Goal: Task Accomplishment & Management: Complete application form

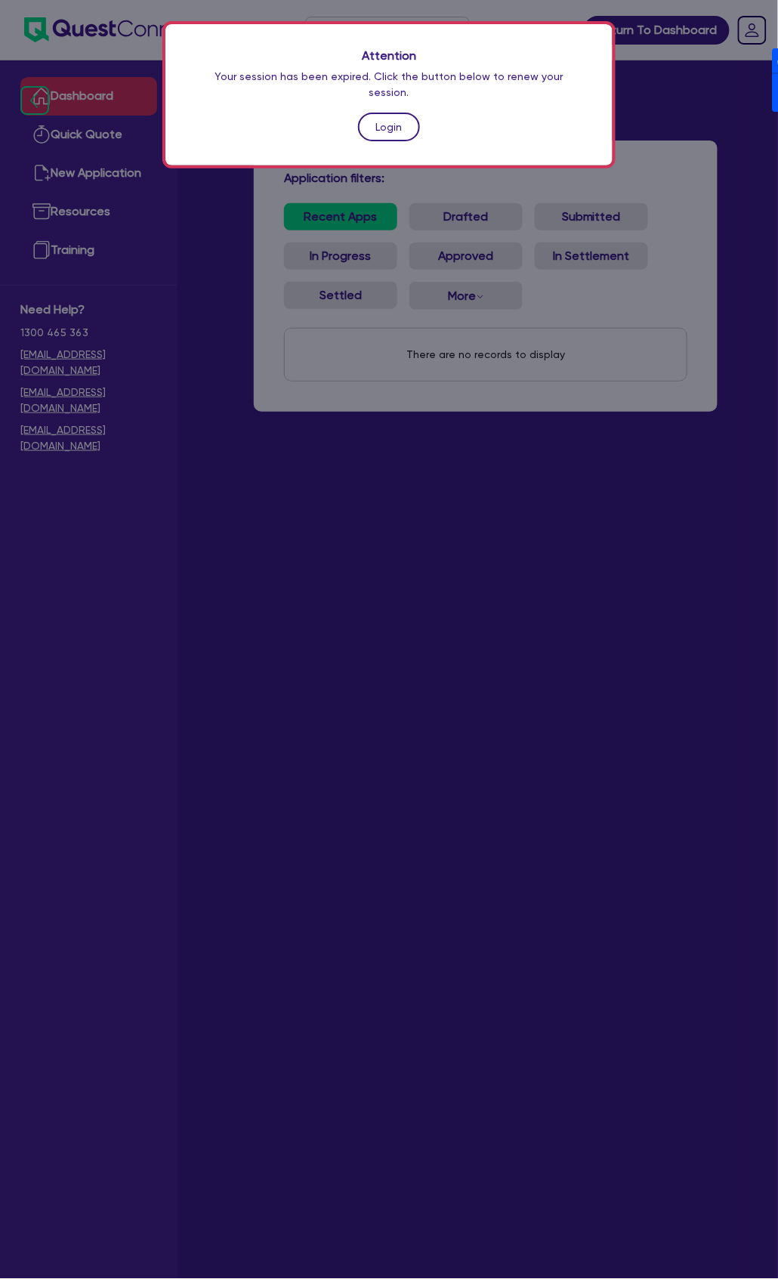
click at [378, 113] on link "Login" at bounding box center [389, 127] width 62 height 29
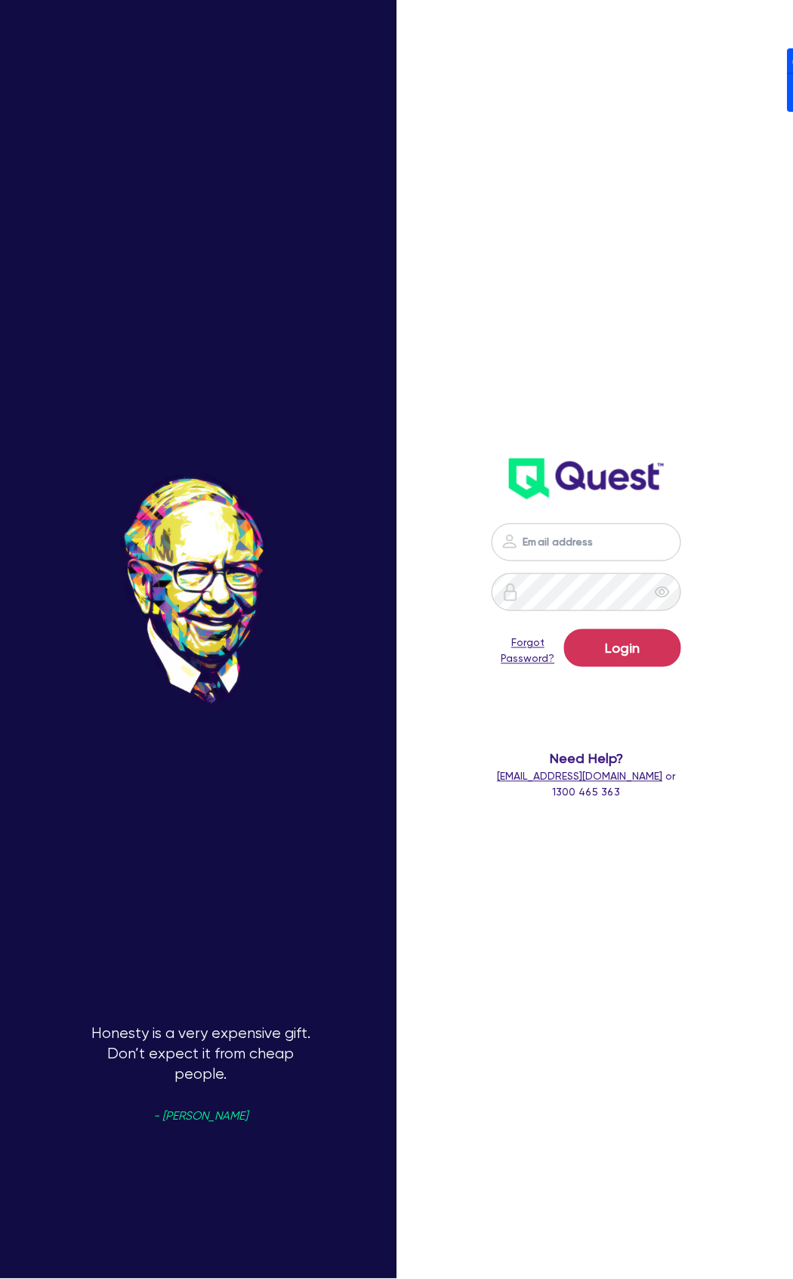
drag, startPoint x: 660, startPoint y: 538, endPoint x: 653, endPoint y: 554, distance: 17.6
click at [587, 565] on nordpass-icon at bounding box center [587, 565] width 0 height 0
click at [0, 1278] on nordpass-autofill-portal at bounding box center [0, 1279] width 0 height 0
type input "[PERSON_NAME][EMAIL_ADDRESS][DOMAIN_NAME]"
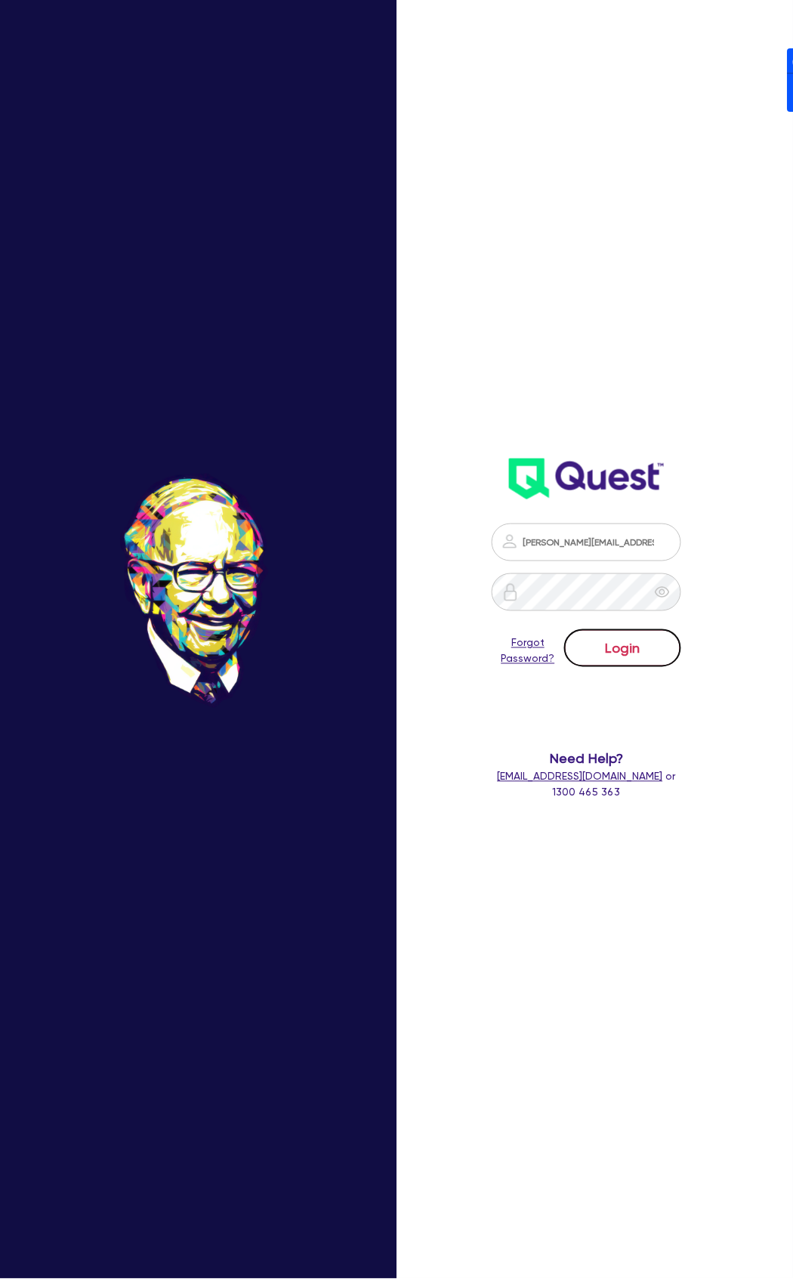
click at [602, 653] on button "Login" at bounding box center [622, 648] width 117 height 38
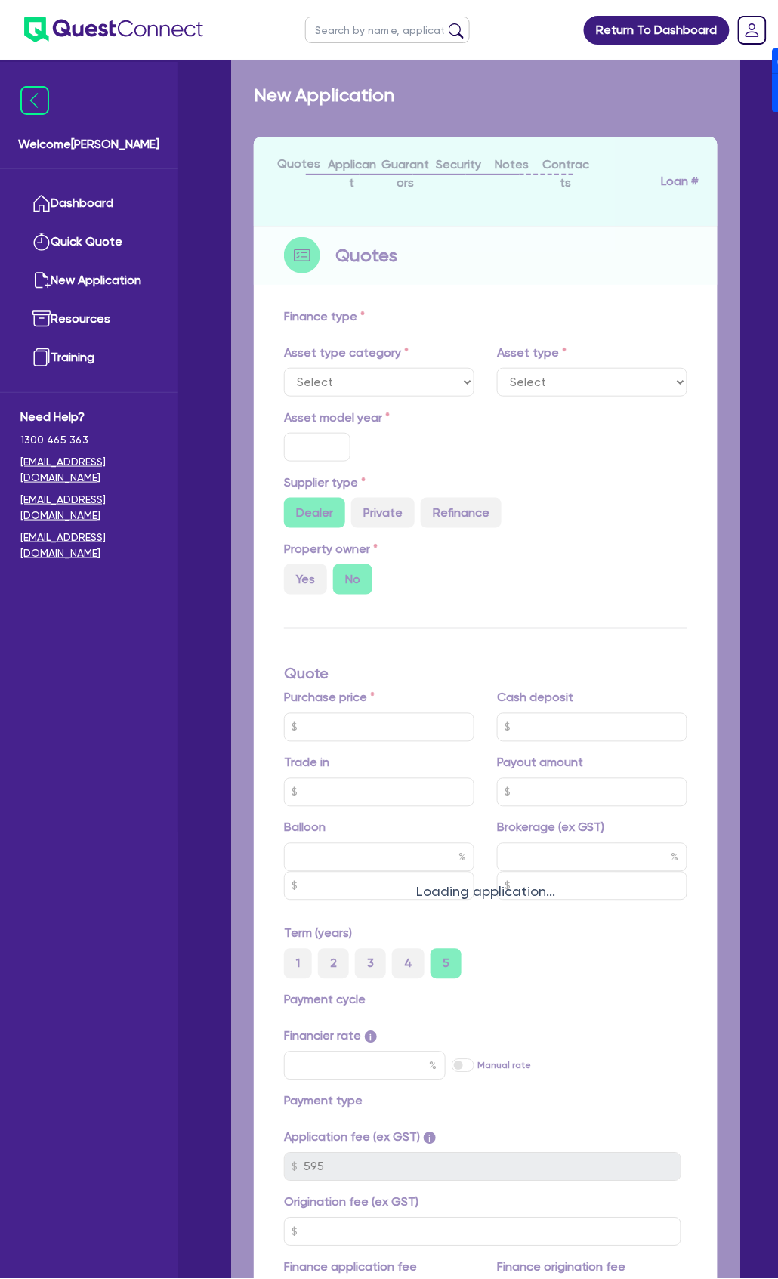
select select "TERTIARY_ASSETS"
type input "2025"
radio input "true"
type input "50,000"
type input "4"
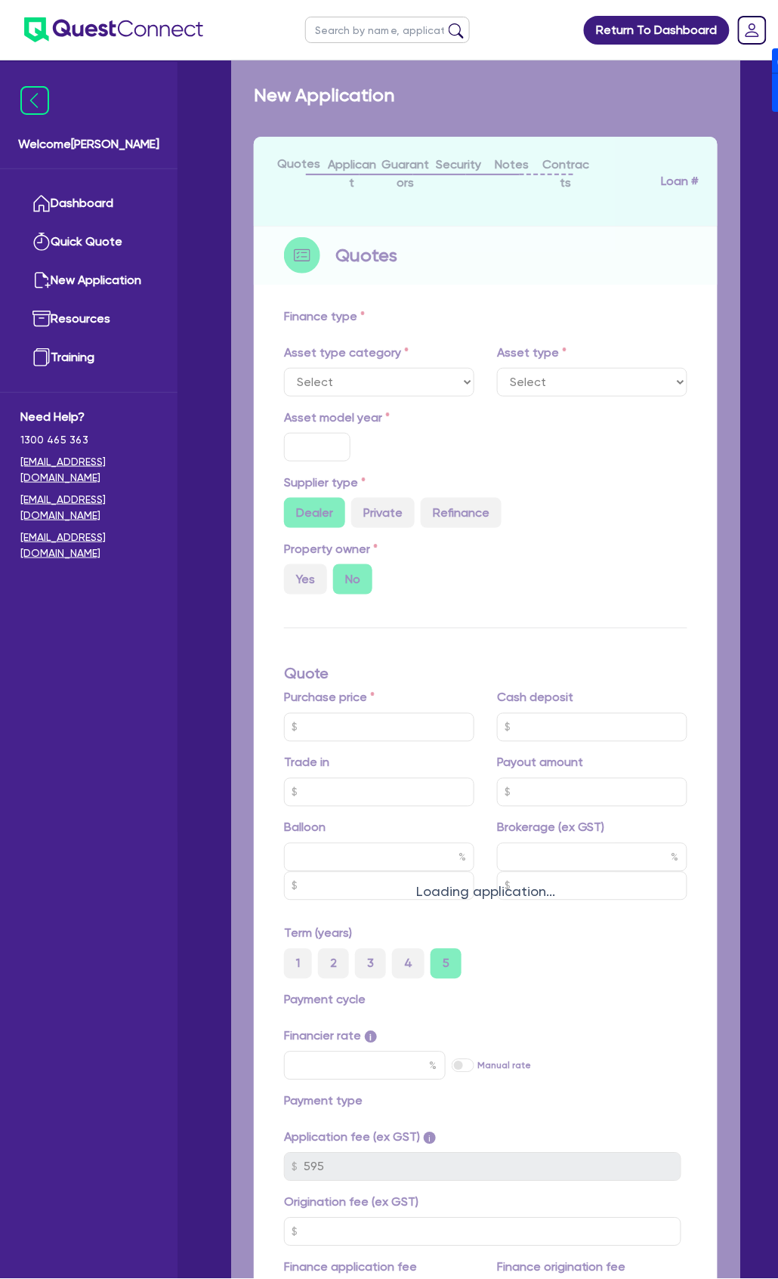
type input "2,065.78"
type input "17"
type input "900"
select select "OTHER_TERTIARY"
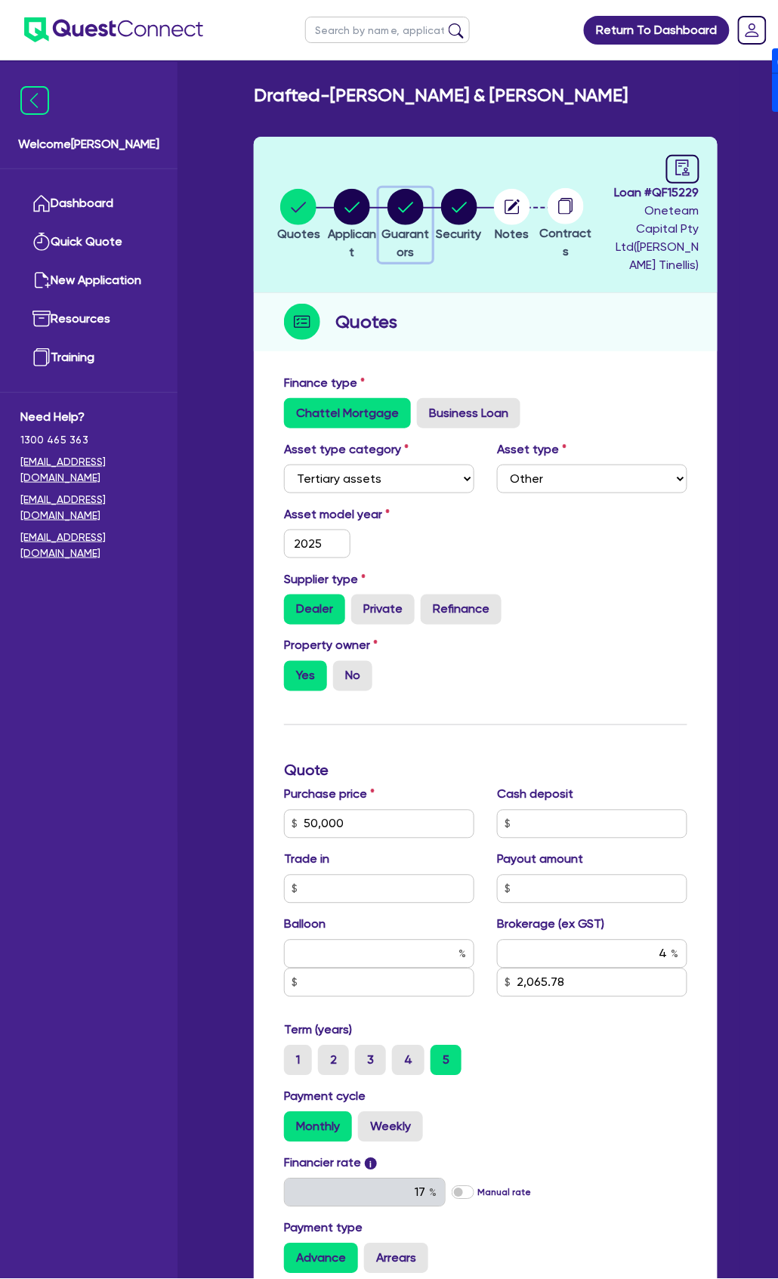
click at [411, 189] on icon "button" at bounding box center [406, 207] width 36 height 36
select select "MR"
select select "[GEOGRAPHIC_DATA]"
select select "MARRIED"
select select "MRS"
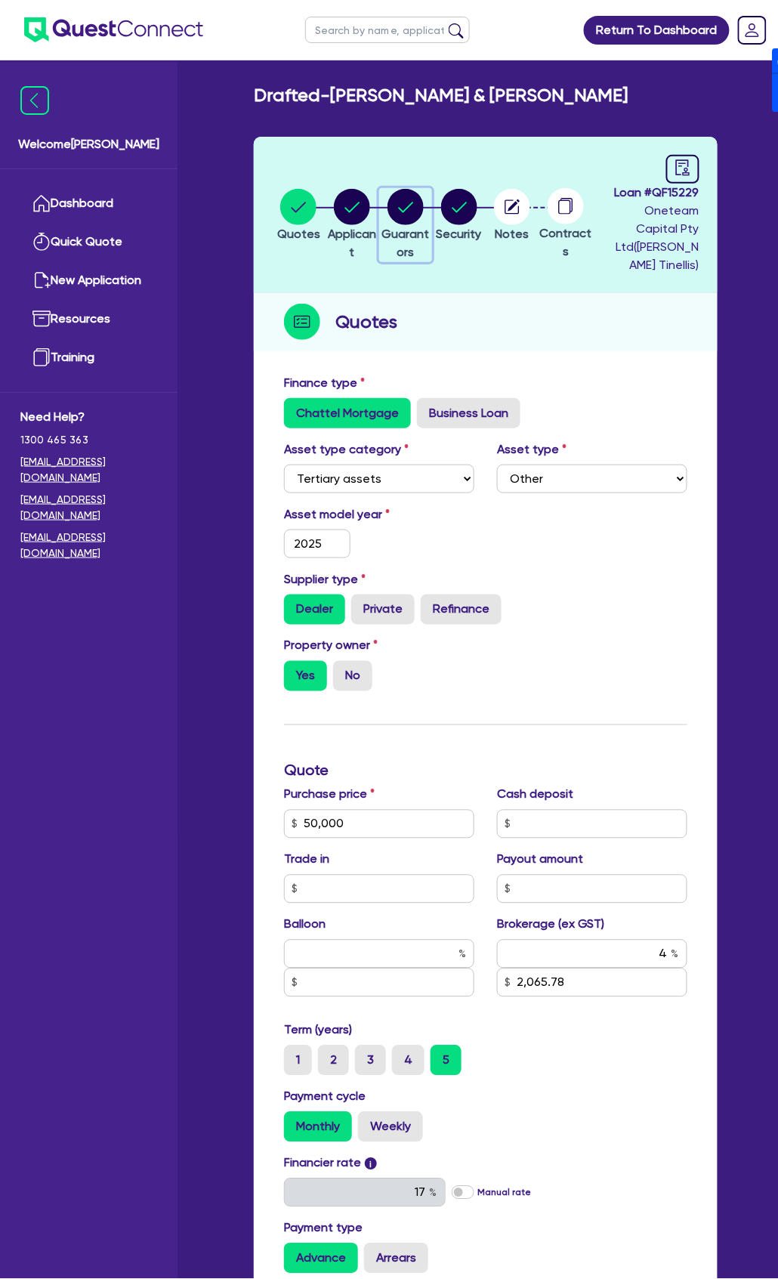
select select "MARRIED"
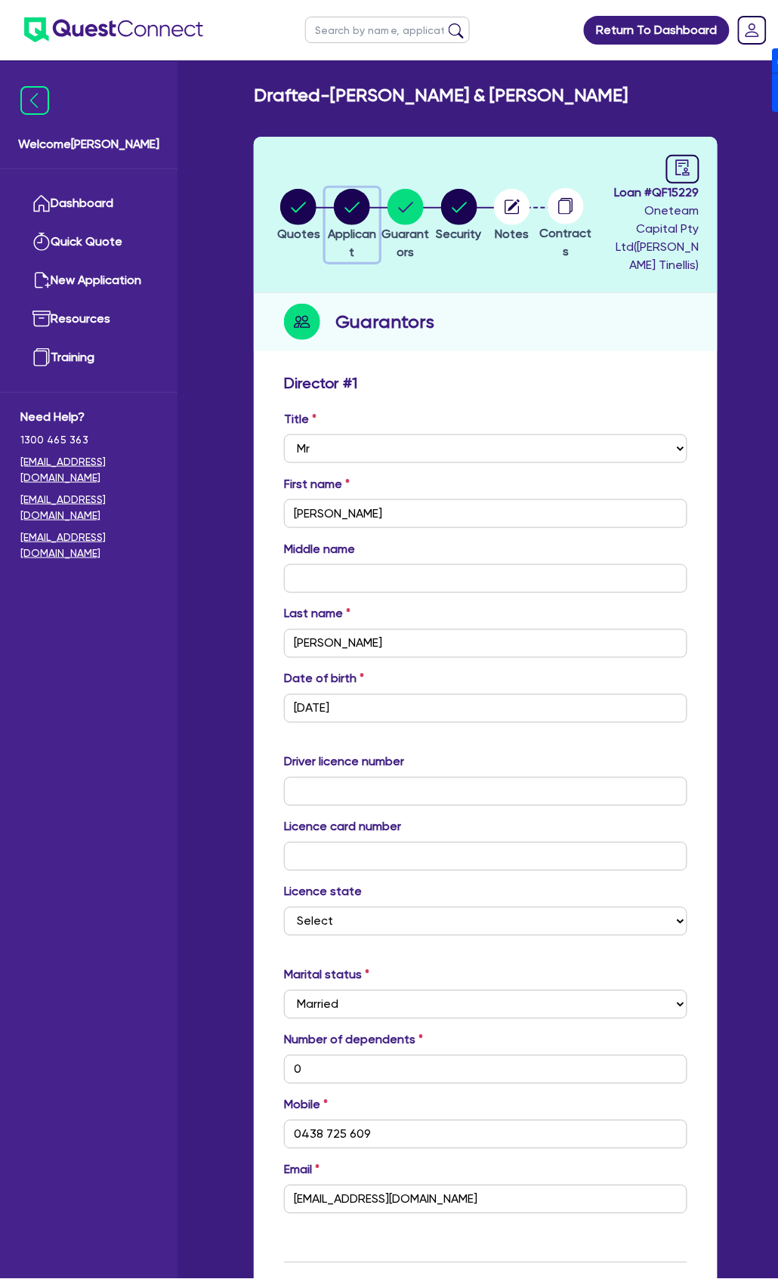
click at [352, 194] on circle "button" at bounding box center [352, 207] width 36 height 36
select select "PARTNERSHIP"
select select "MANUFACTURING"
select select "TEXTILE"
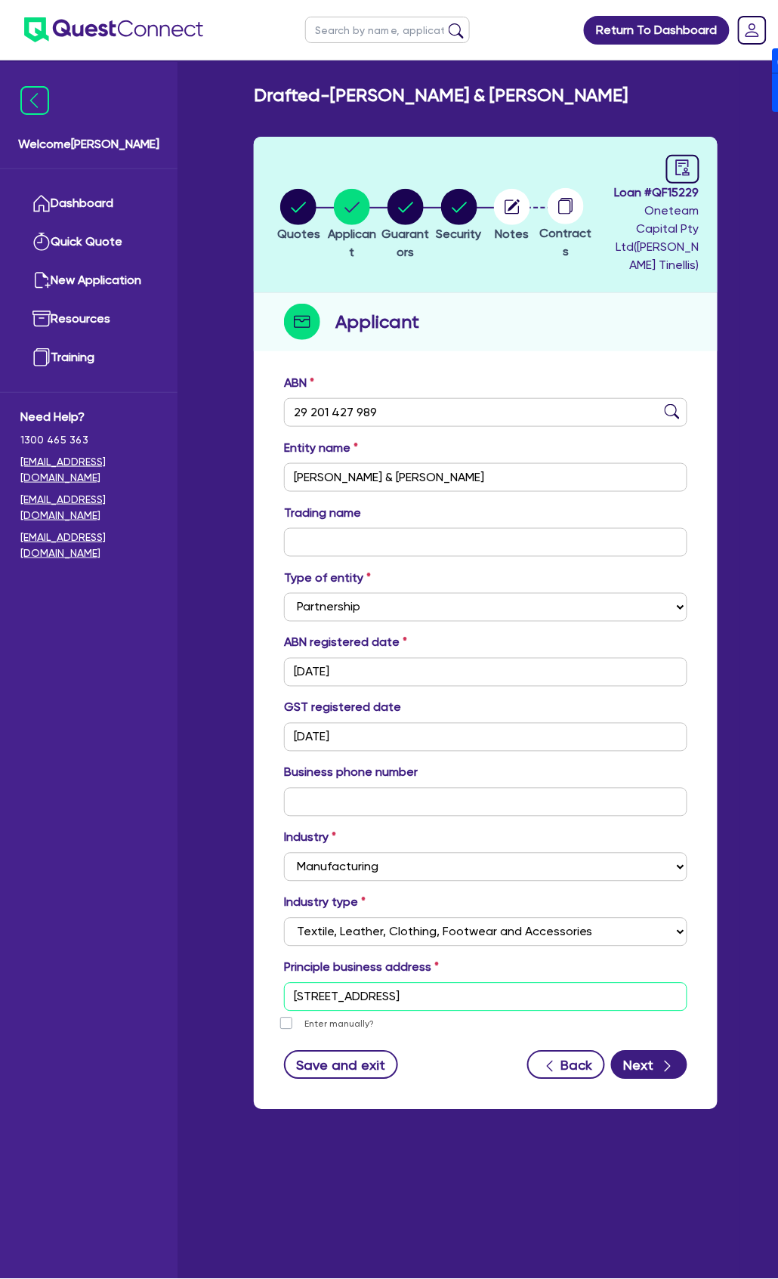
click at [533, 998] on input "[STREET_ADDRESS]" at bounding box center [485, 997] width 403 height 29
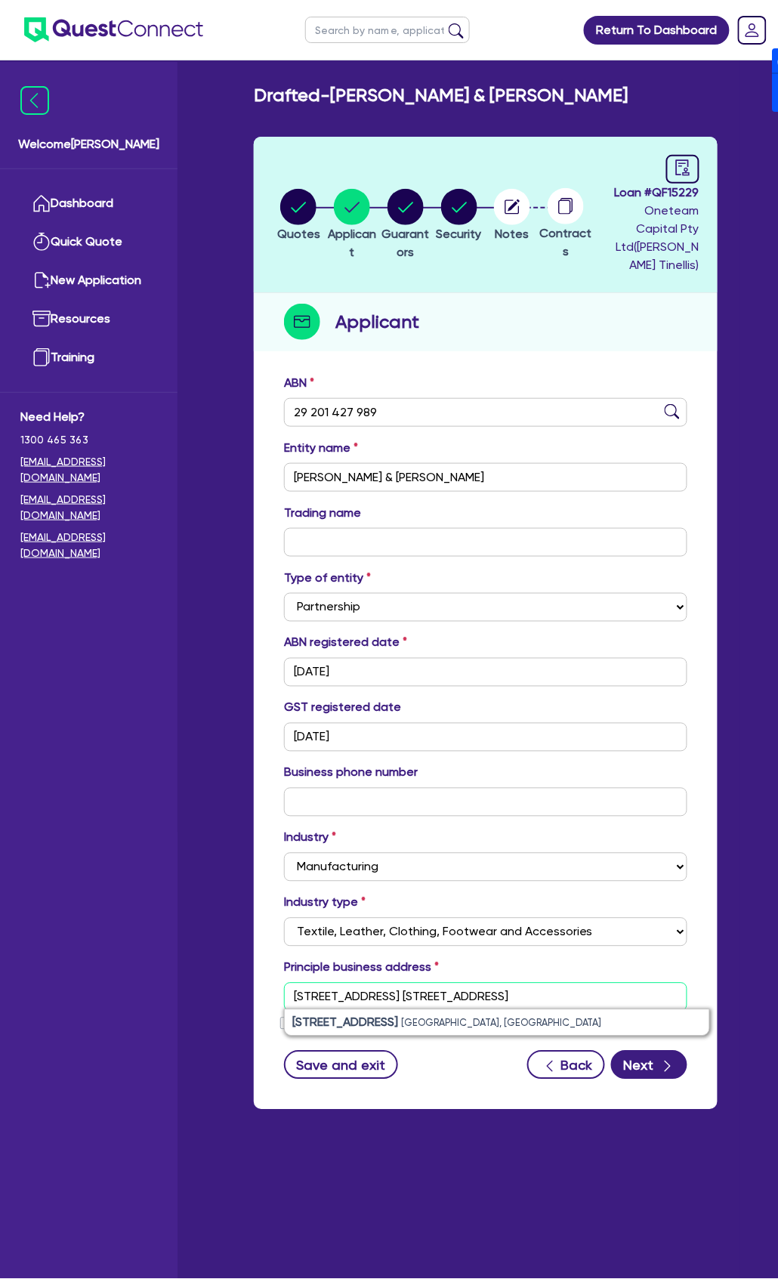
drag, startPoint x: 484, startPoint y: 992, endPoint x: 243, endPoint y: 989, distance: 241.0
click at [243, 989] on div "Quotes Applicant [GEOGRAPHIC_DATA] Security Notes Contracts Loan # QF15229 Onet…" at bounding box center [486, 632] width 487 height 991
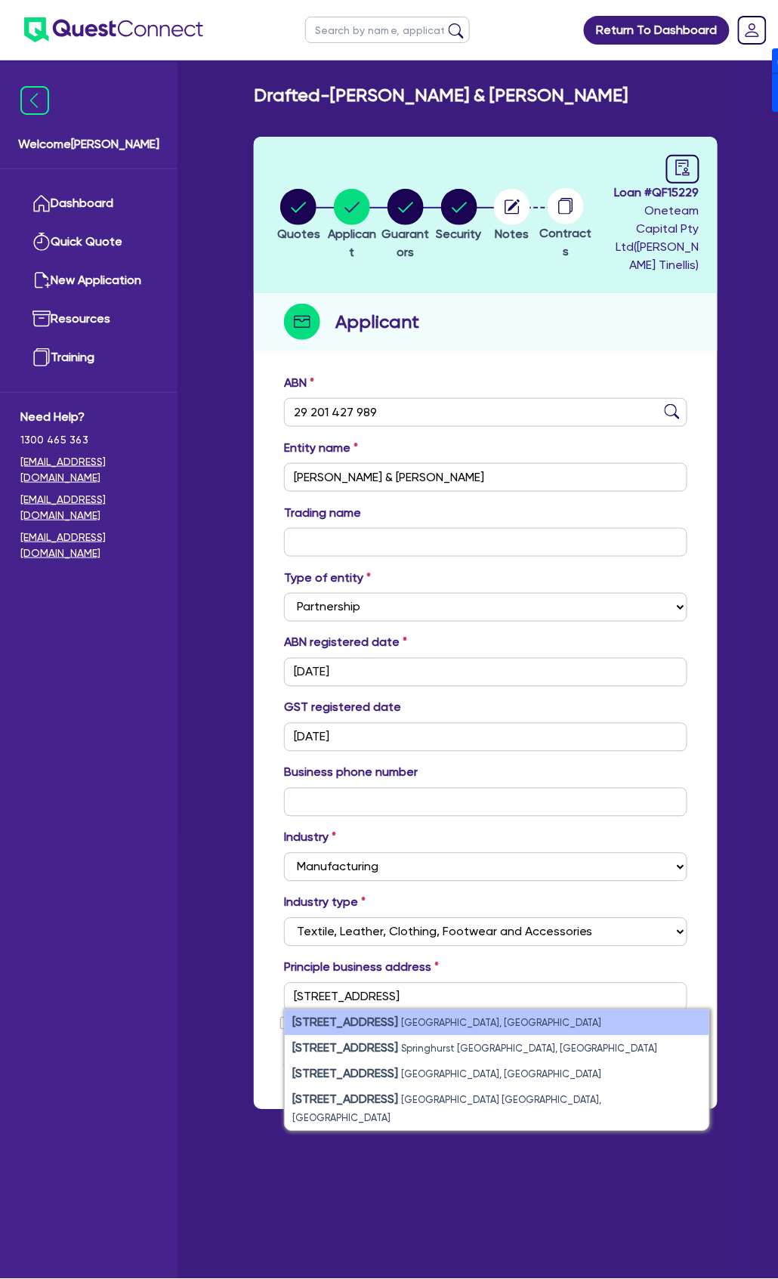
click at [360, 1026] on strong "[STREET_ADDRESS]" at bounding box center [345, 1022] width 106 height 14
type input "[STREET_ADDRESS]"
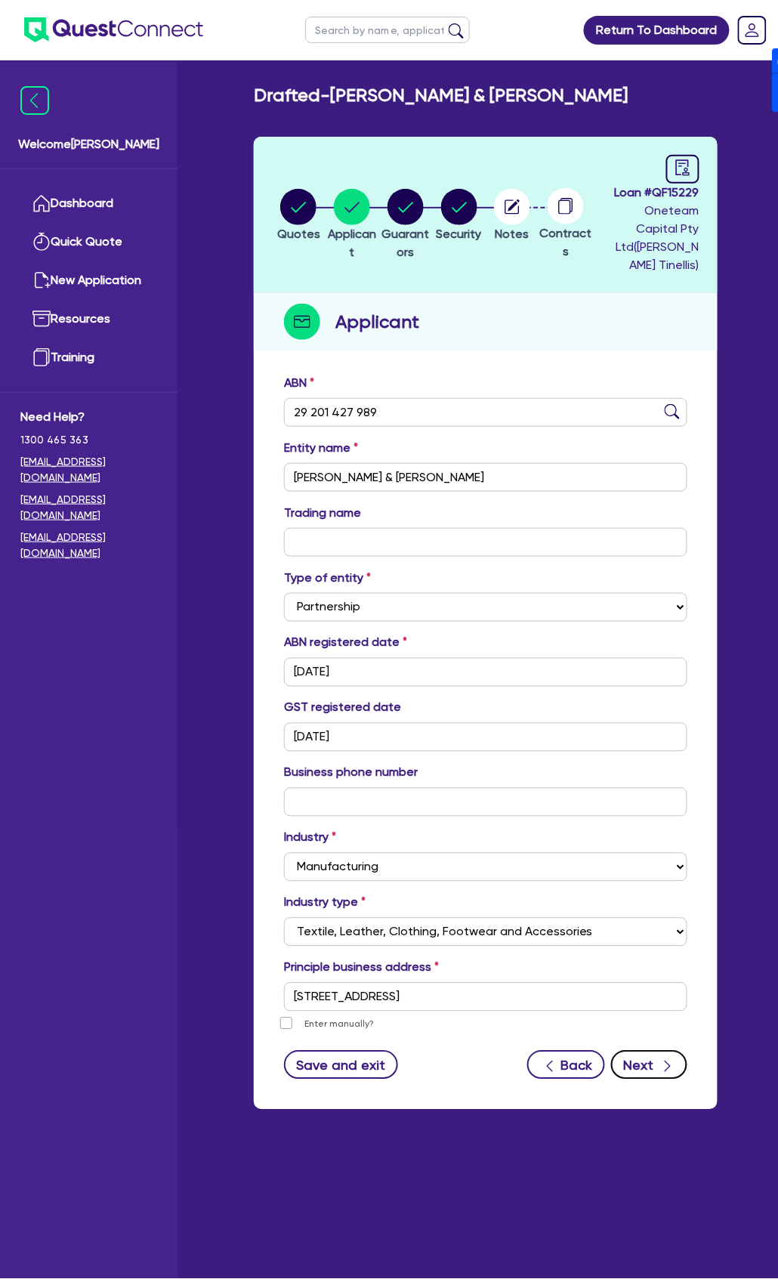
click at [659, 1064] on div "button" at bounding box center [667, 1065] width 17 height 19
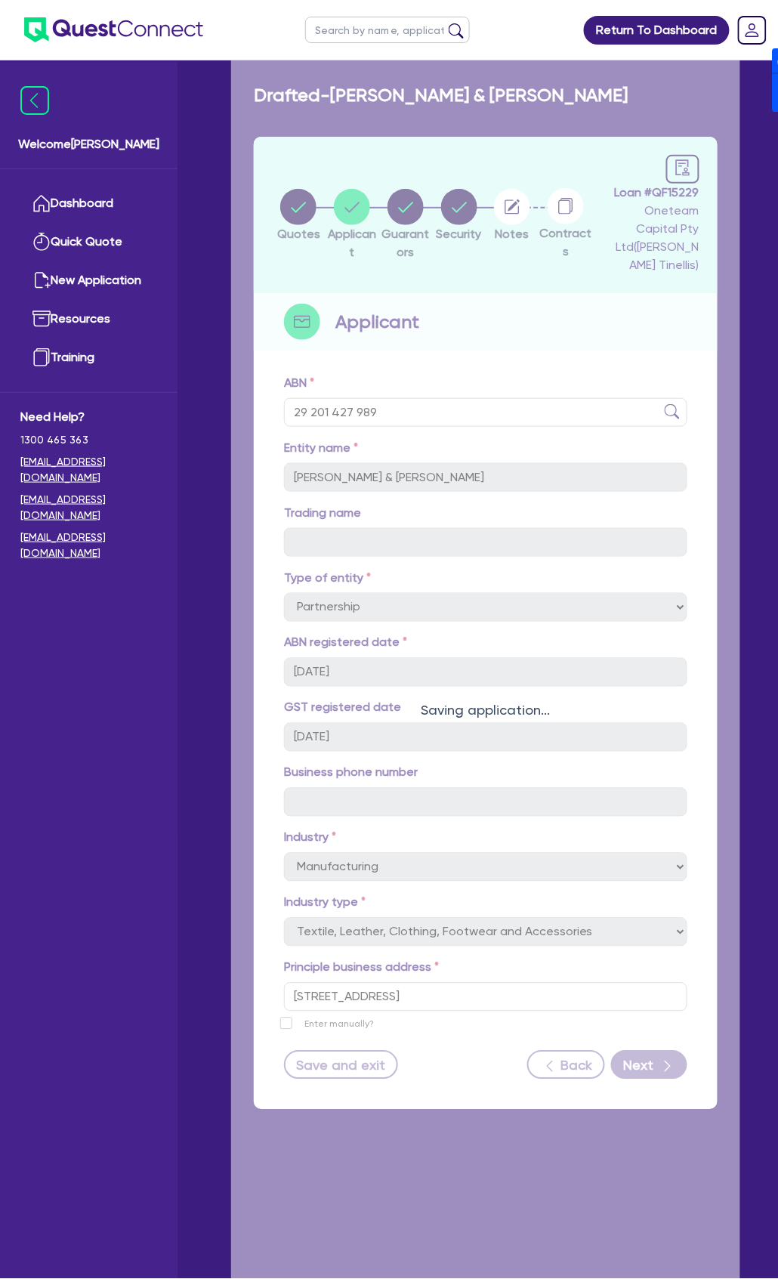
select select "MR"
select select "[GEOGRAPHIC_DATA]"
select select "MARRIED"
select select "MRS"
select select "MARRIED"
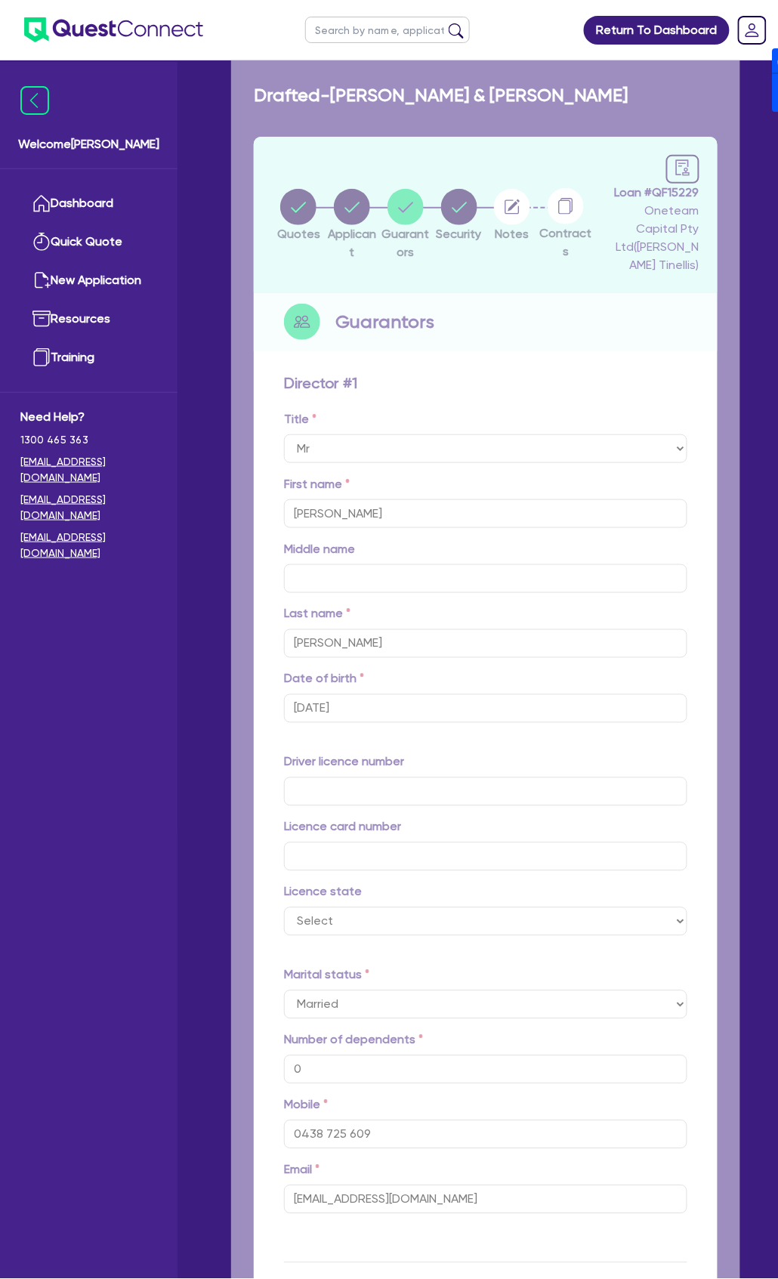
type input "0"
type input "0438 725 609"
type input "[STREET_ADDRESS]"
type input "0"
type input "0438 725 609"
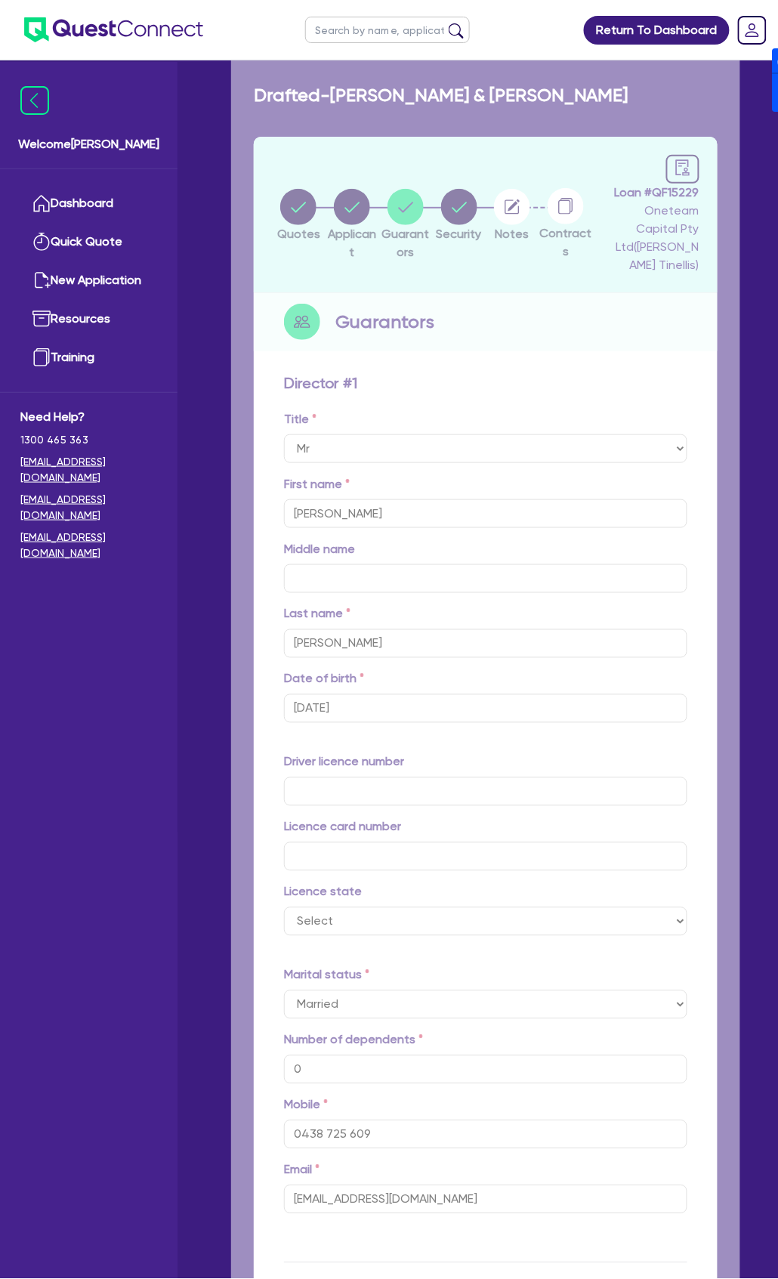
type input "[STREET_ADDRESS]"
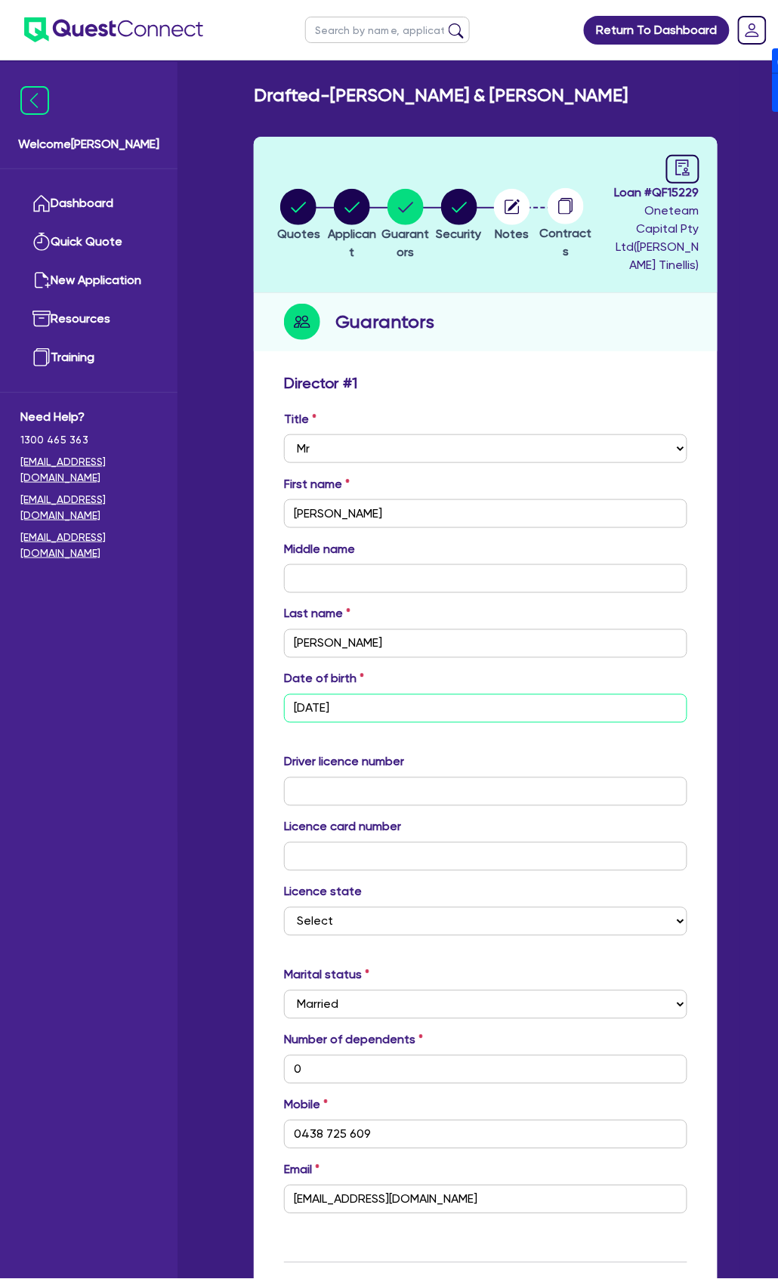
click at [408, 699] on input "[DATE]" at bounding box center [485, 708] width 403 height 29
click at [409, 710] on input "[DATE]" at bounding box center [485, 708] width 403 height 29
type input "5 / /"
type input "0"
type input "0438 725 609"
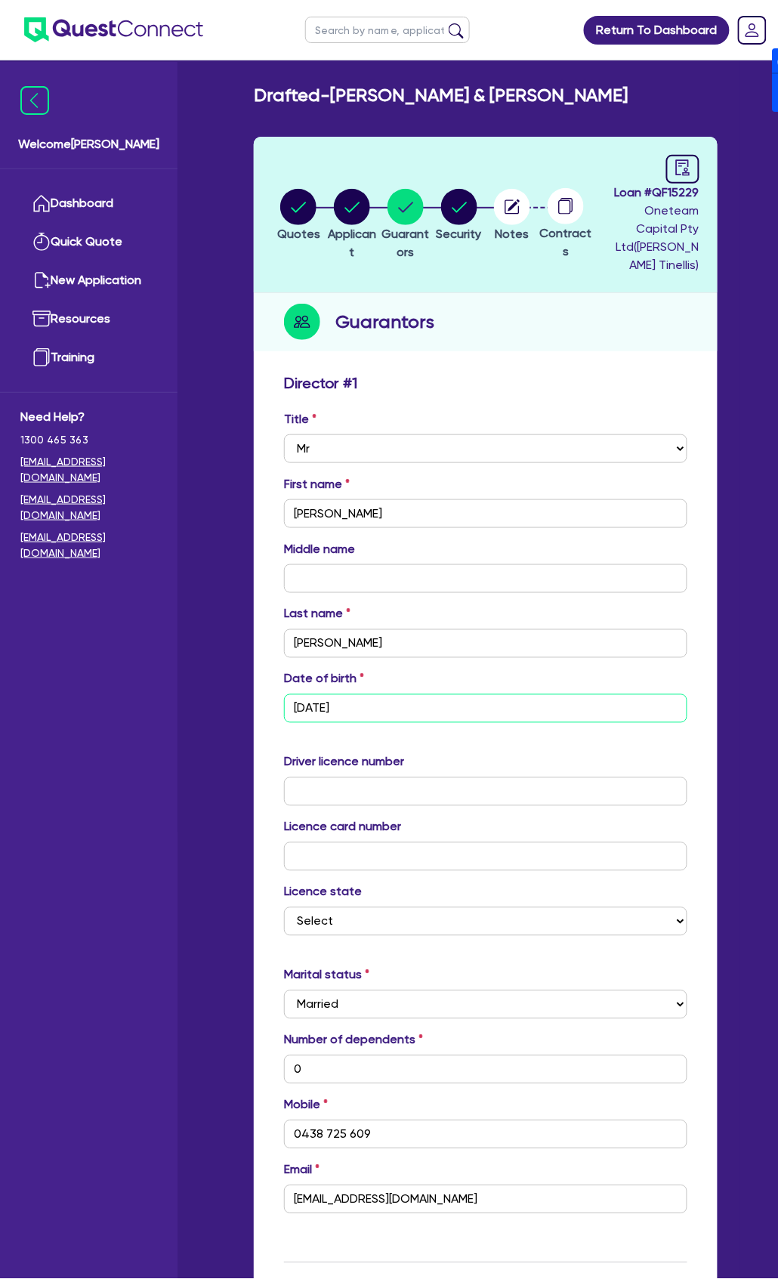
type input "0"
type input "0438725609"
type input "5 / /"
type input "0"
type input "0438 725 609"
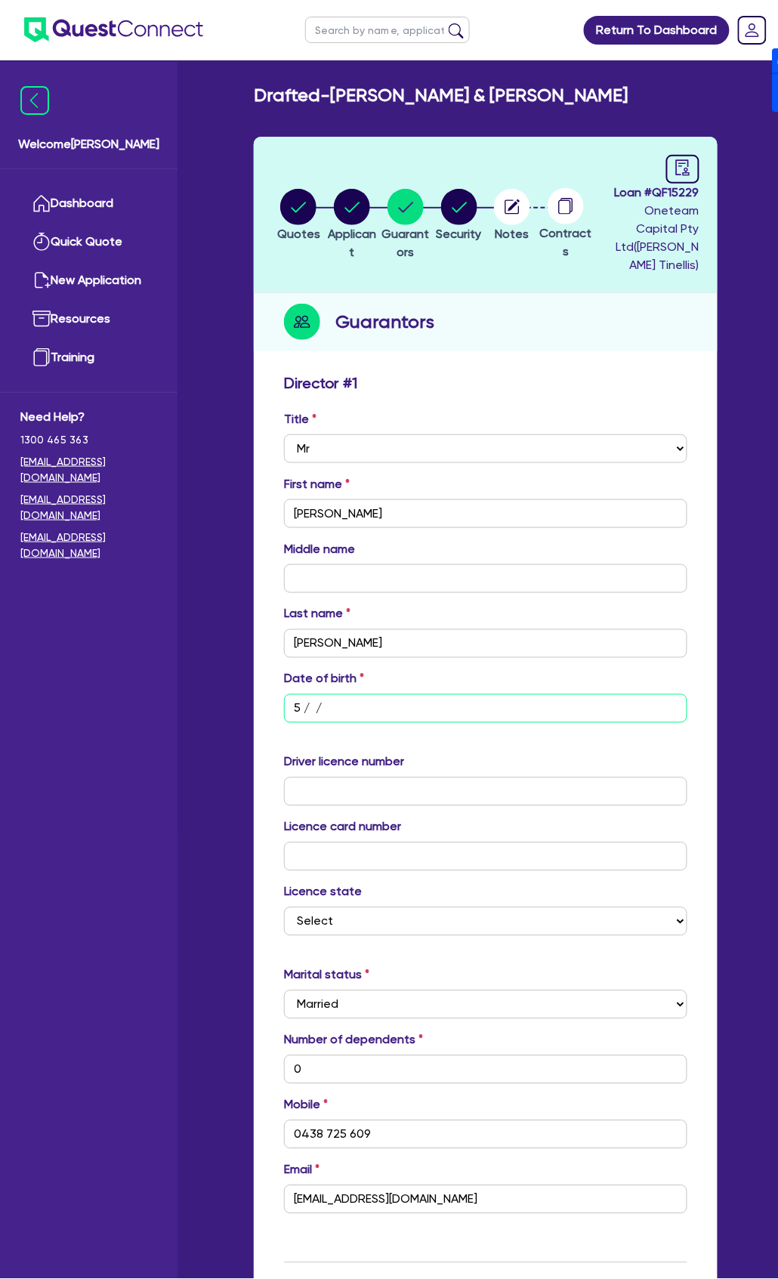
type input "0"
type input "0438725609"
type input "6 / /"
type input "0"
type input "0438 725 609"
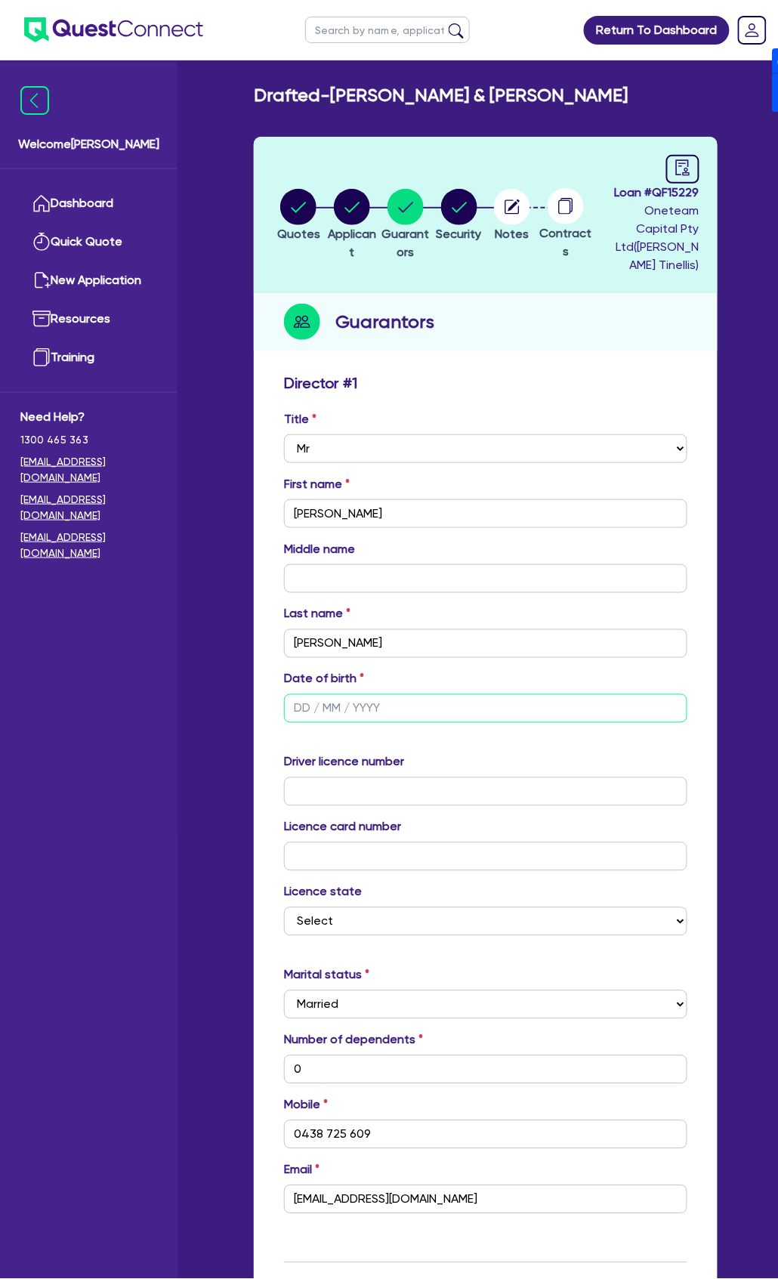
type input "0"
type input "0438725609"
type input "6 / /"
type input "0"
type input "0438 725 609"
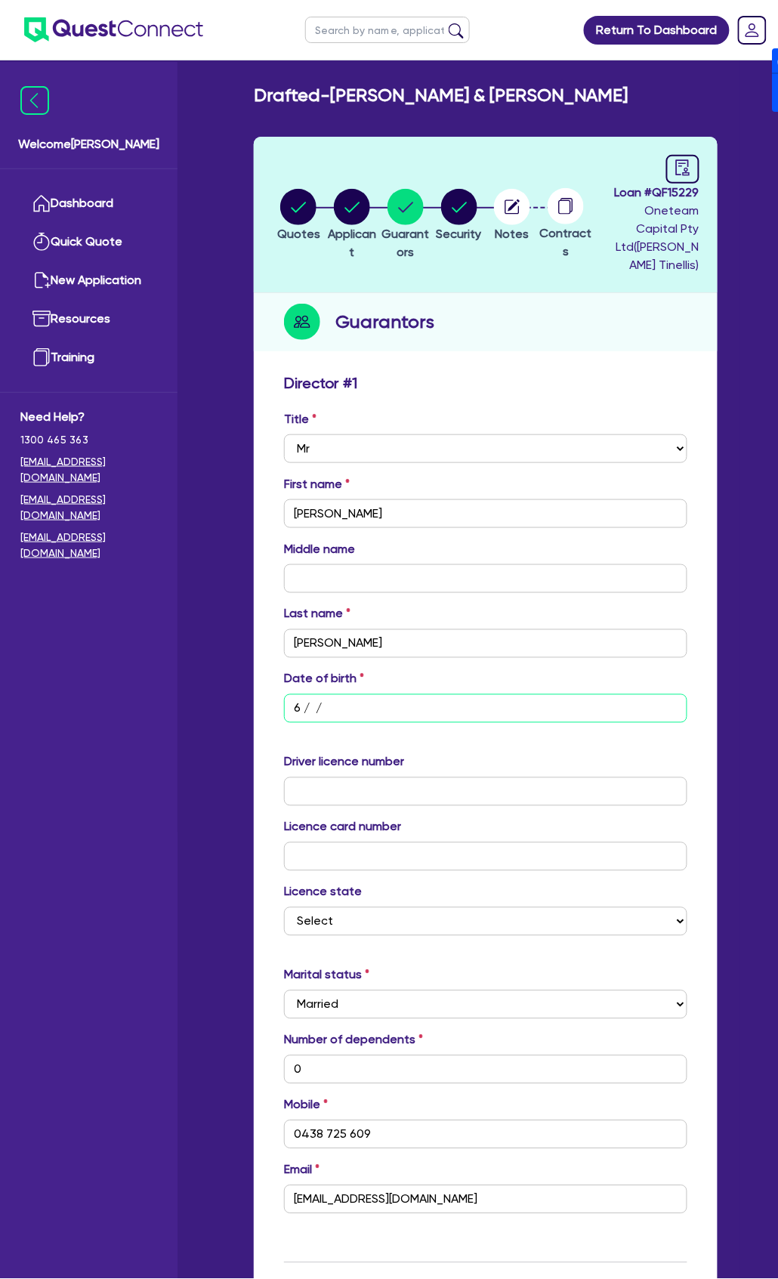
type input "0"
type input "0438725609"
type input "1 / /"
type input "0"
type input "0438 725 609"
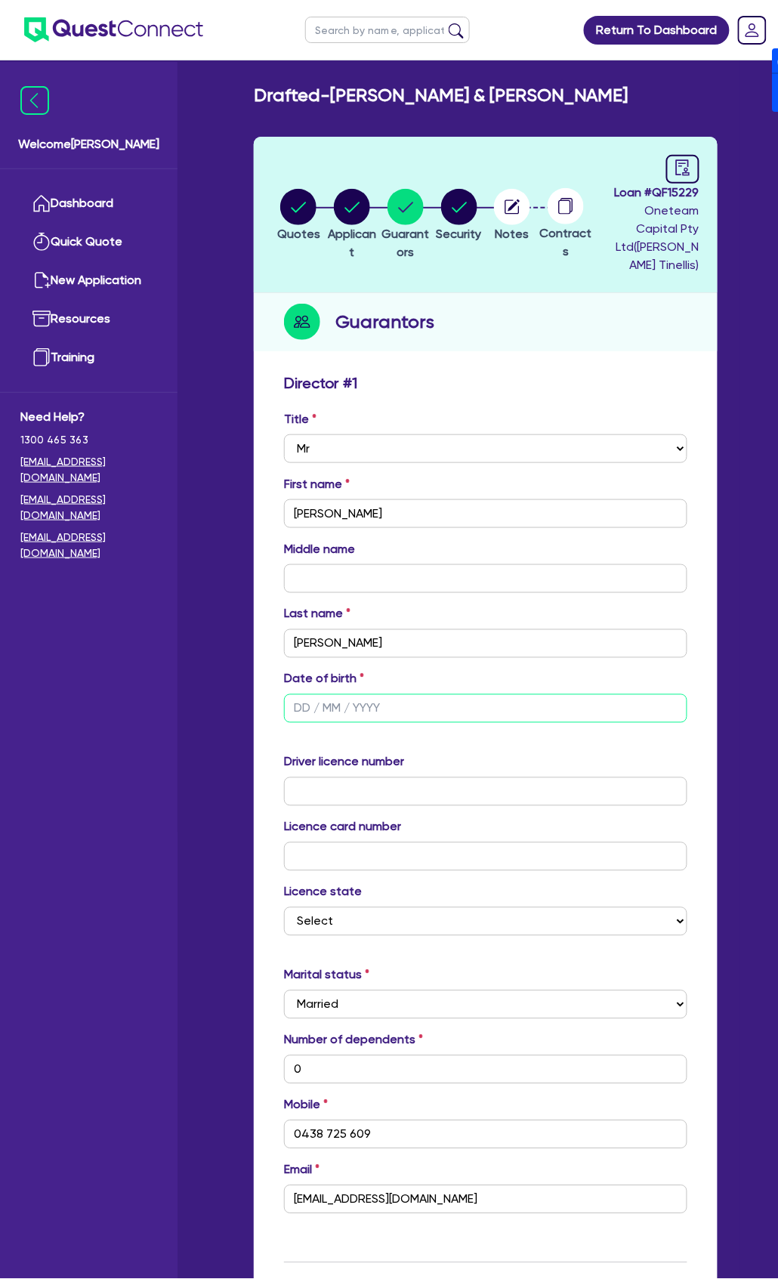
type input "0"
type input "0438725609"
type input "11/ /"
type input "0"
type input "0438 725 609"
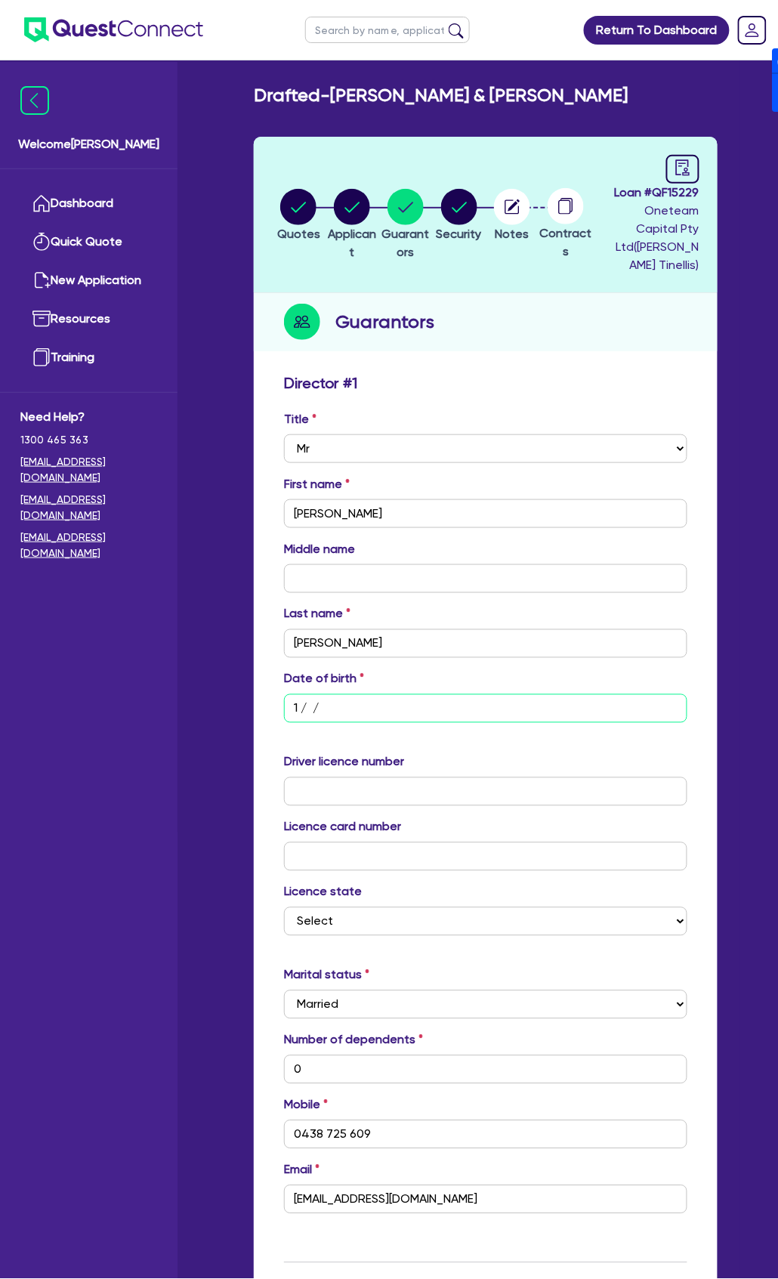
type input "0"
type input "0438725609"
type input "11/2 /"
type input "0"
type input "0438 725 609"
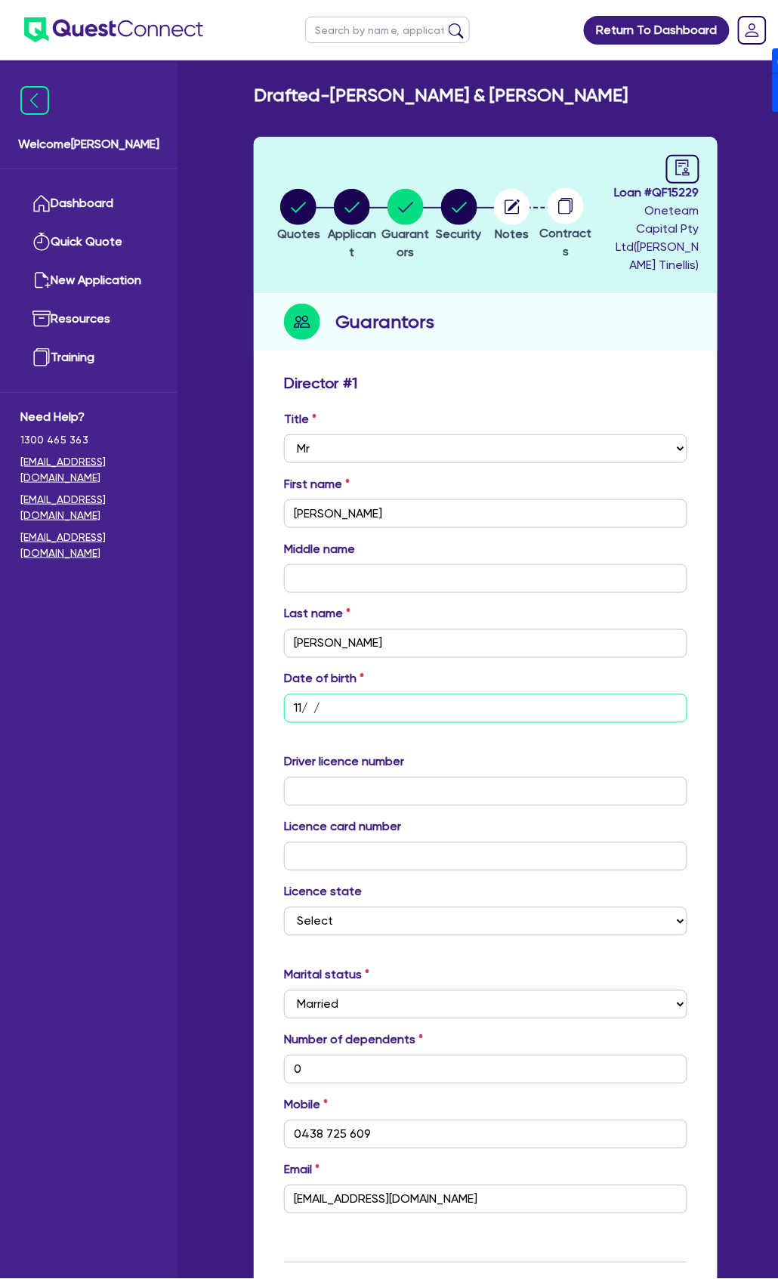
type input "0"
type input "0438725609"
type input "11/ /"
type input "0"
type input "0438 725 609"
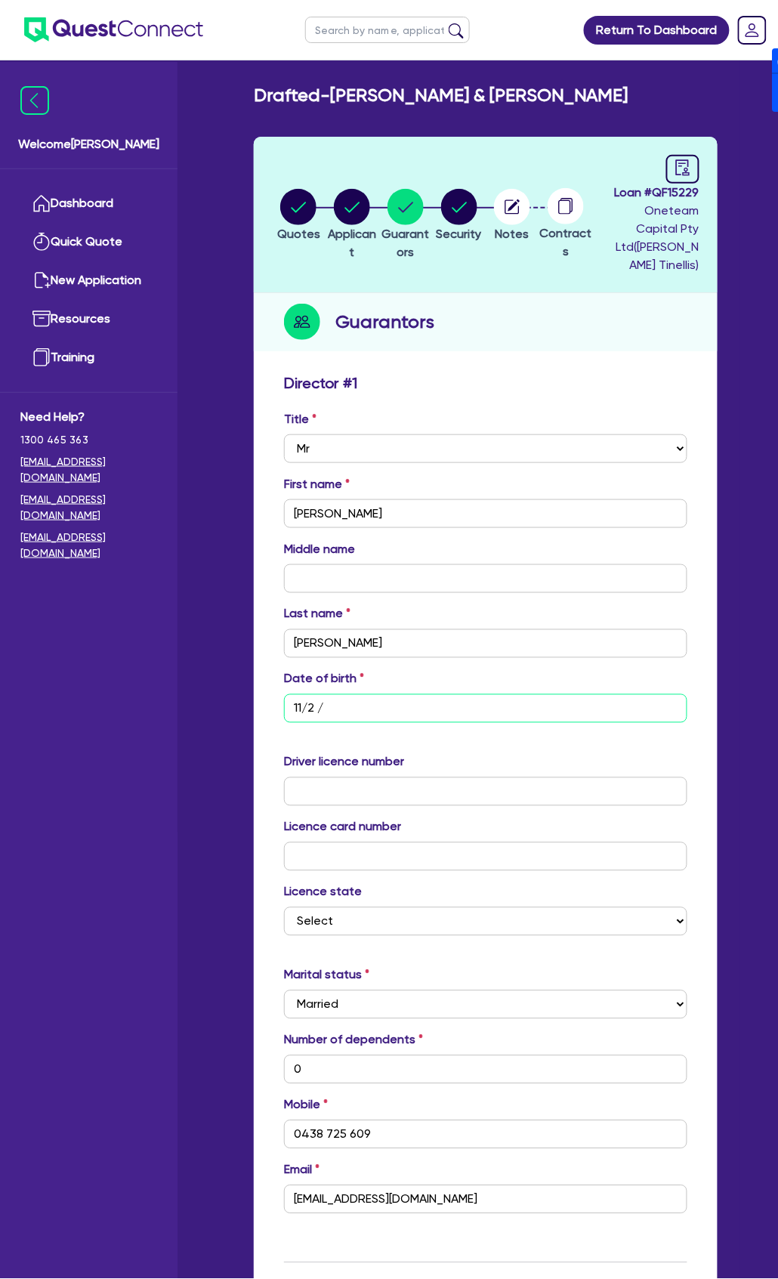
type input "0"
type input "0438725609"
type input "1 / /"
type input "0"
type input "0438 725 609"
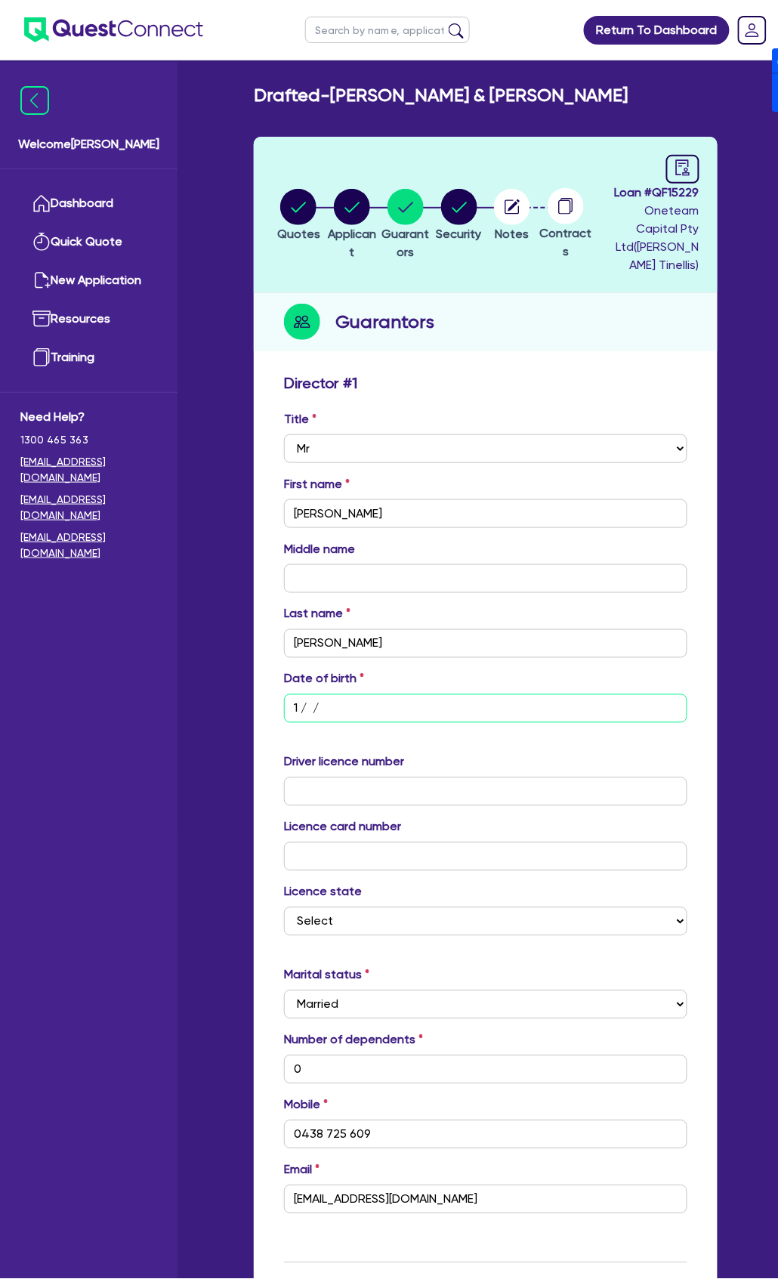
type input "0"
type input "0438725609"
type input "0"
type input "0438 725 609"
type input "0"
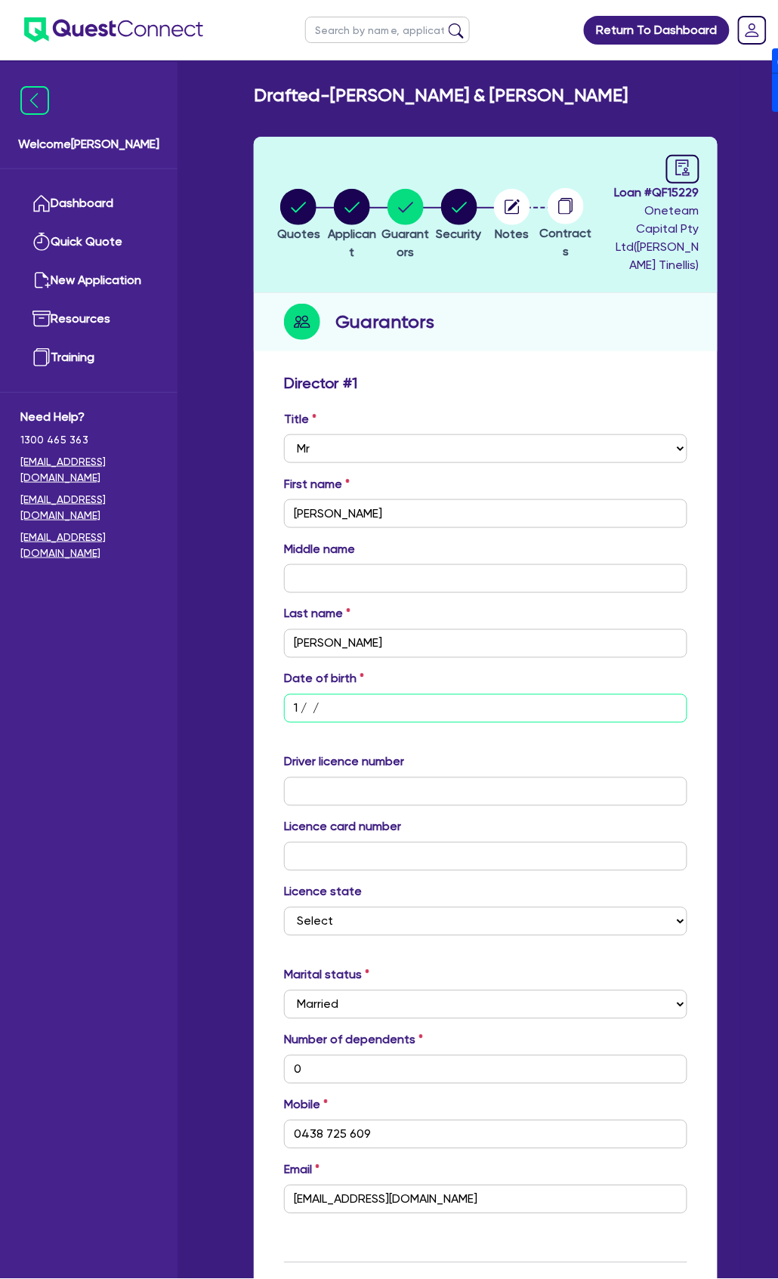
type input "0438725609"
type input "2 / /"
type input "0"
type input "0438 725 609"
type input "0"
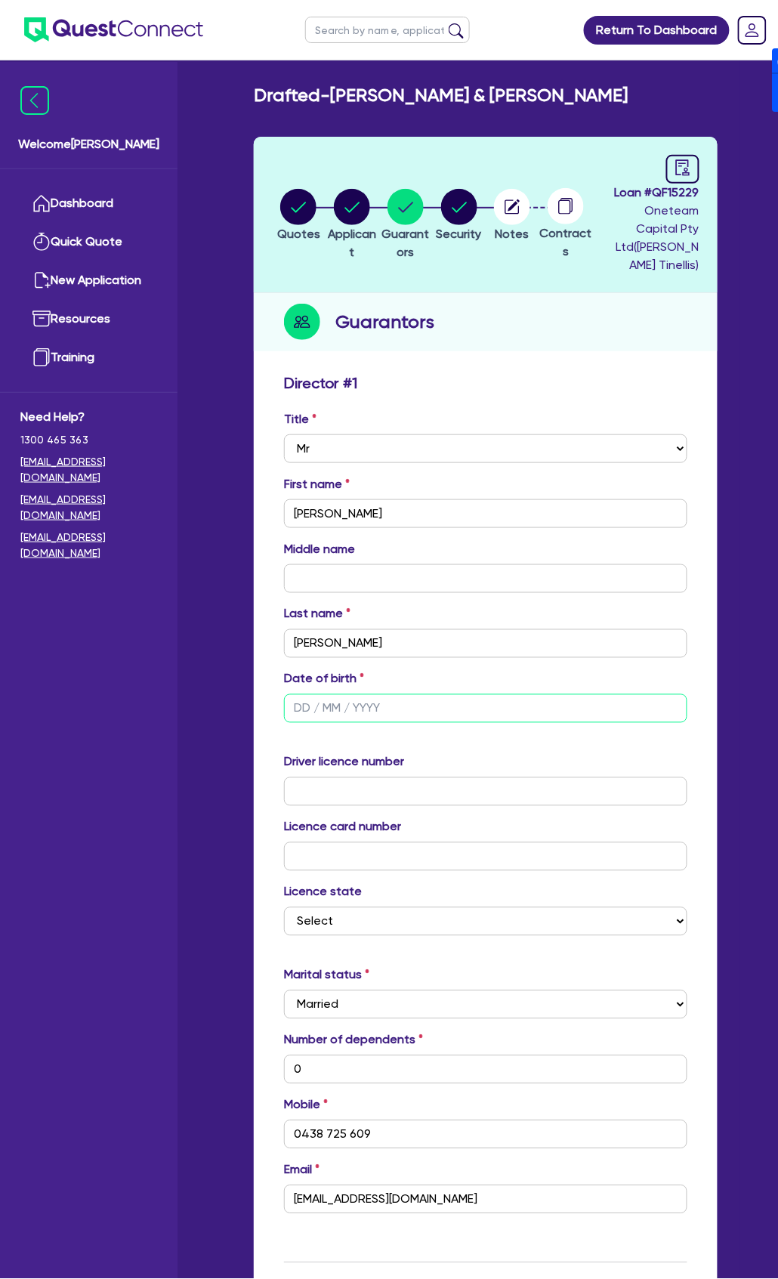
type input "0438725609"
type input "26/ /"
type input "0"
type input "0438 725 609"
type input "0"
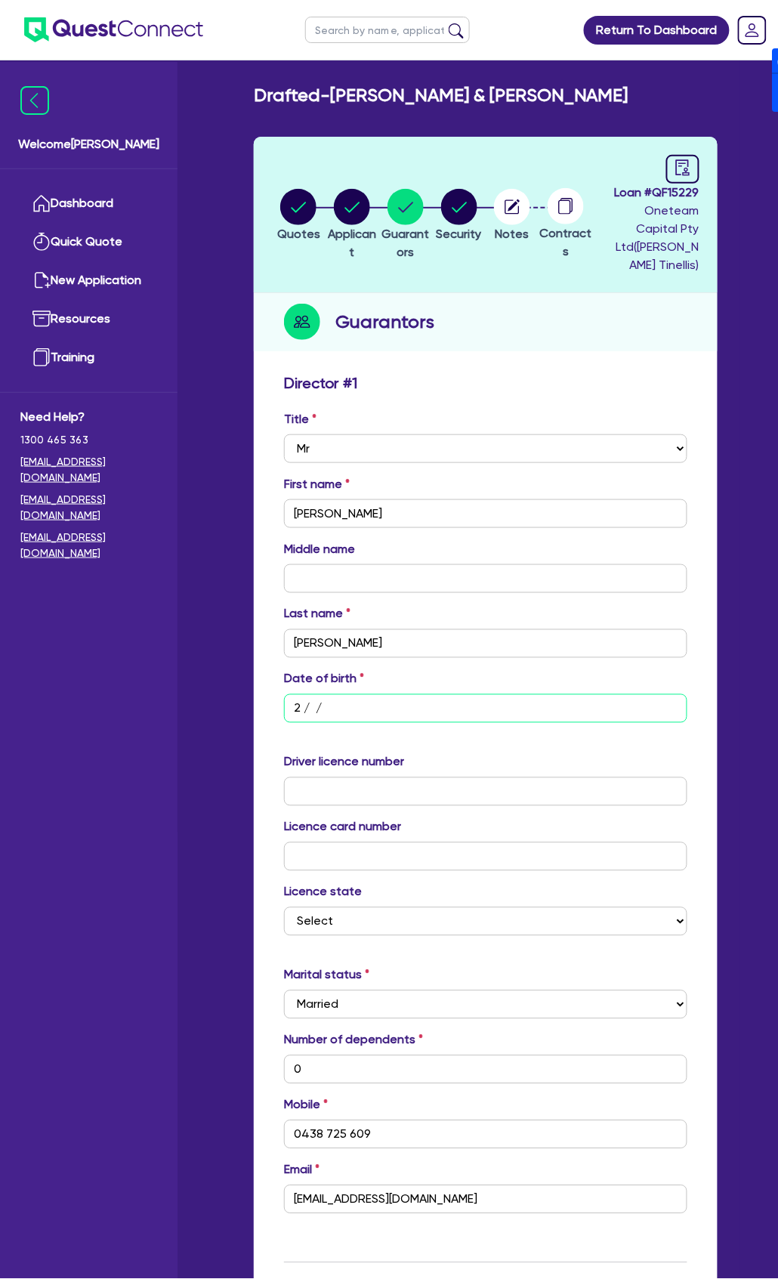
type input "0438725609"
type input "26/0 /"
type input "0"
type input "0438 725 609"
type input "0"
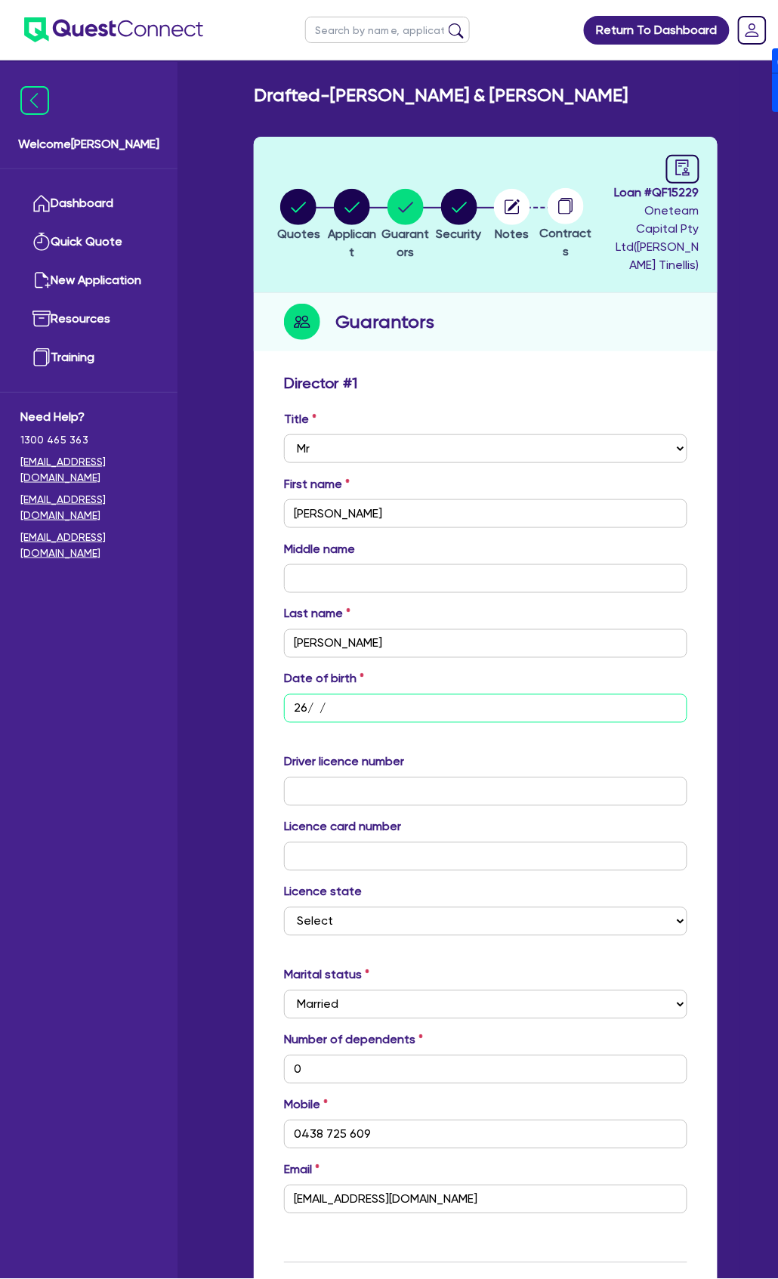
type input "0438725609"
type input "26/01/"
type input "0"
type input "0438 725 609"
type input "0"
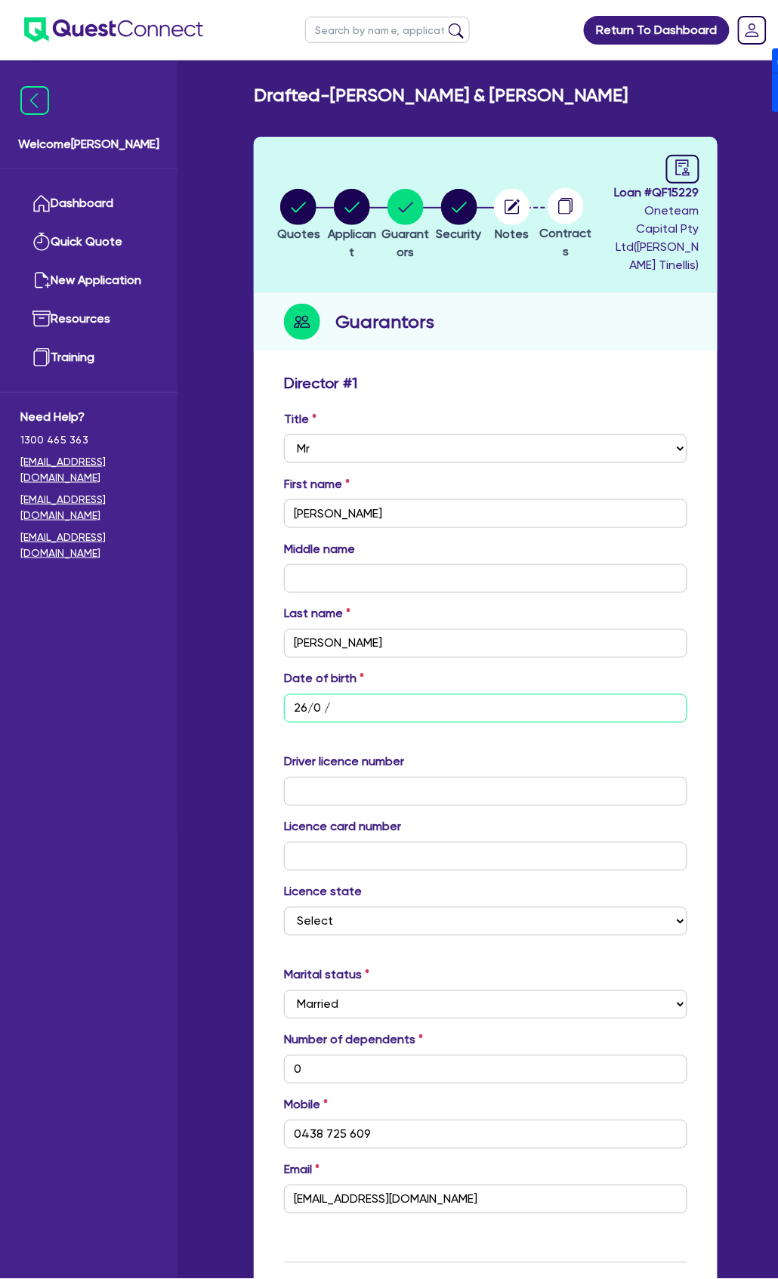
type input "0438725609"
type input "26/01/1"
type input "0"
type input "0438 725 609"
type input "0"
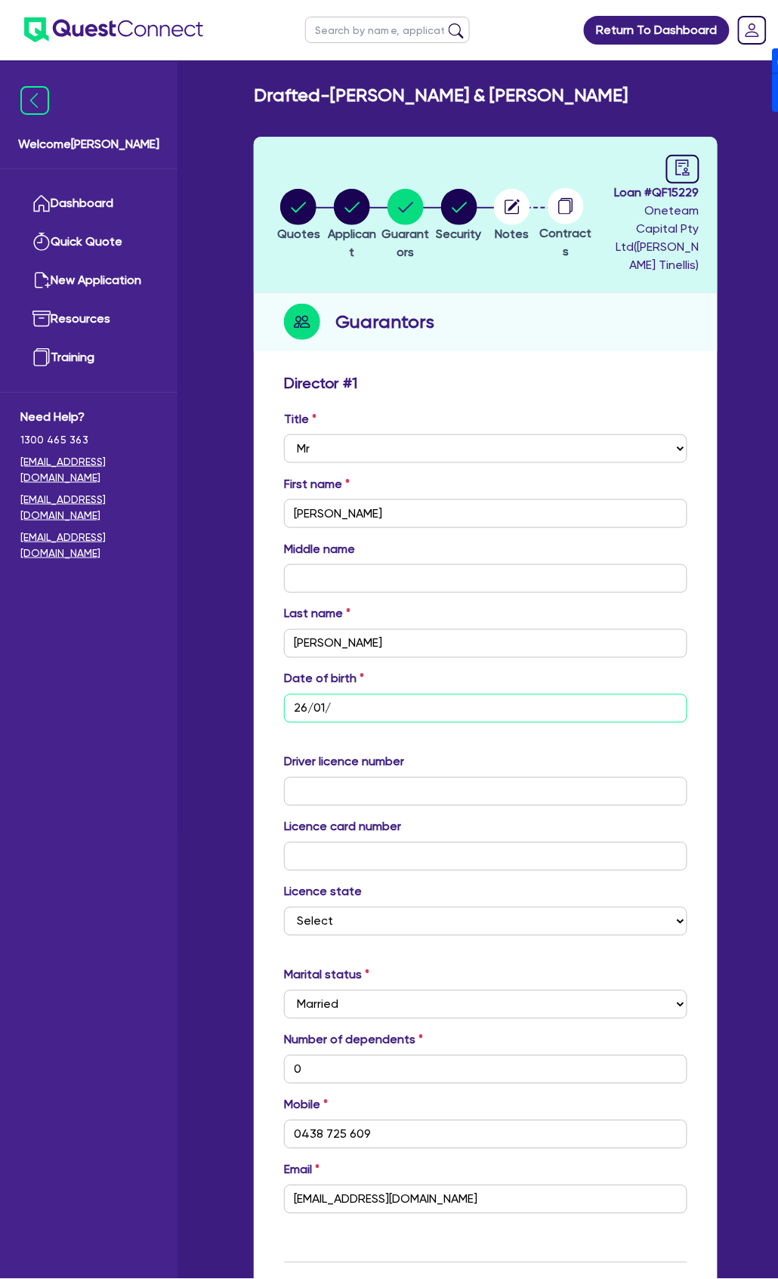
type input "0438725609"
type input "[DATE]"
type input "0"
type input "0438 725 609"
type input "0"
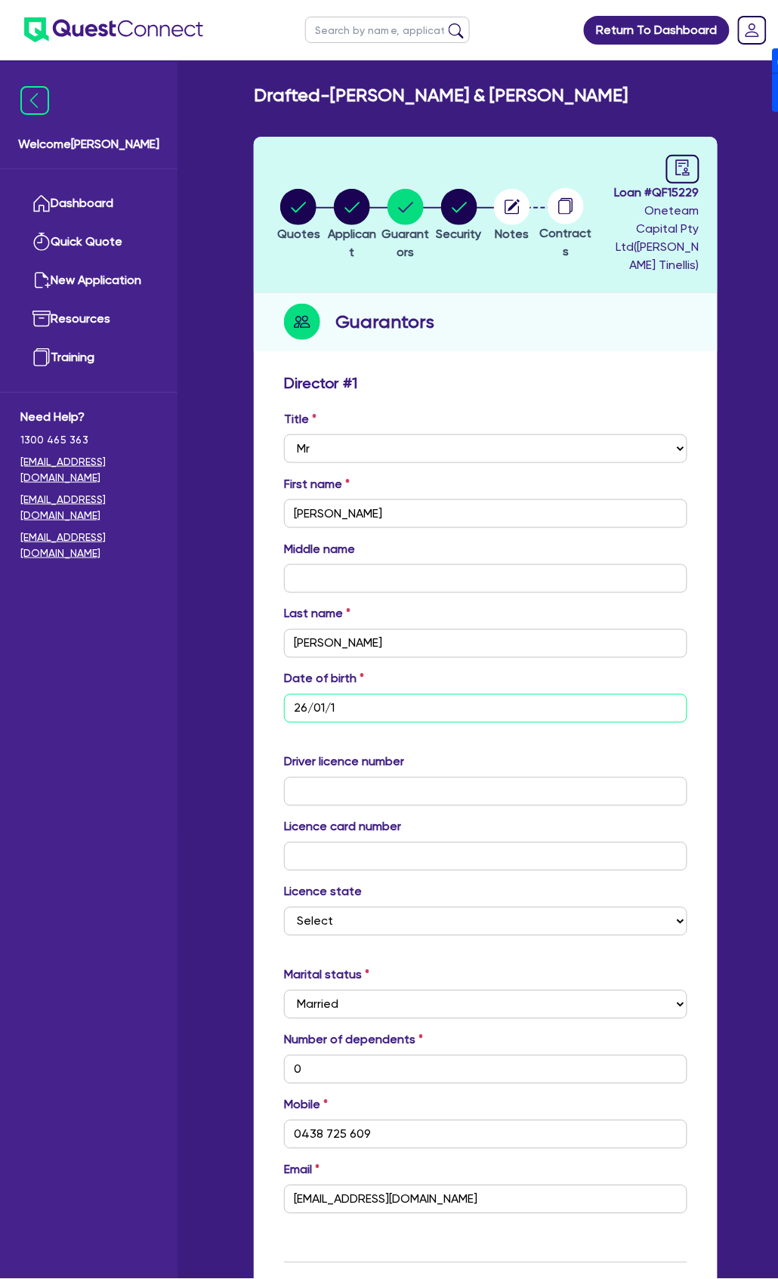
type input "0438725609"
type input "26/01/196"
type input "0"
type input "0438 725 609"
type input "0"
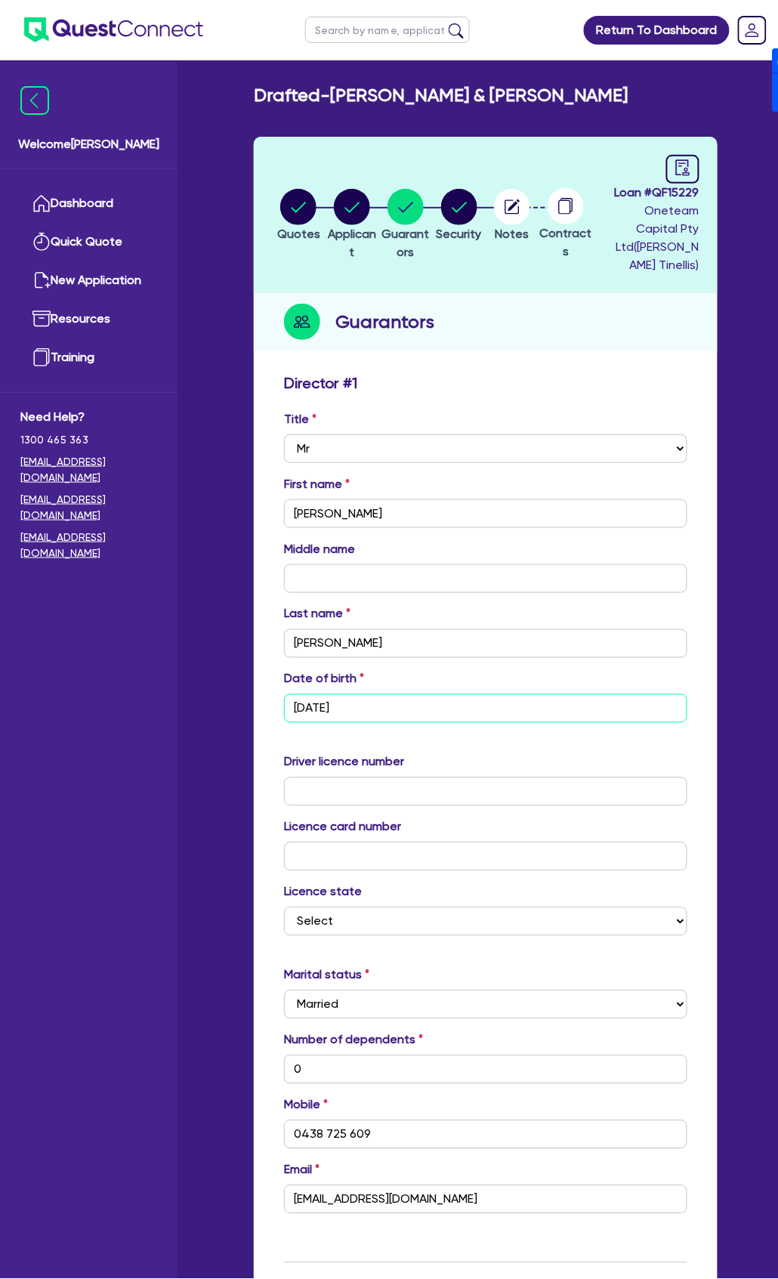
type input "0438725609"
type input "[DATE]"
type input "0"
type input "0438 725 609"
type input "0"
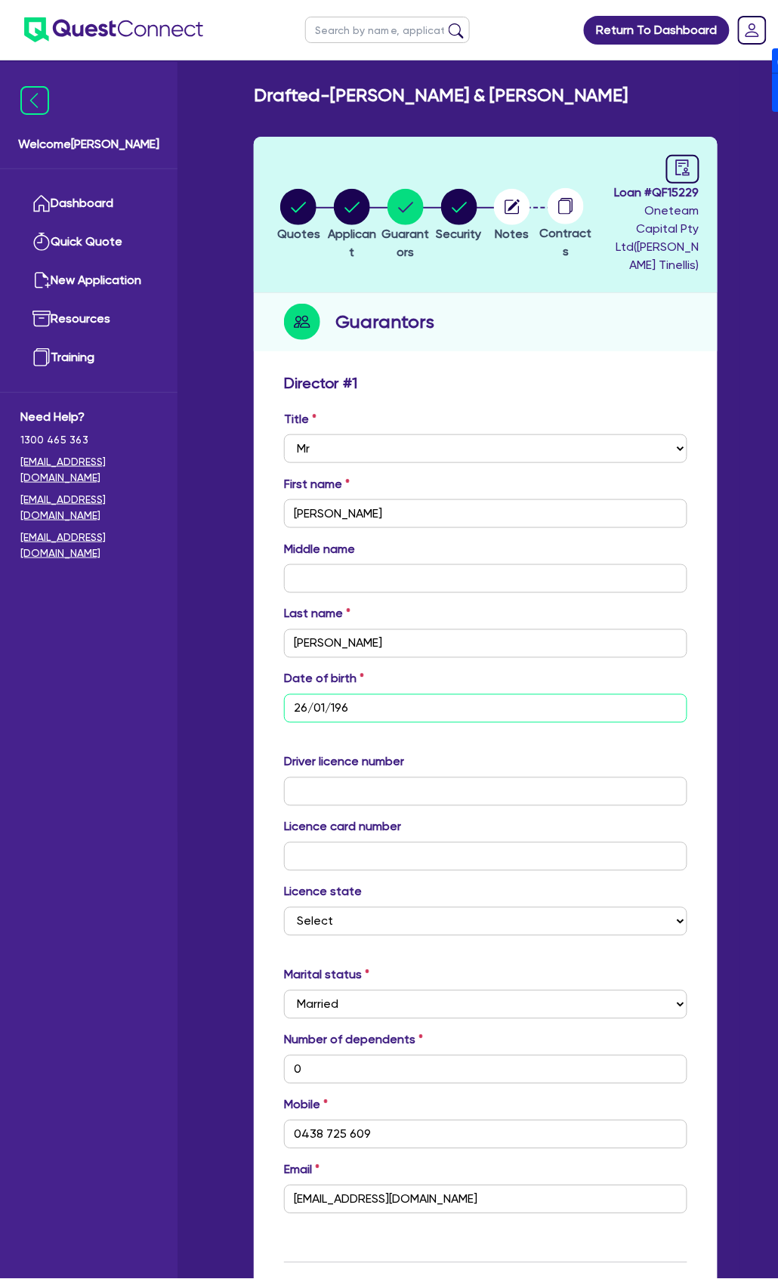
type input "0438725609"
type input "[DATE]"
type input "2"
type input "0"
type input "0438 725 609"
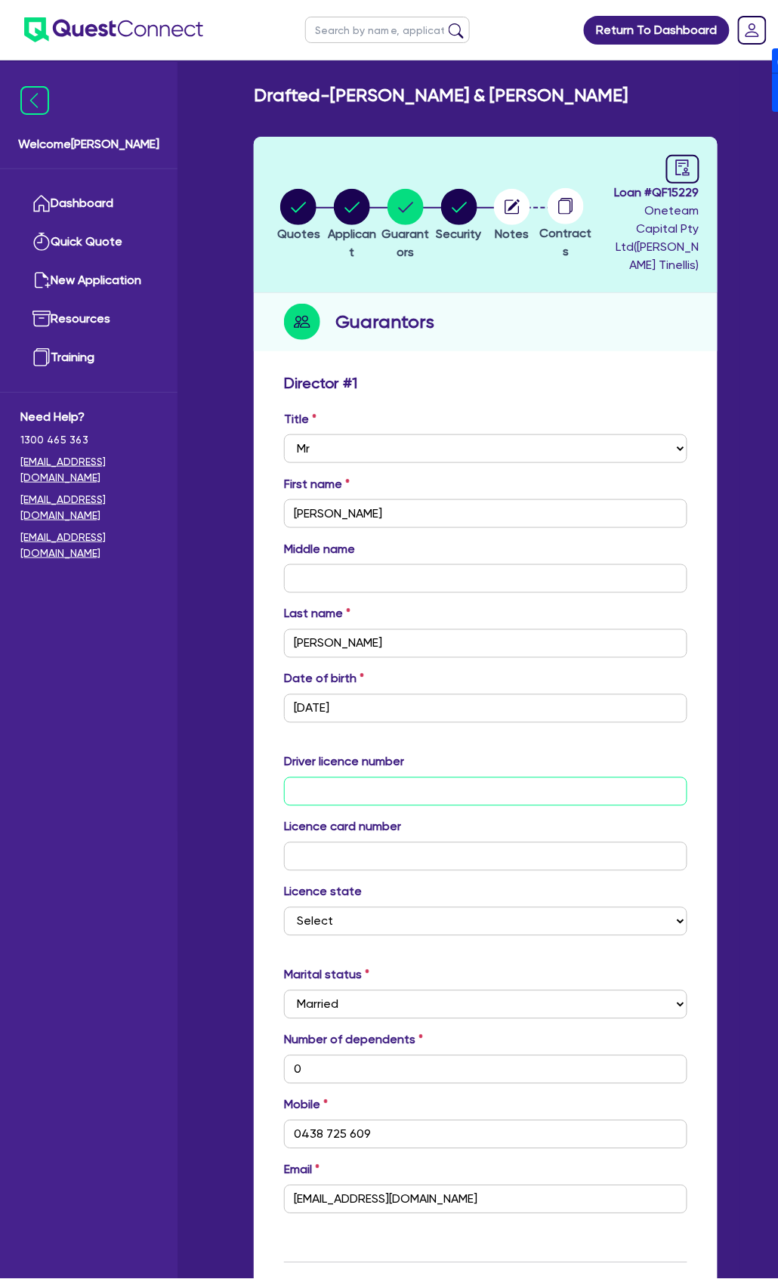
type input "0"
type input "0438725609"
type input "20"
type input "0"
type input "0438 725 609"
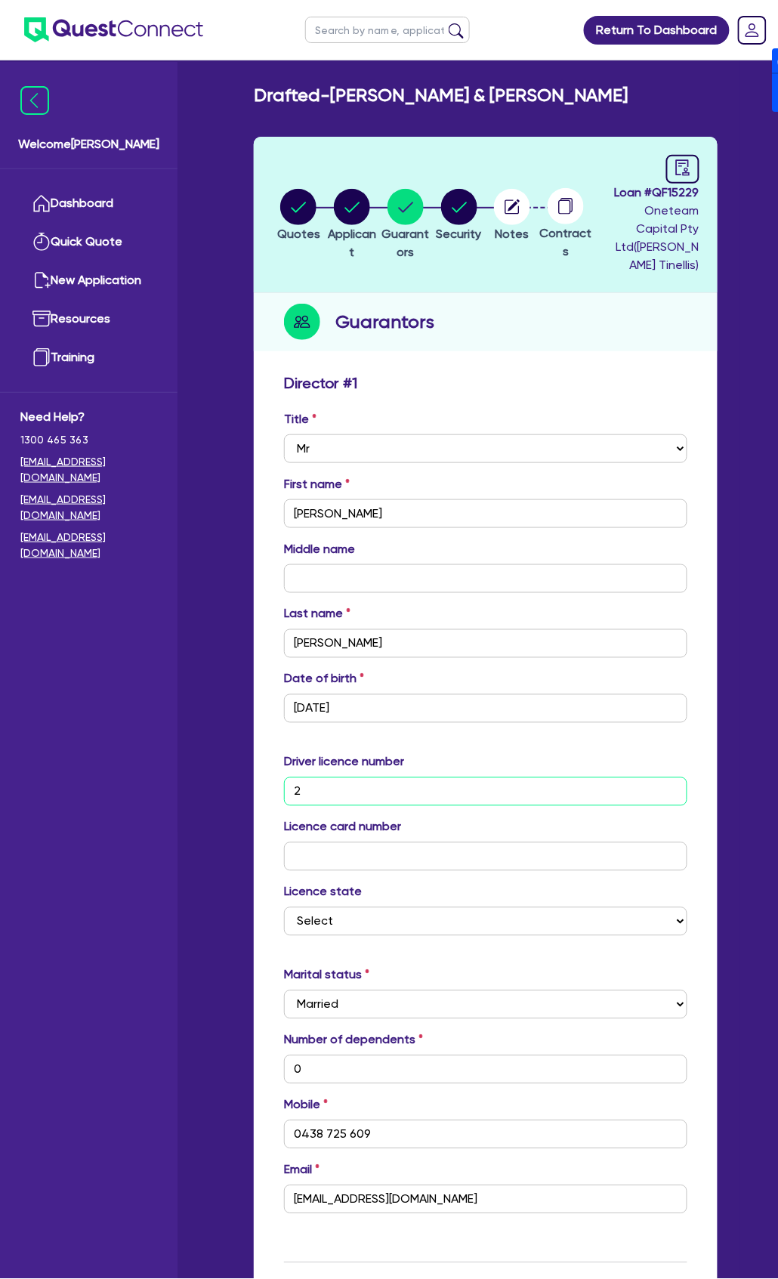
type input "0"
type input "0438725609"
type input "205"
type input "0"
type input "0438 725 609"
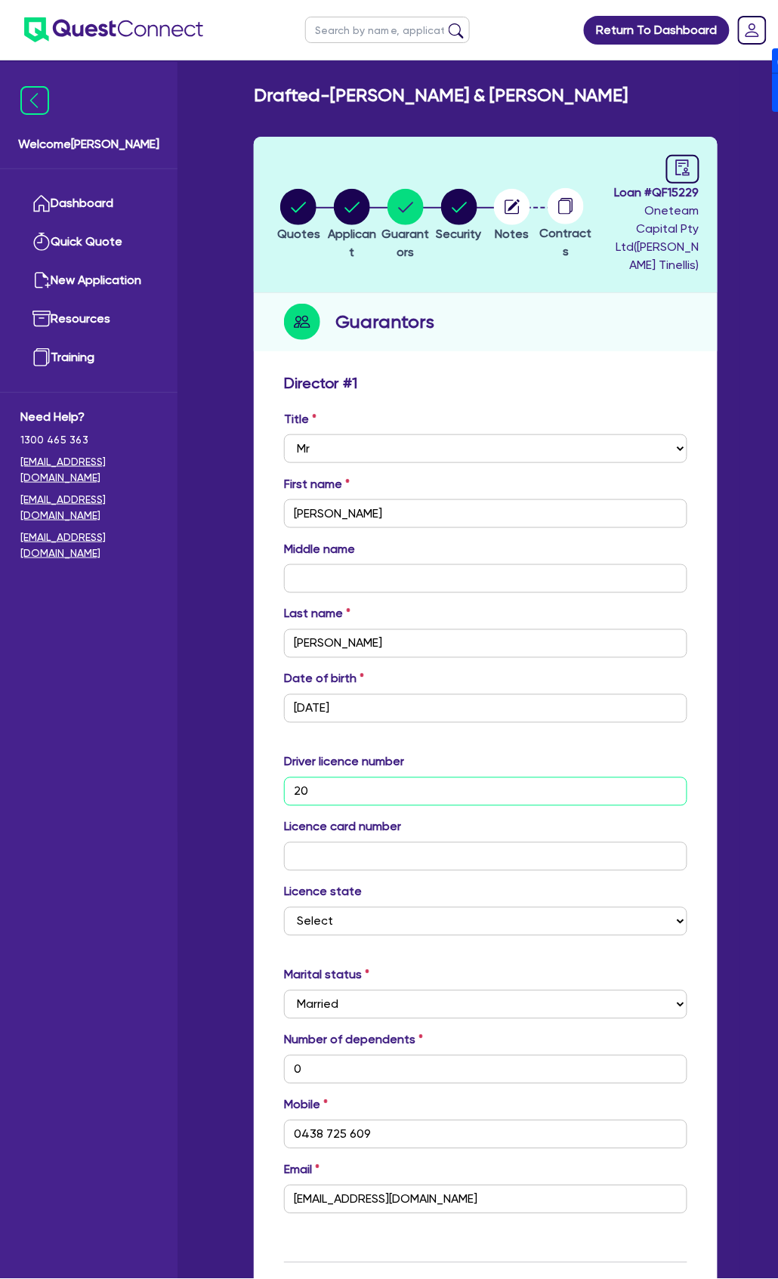
type input "0"
type input "0438725609"
type input "2057"
type input "0"
type input "0438 725 609"
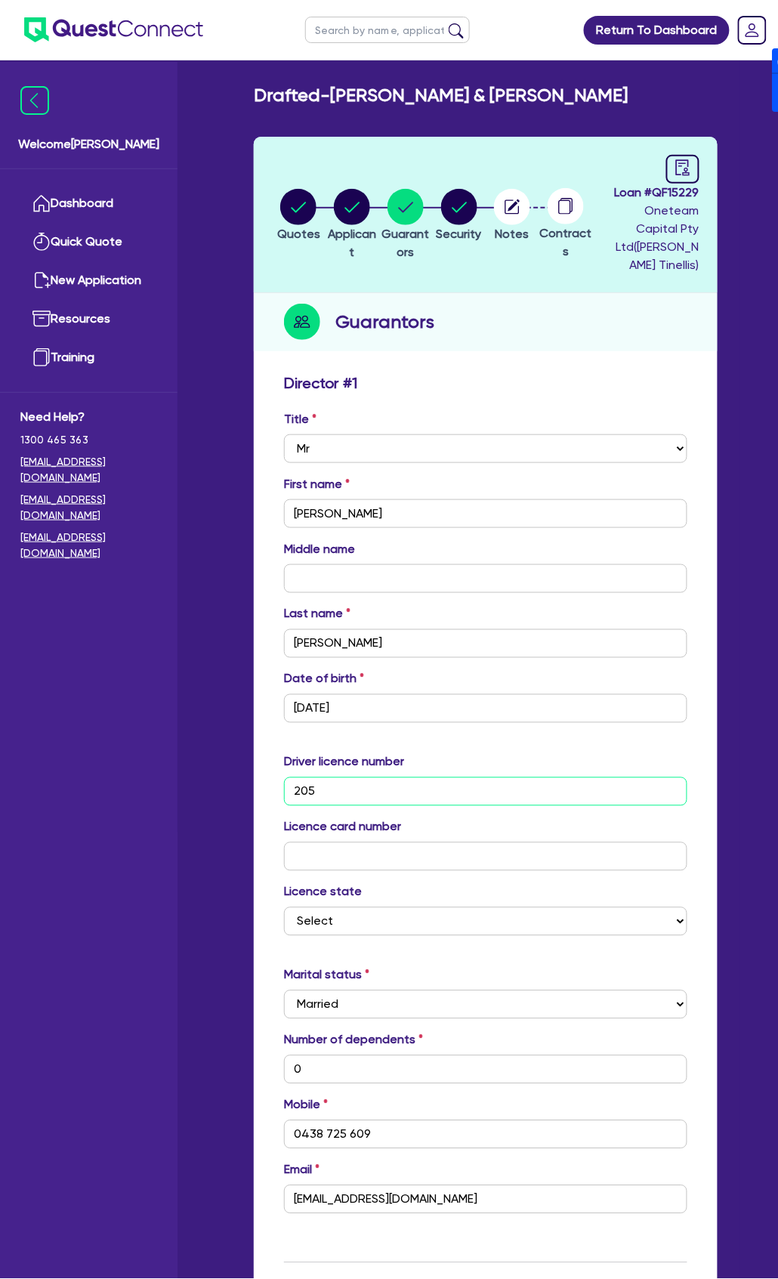
type input "0"
type input "0438725609"
type input "20574"
type input "0"
type input "0438 725 609"
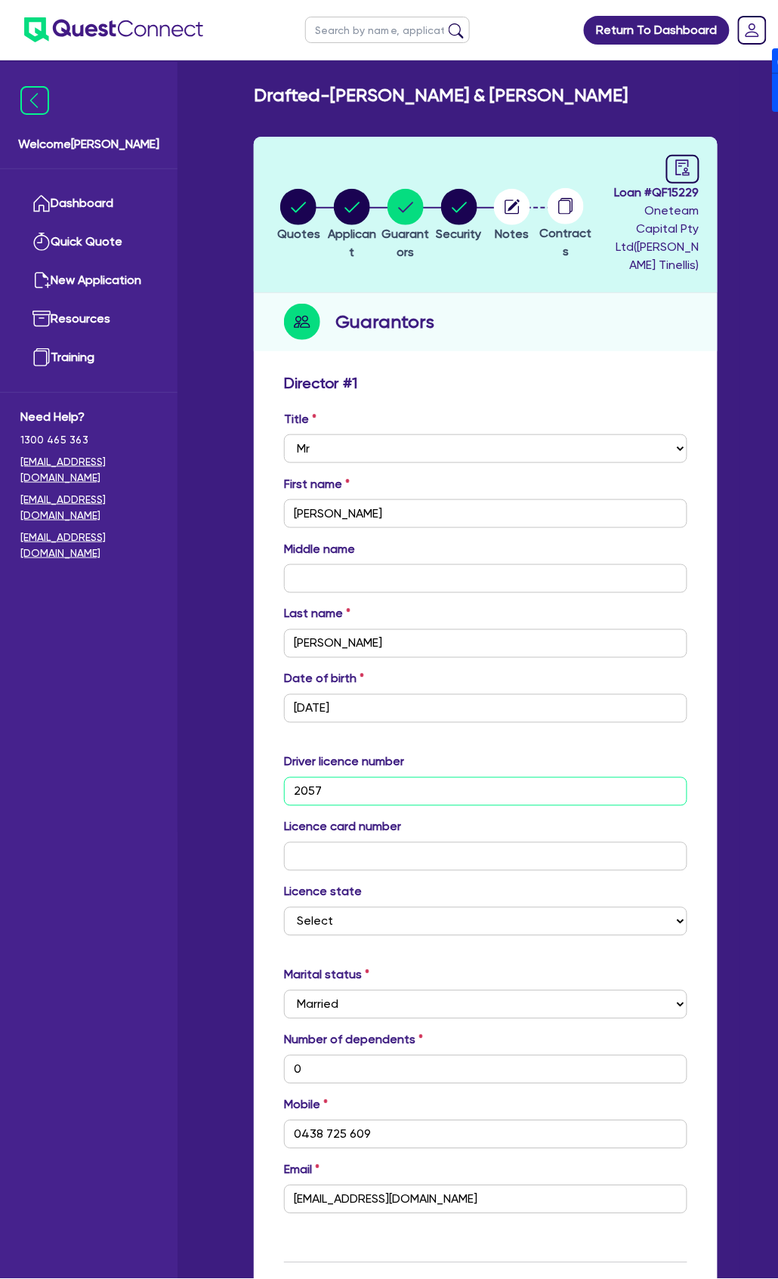
type input "0"
type input "0438725609"
type input "205749"
type input "0"
type input "0438 725 609"
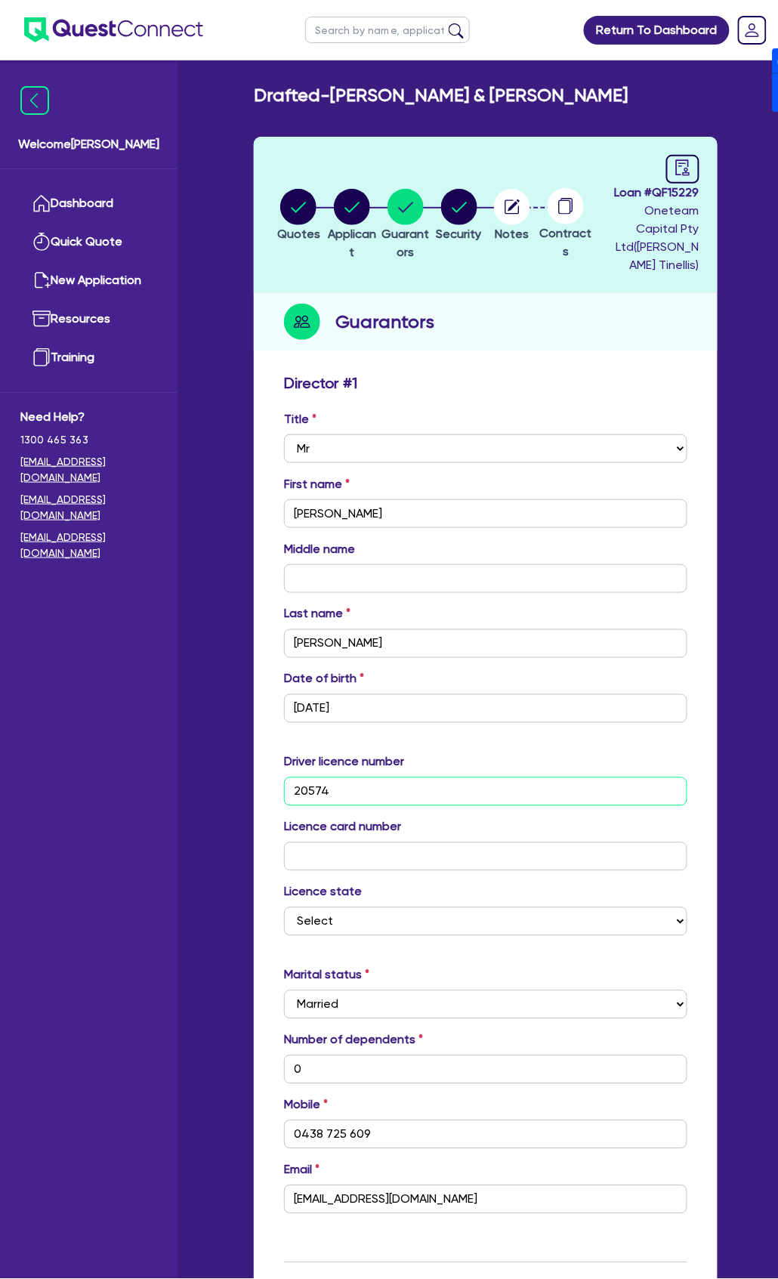
type input "0"
type input "0438725609"
type input "2057497"
type input "0"
type input "0438 725 609"
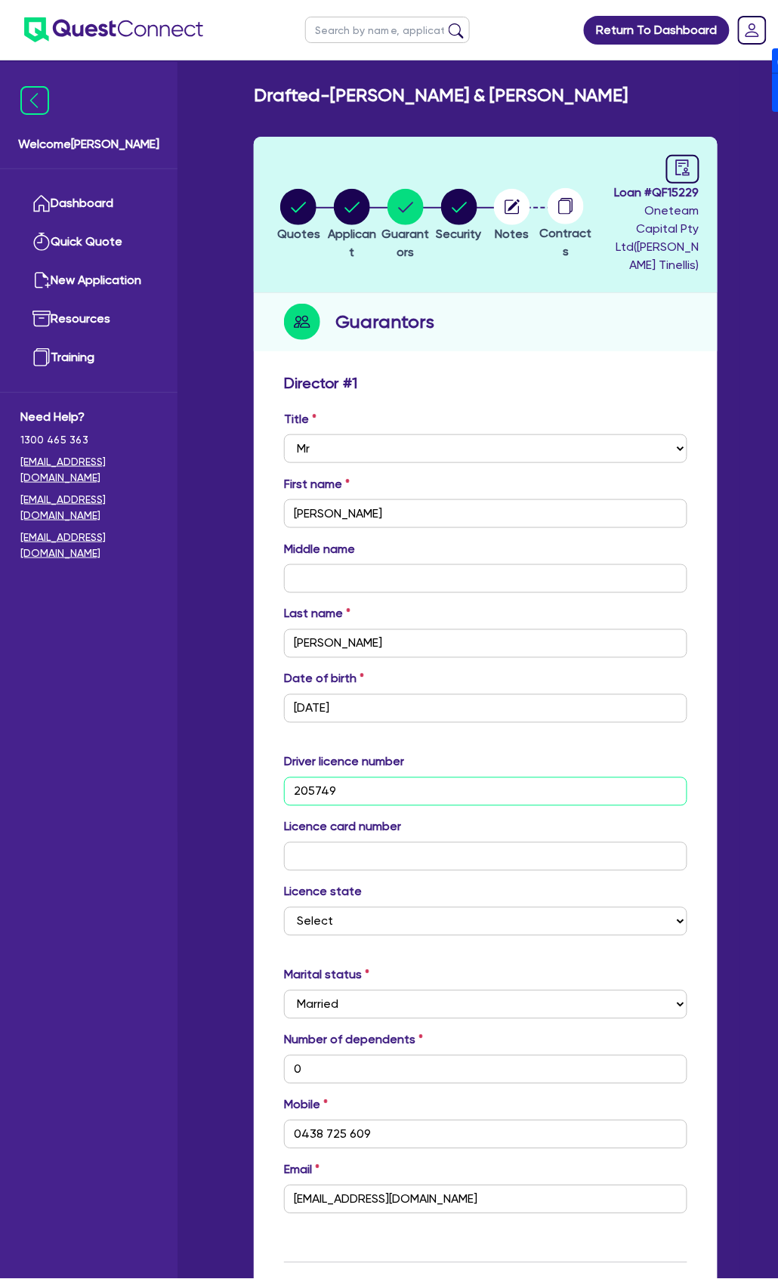
type input "0"
type input "0438725609"
type input "20574979"
type input "0"
type input "0438 725 609"
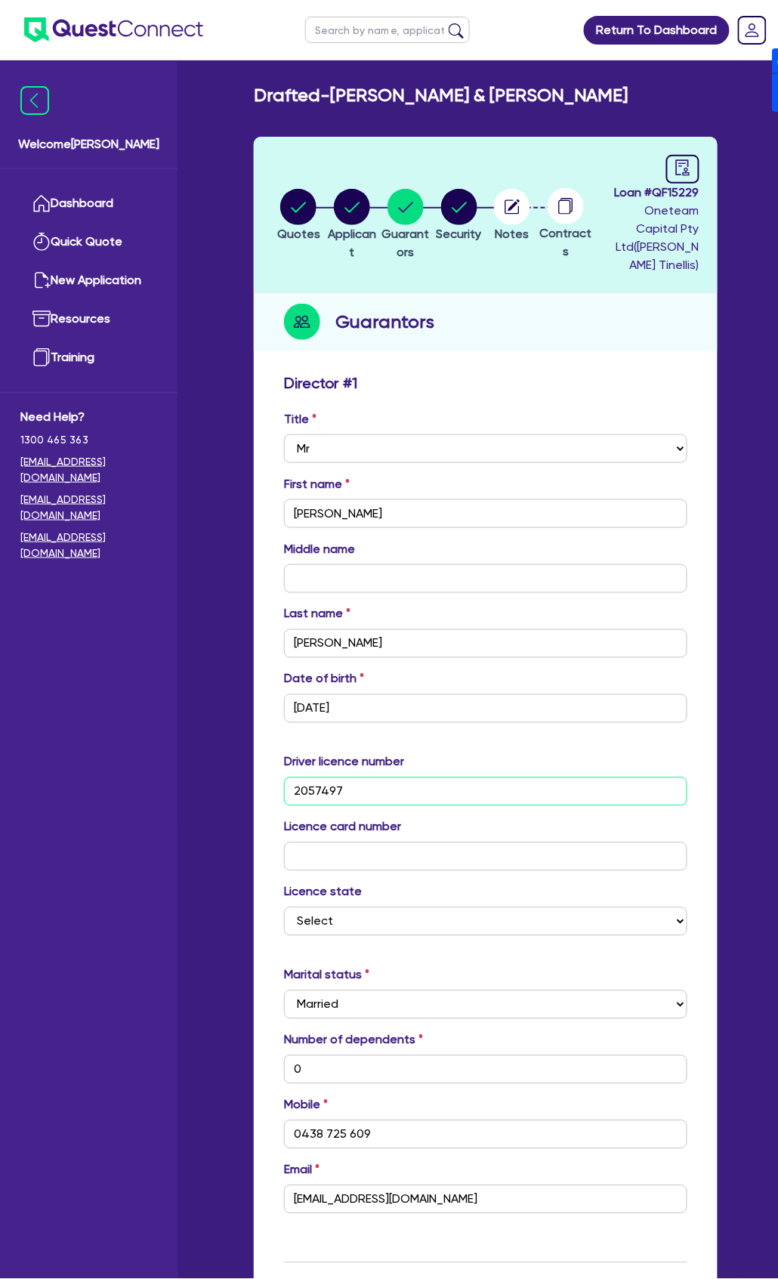
type input "0"
type input "0438725609"
type input "205749798"
type input "0"
type input "0438 725 609"
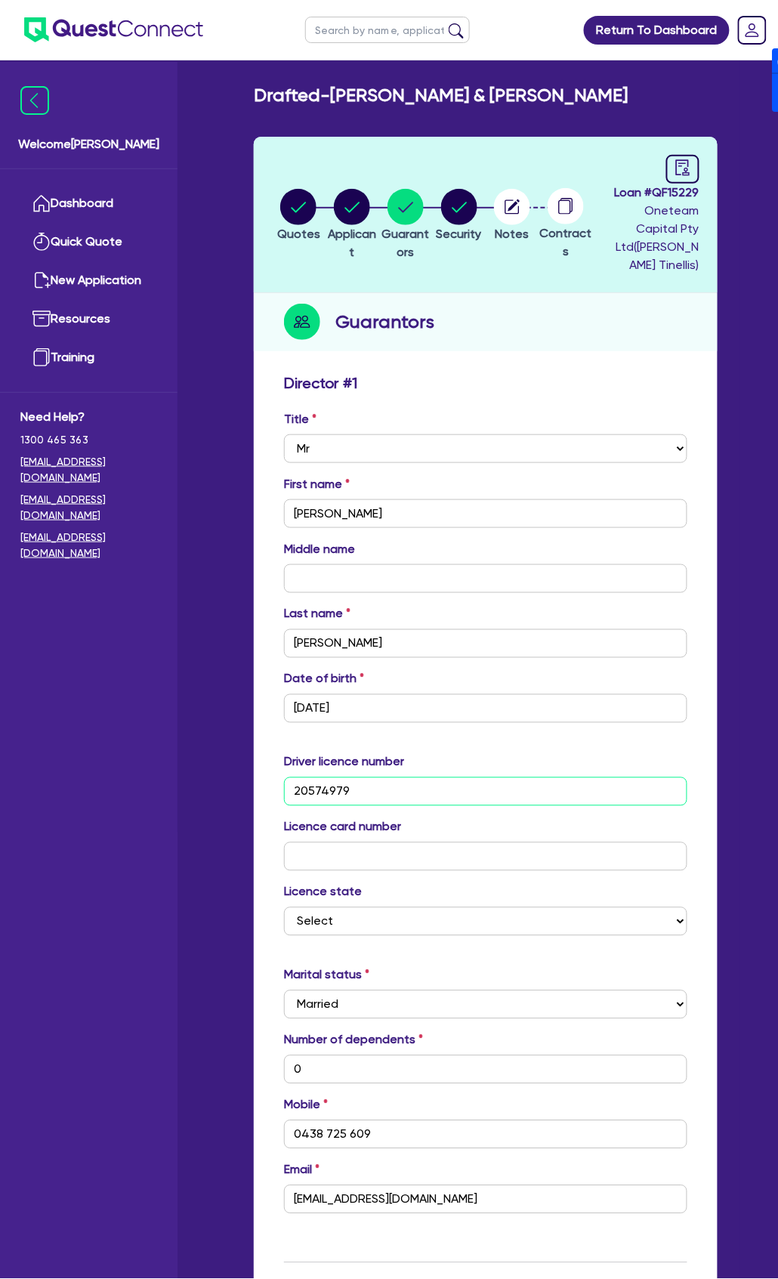
type input "0"
type input "0438725609"
type input "2057497980"
type input "0"
type input "0438 725 609"
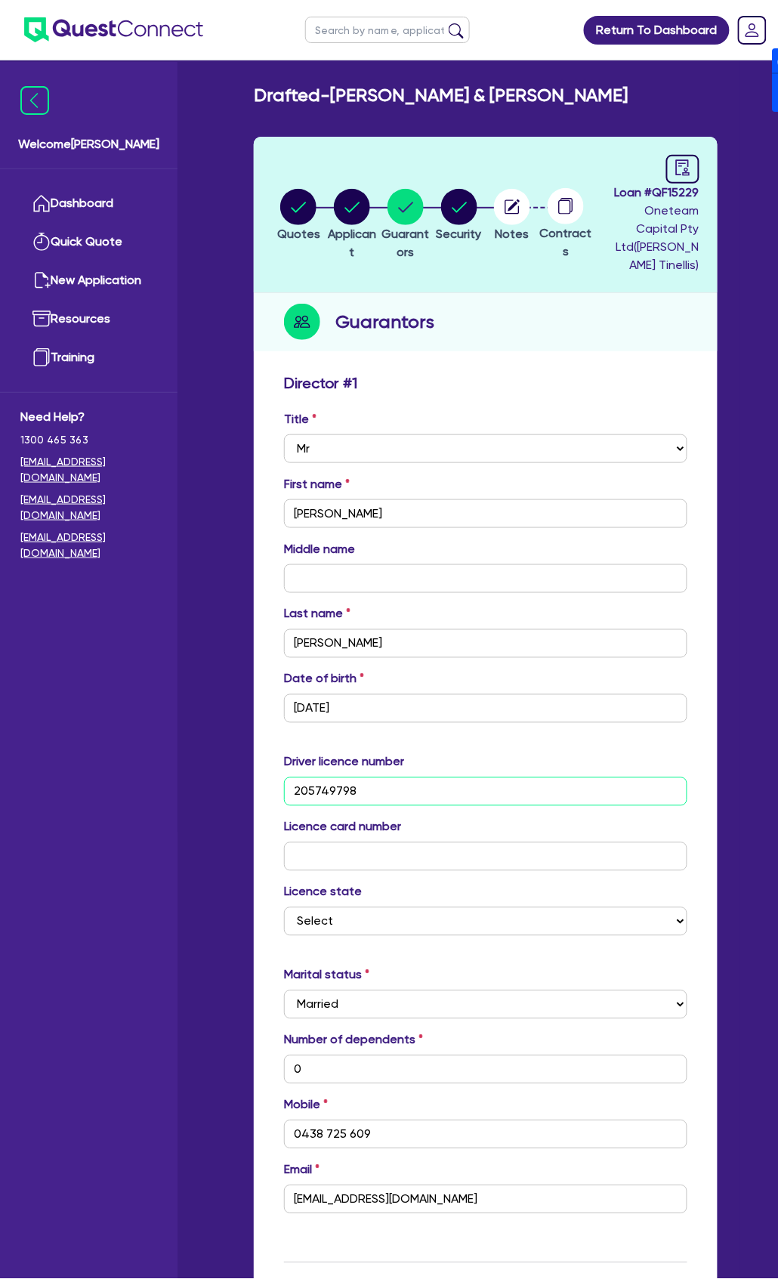
type input "0"
type input "0438725609"
type input "2057497980"
click at [394, 774] on div "Driver licence number [DRIVERS_LICENSE_NUMBER]" at bounding box center [486, 779] width 426 height 53
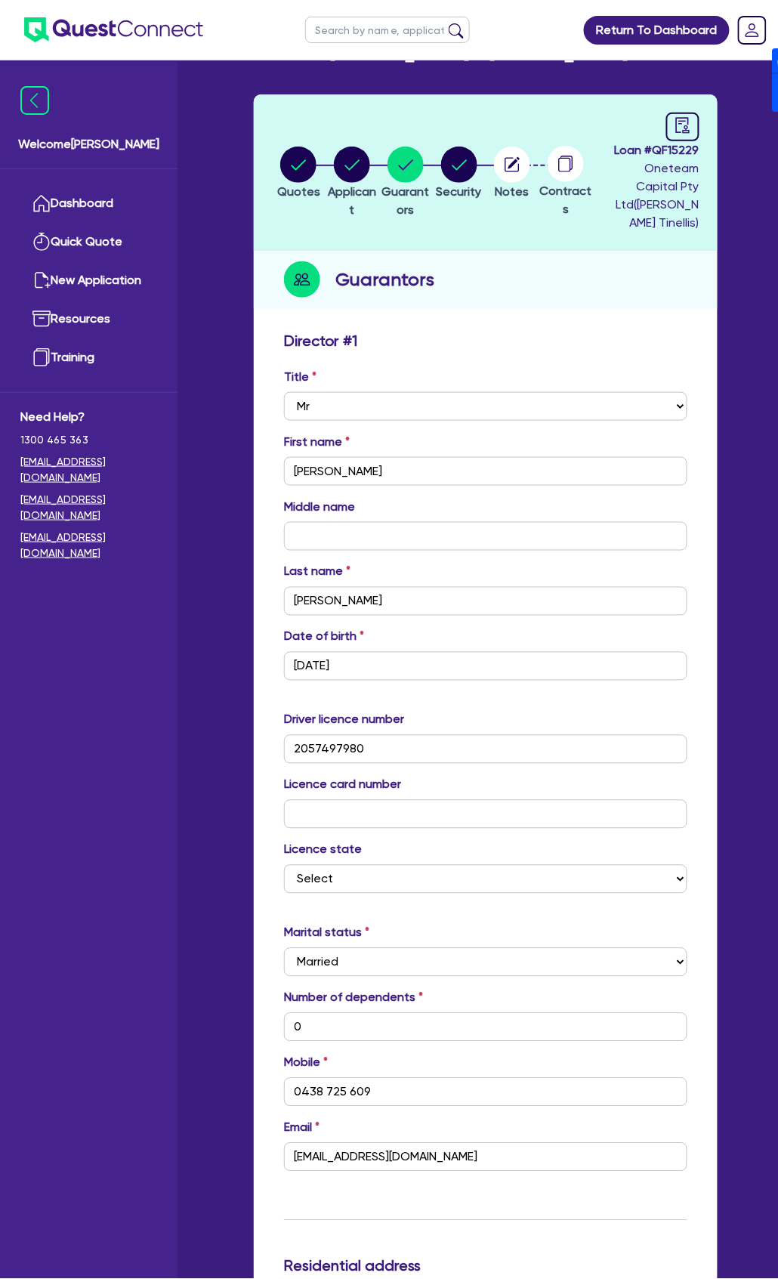
scroll to position [100, 0]
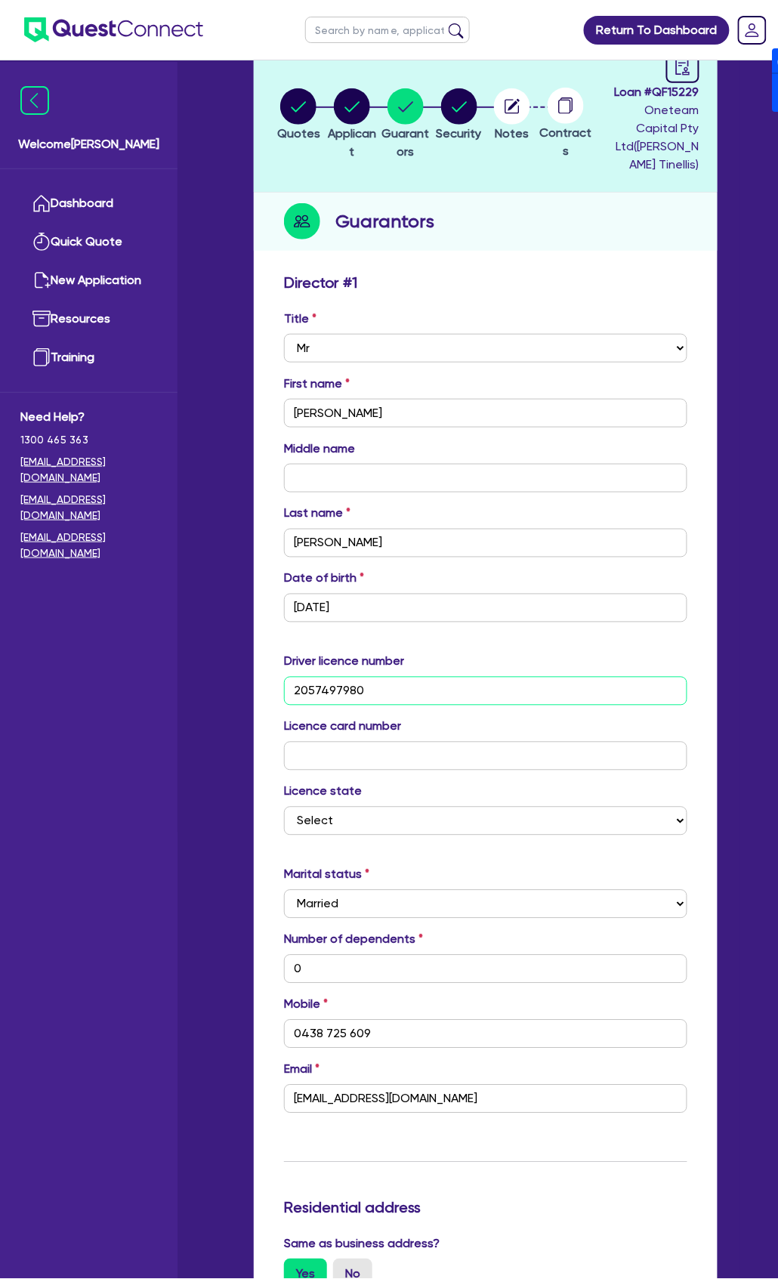
click at [391, 677] on input "2057497980" at bounding box center [485, 691] width 403 height 29
type input "0"
type input "0438 725 609"
type input "0"
type input "0438725609"
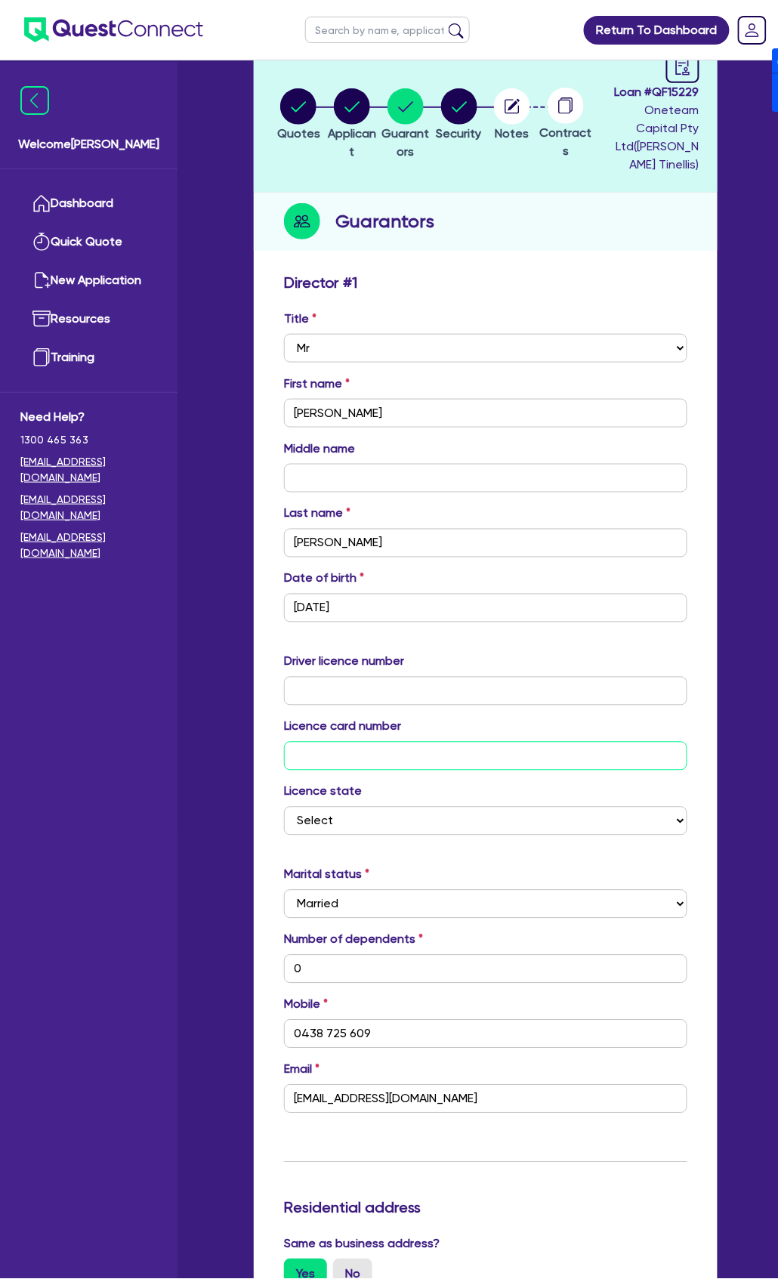
click at [373, 763] on input "text" at bounding box center [485, 756] width 403 height 29
paste input "2057497980"
type input "2057497980"
type input "0"
type input "0438 725 609"
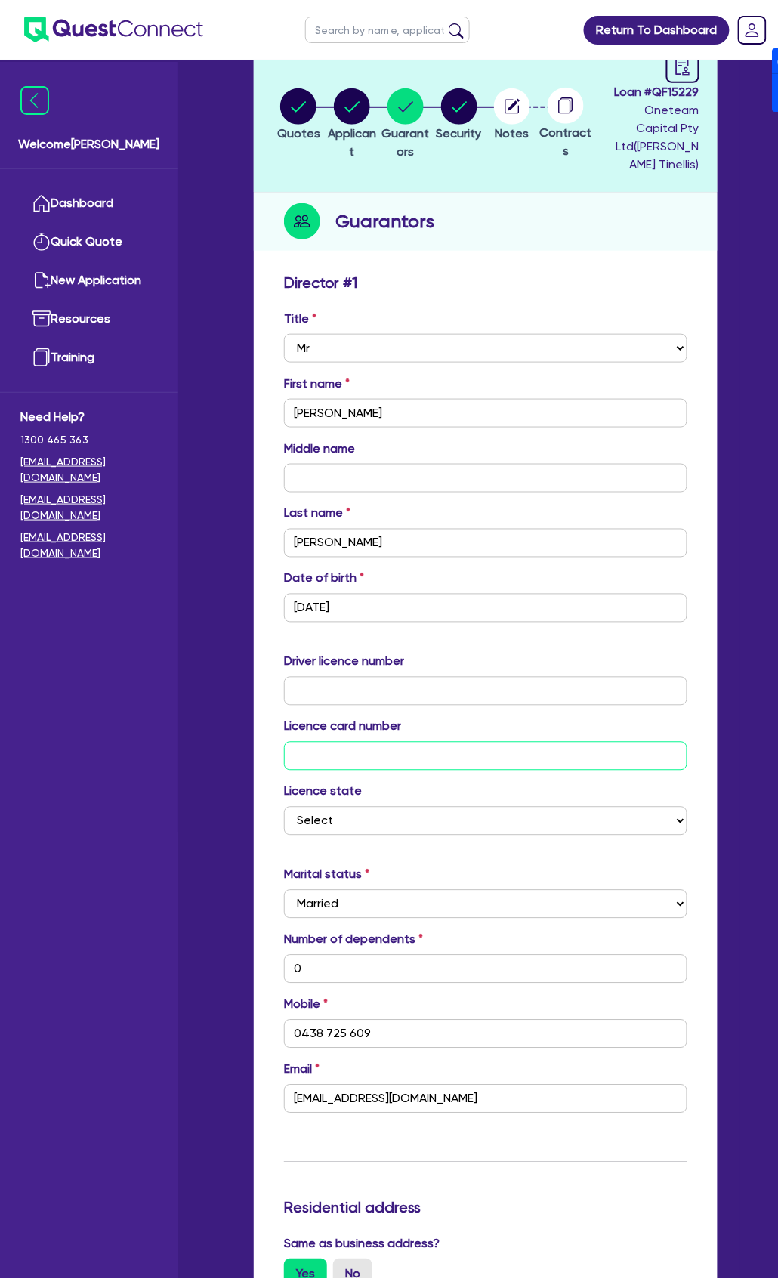
type input "0"
type input "0438725609"
type input "2057497980"
click at [360, 693] on input "text" at bounding box center [485, 691] width 403 height 29
type input "6"
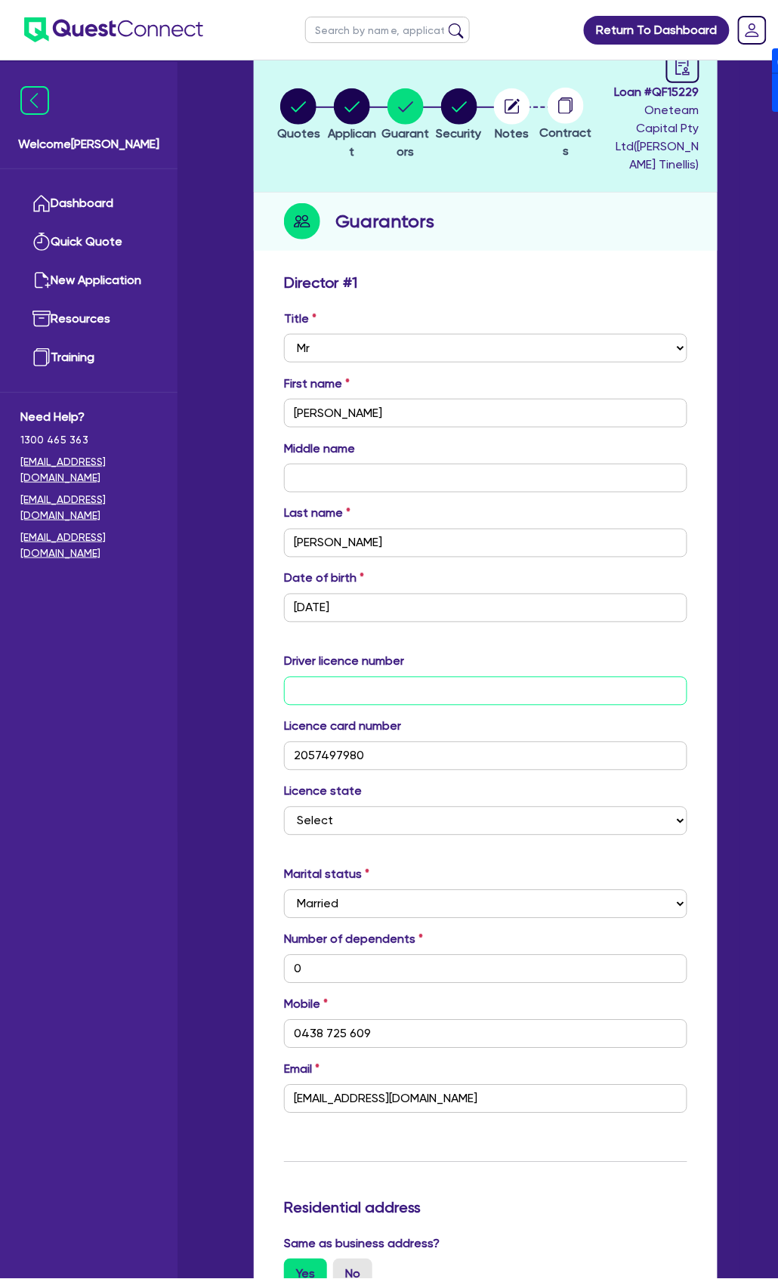
type input "0"
type input "0438 725 609"
type input "0"
type input "0438725609"
type input "66"
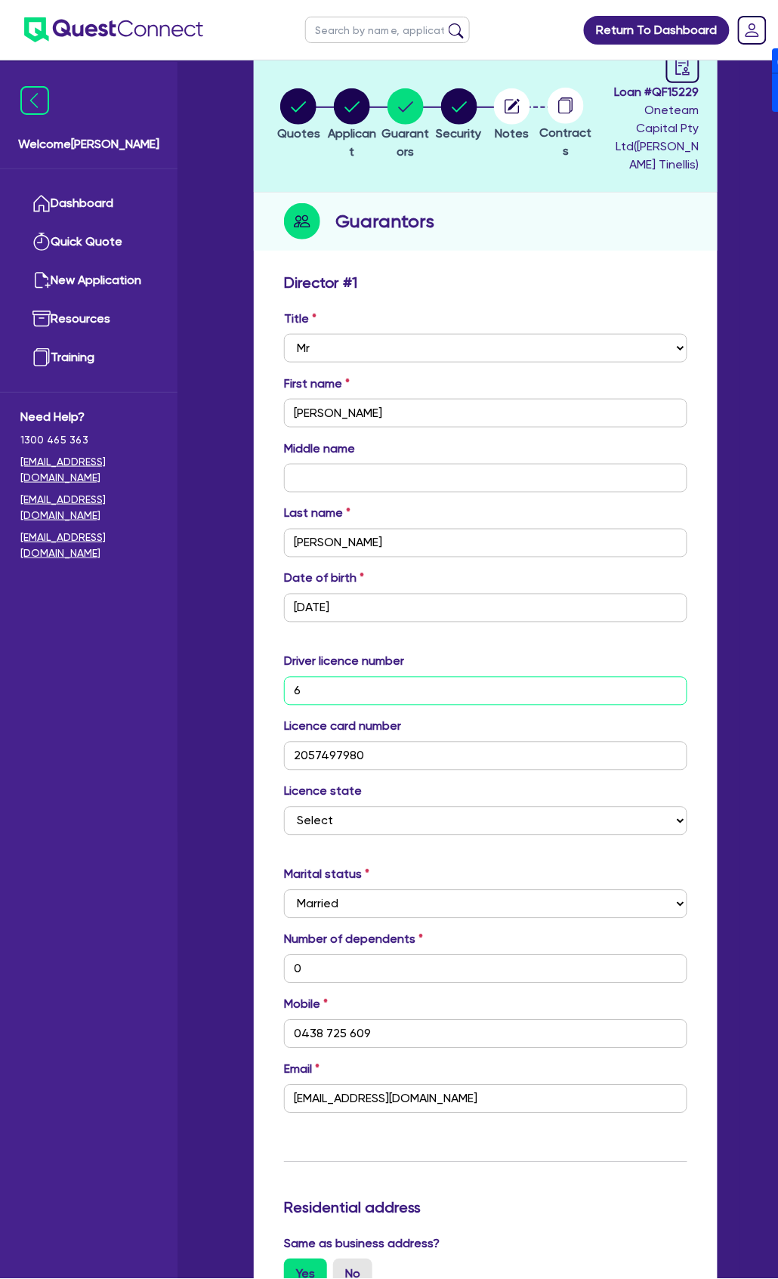
type input "0"
type input "0438 725 609"
type input "0"
type input "0438725609"
type input "668"
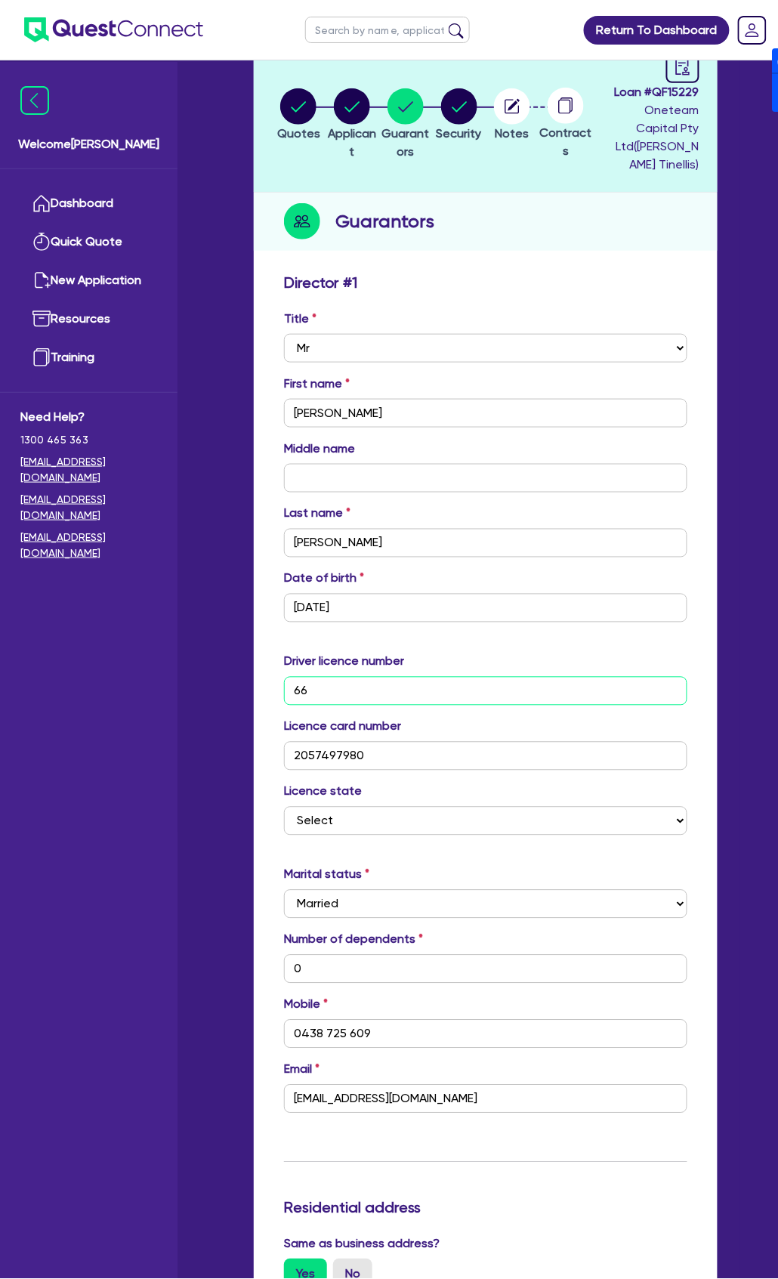
type input "0"
type input "0438 725 609"
type input "0"
click at [439, 479] on input "text" at bounding box center [485, 478] width 403 height 29
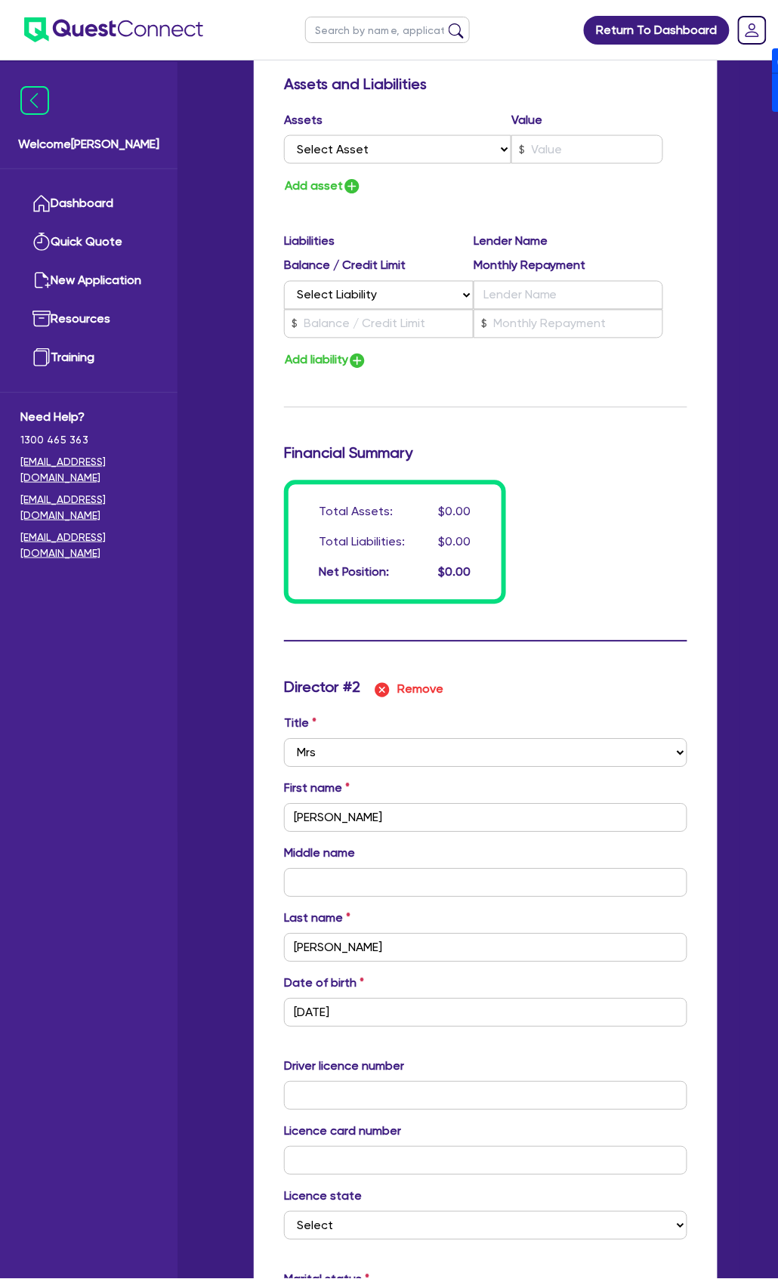
scroll to position [1612, 0]
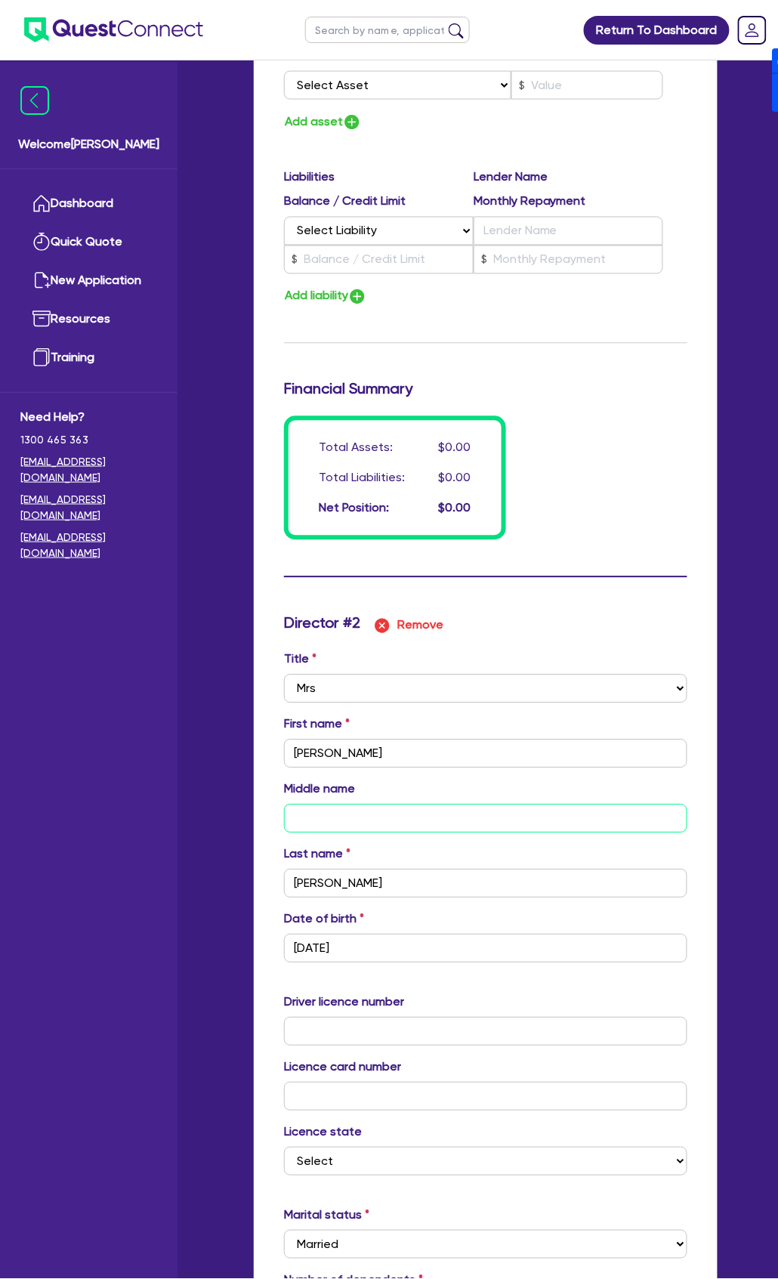
click at [332, 811] on input "text" at bounding box center [485, 819] width 403 height 29
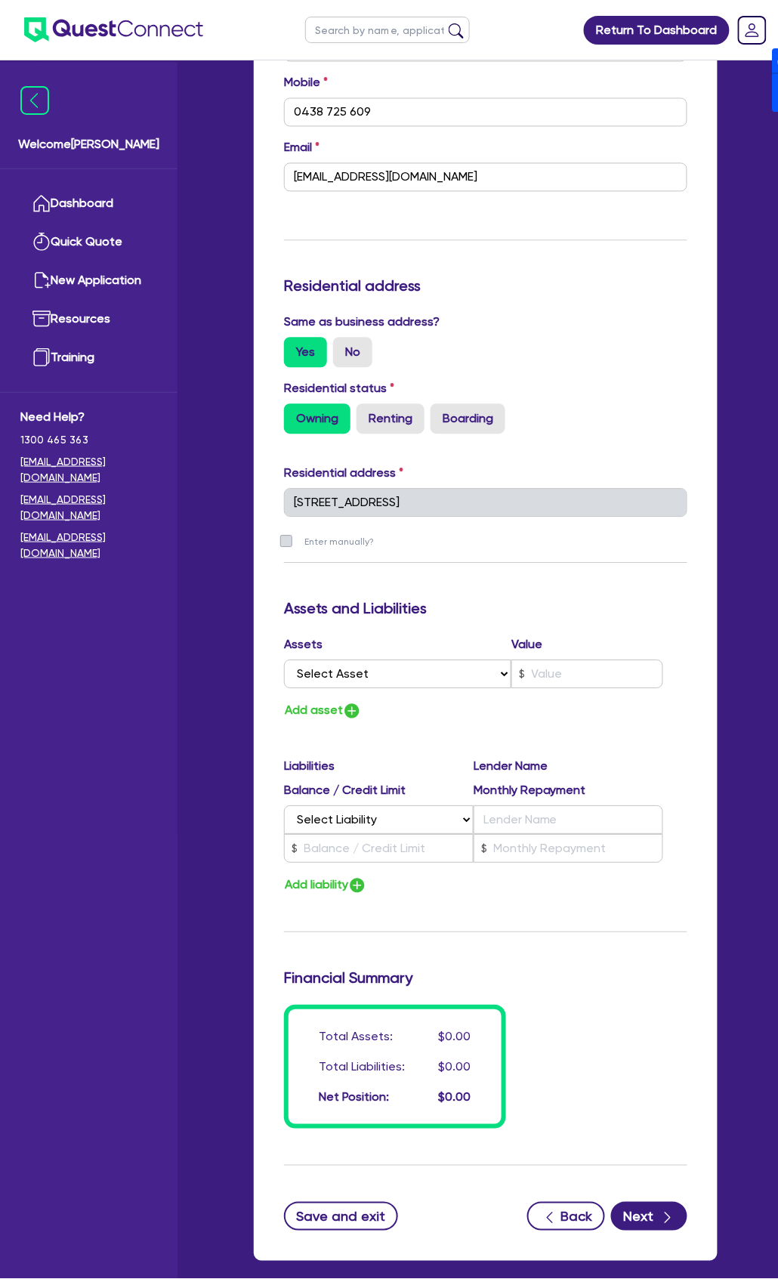
scroll to position [2948, 0]
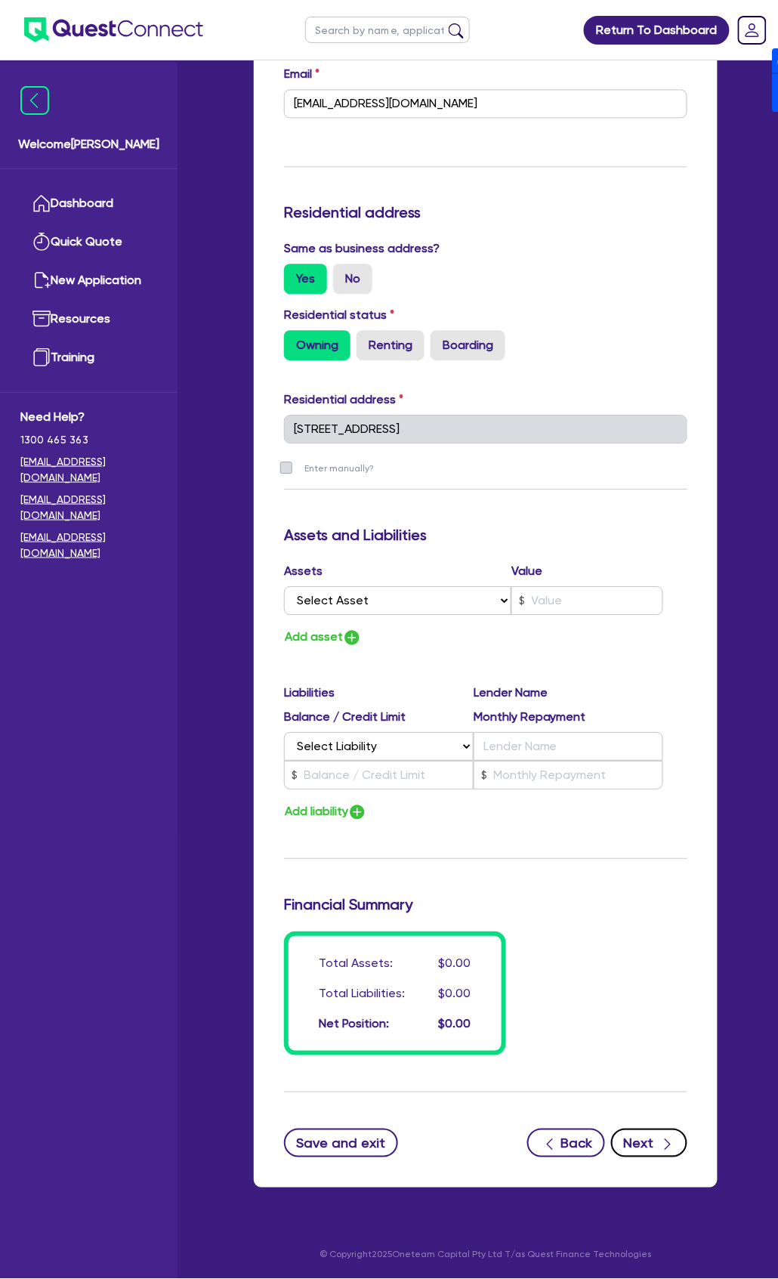
click at [663, 1150] on icon "button" at bounding box center [667, 1144] width 15 height 15
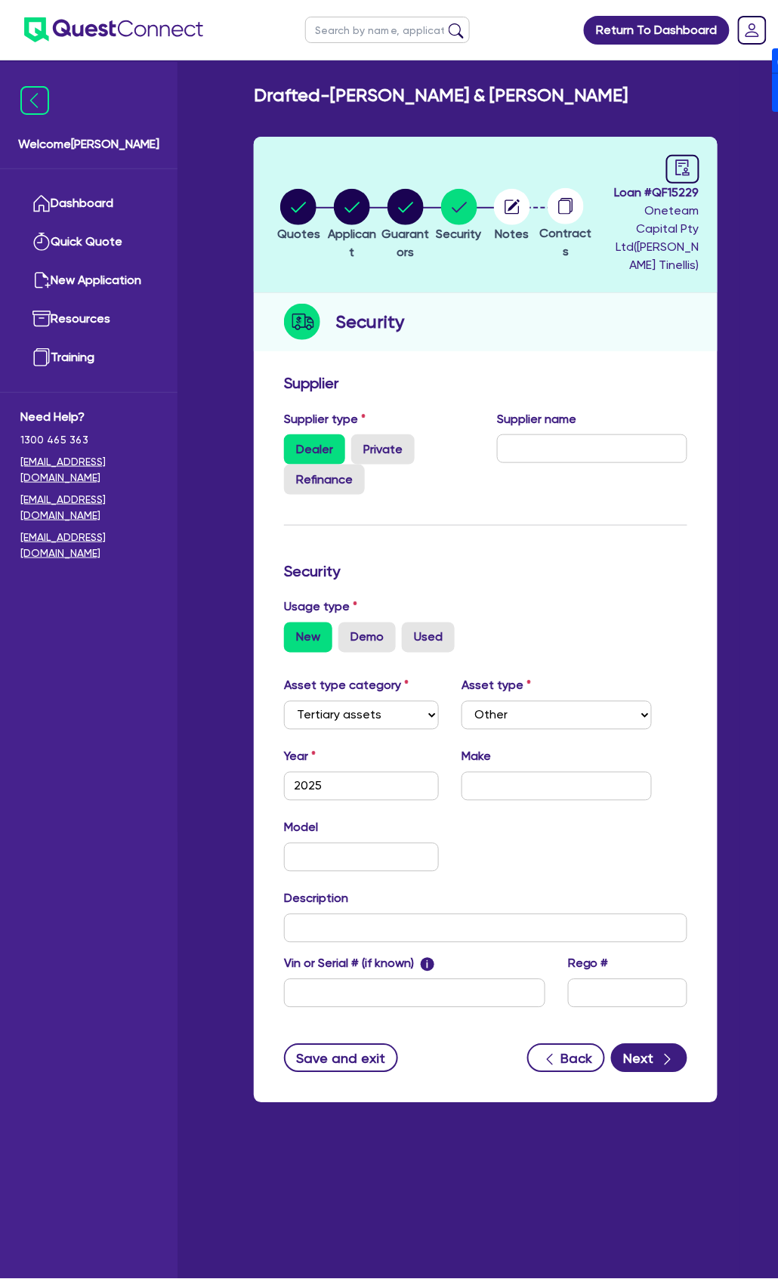
click at [642, 1074] on div "Supplier Supplier type Dealer Private Refinance Supplier name Security Usage ty…" at bounding box center [486, 734] width 464 height 737
click at [648, 1061] on button "Next" at bounding box center [649, 1058] width 76 height 29
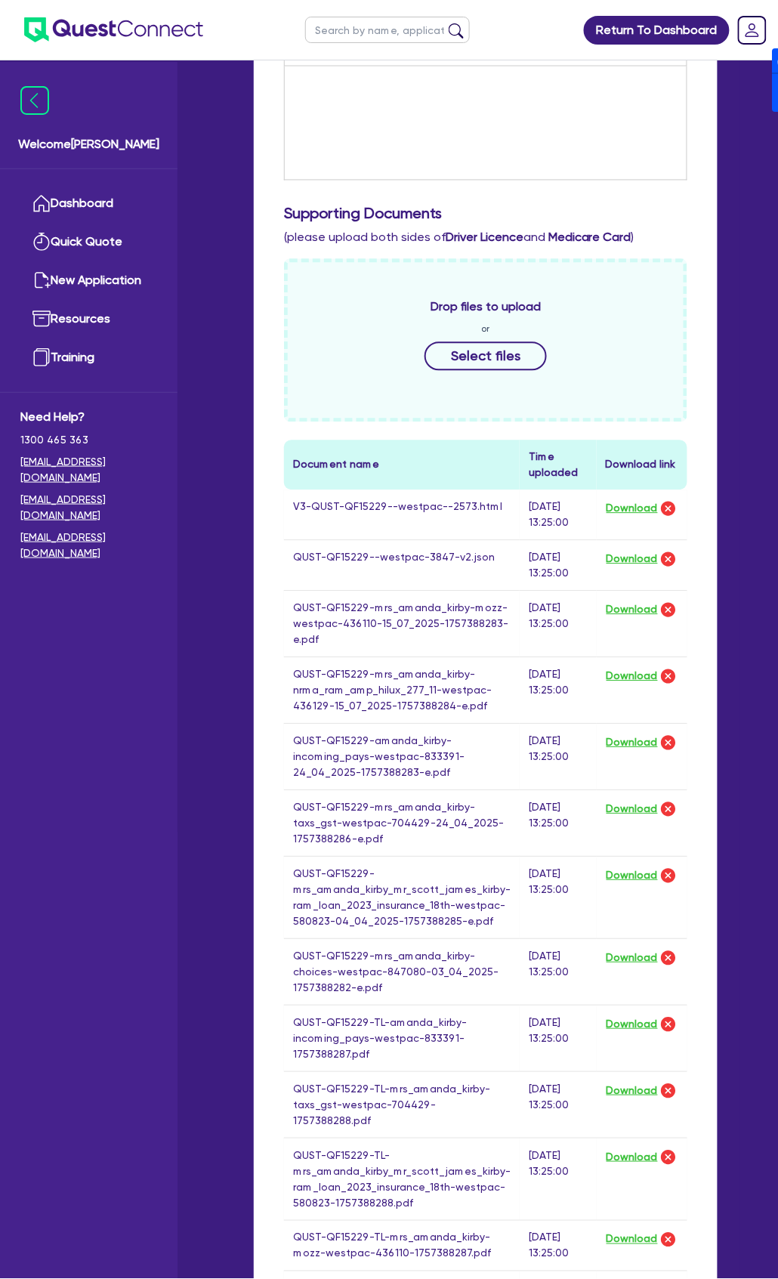
scroll to position [503, 0]
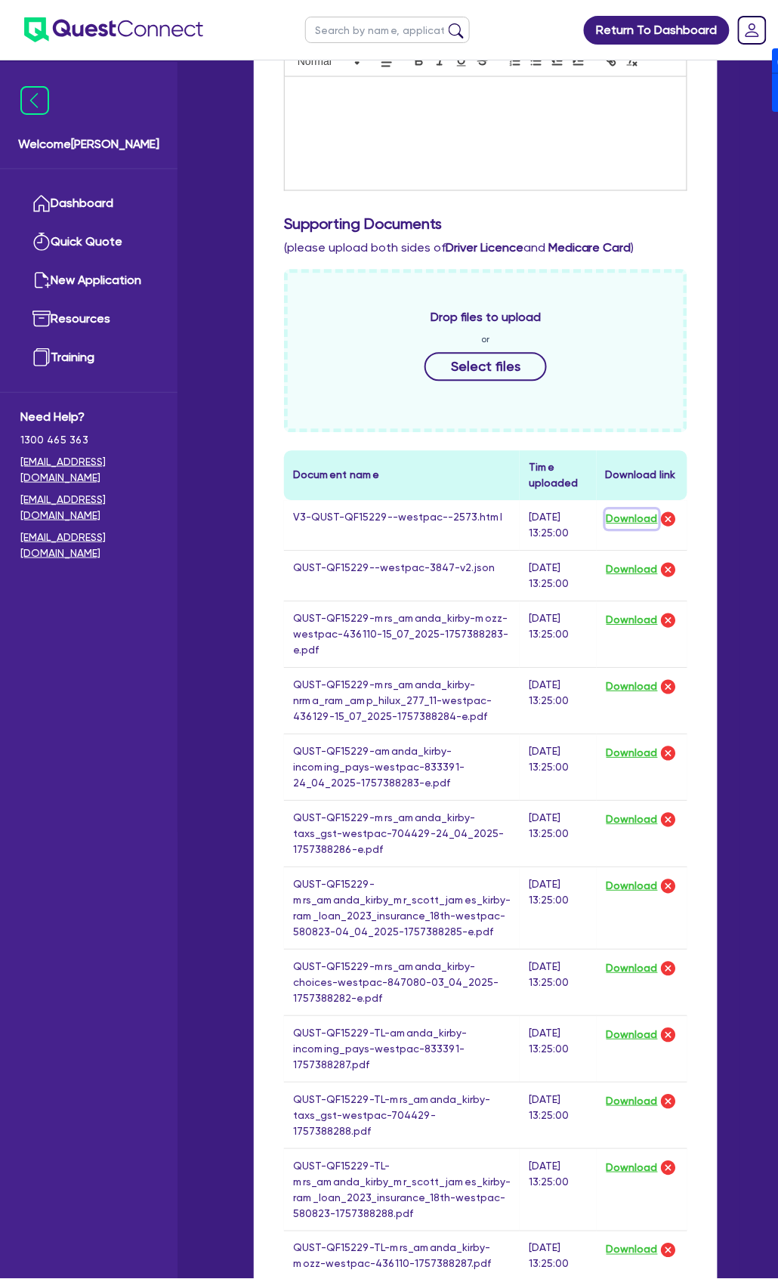
click at [621, 515] on button "Download" at bounding box center [632, 520] width 53 height 20
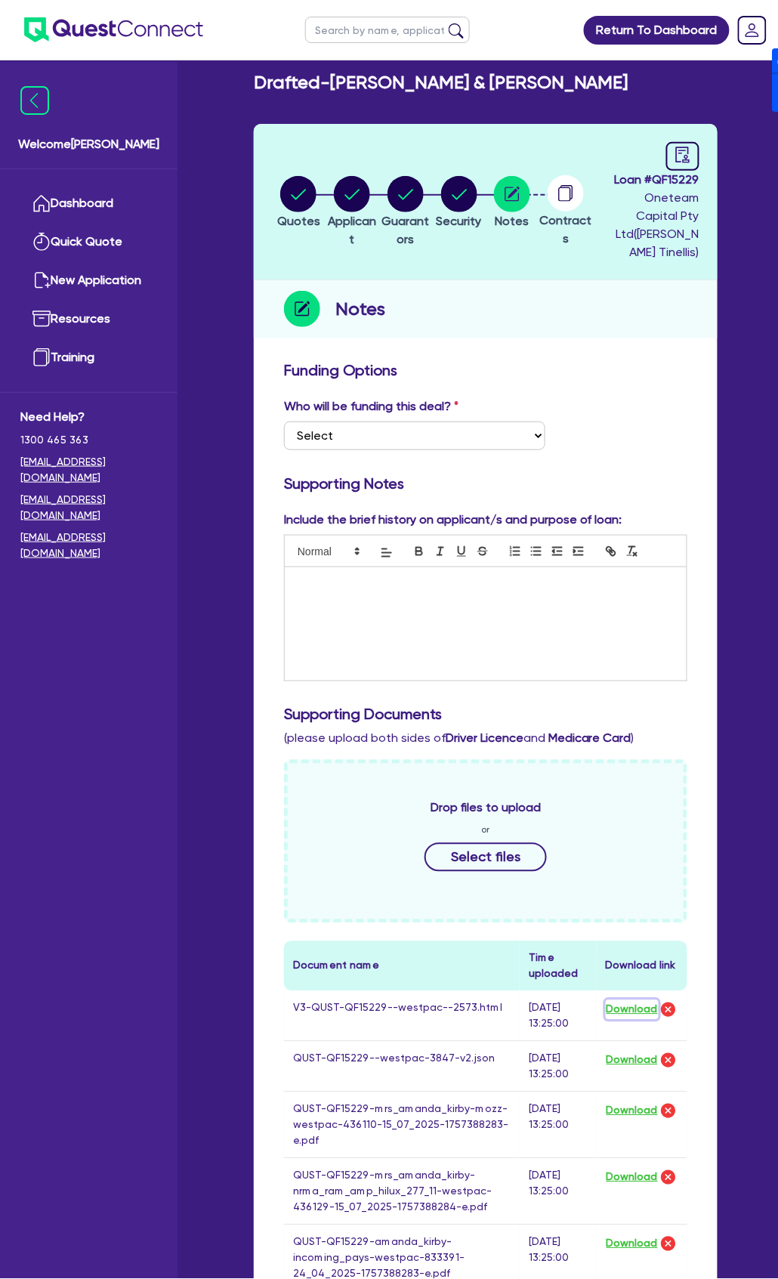
scroll to position [0, 0]
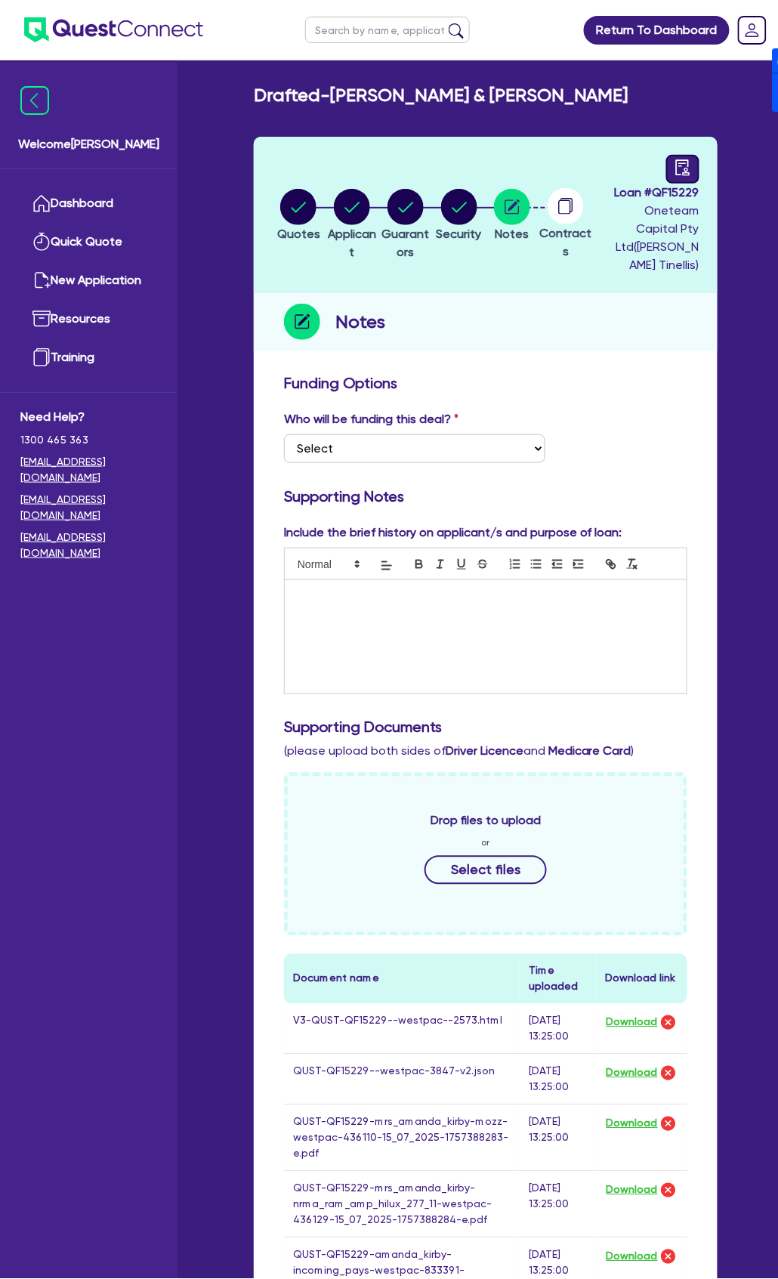
click at [692, 172] on link at bounding box center [682, 169] width 33 height 29
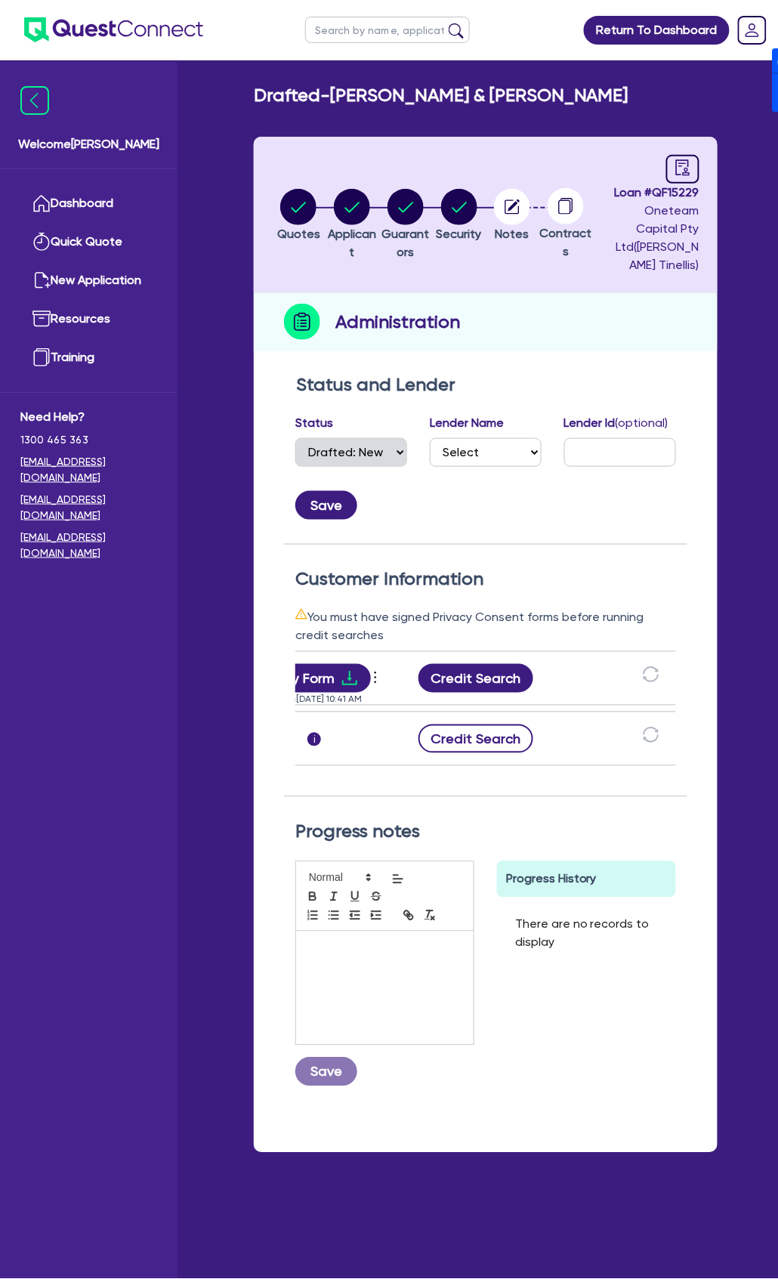
scroll to position [0, 298]
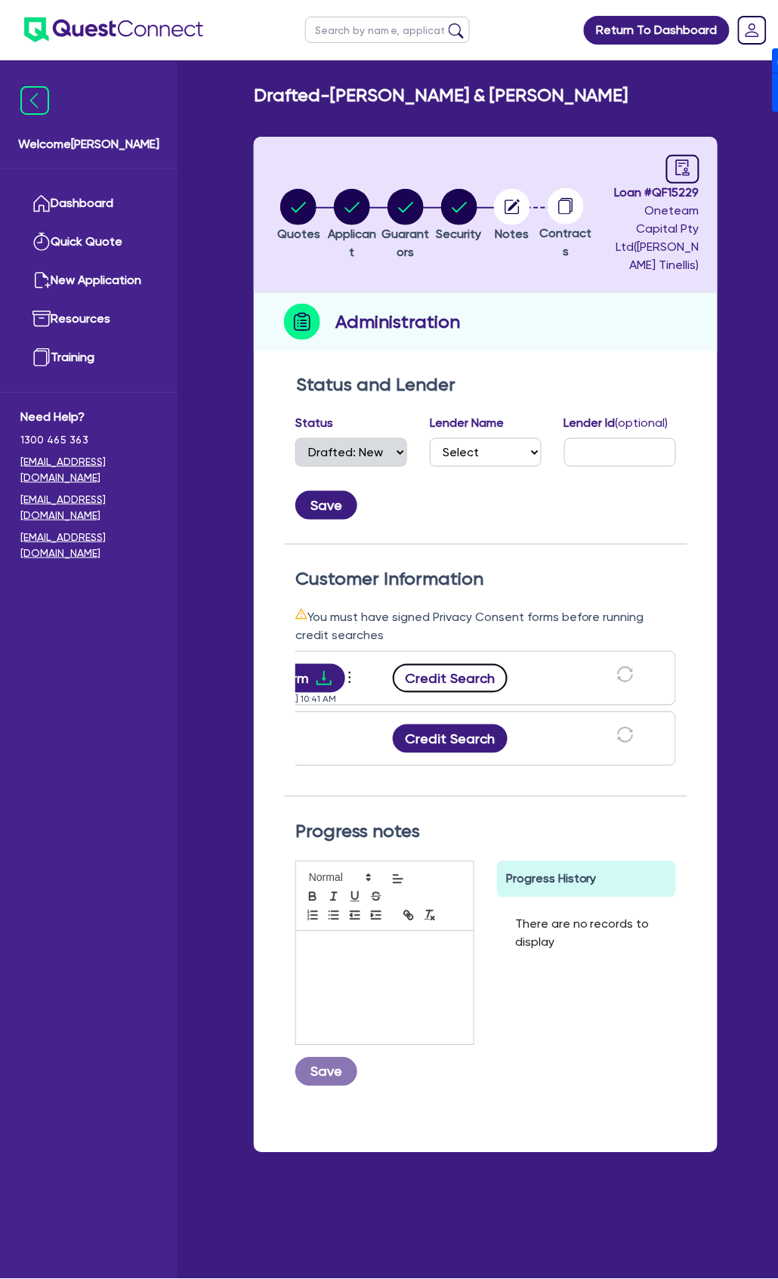
click at [484, 680] on button "Credit Search" at bounding box center [450, 678] width 115 height 29
click at [472, 730] on button "Credit Search" at bounding box center [450, 739] width 115 height 29
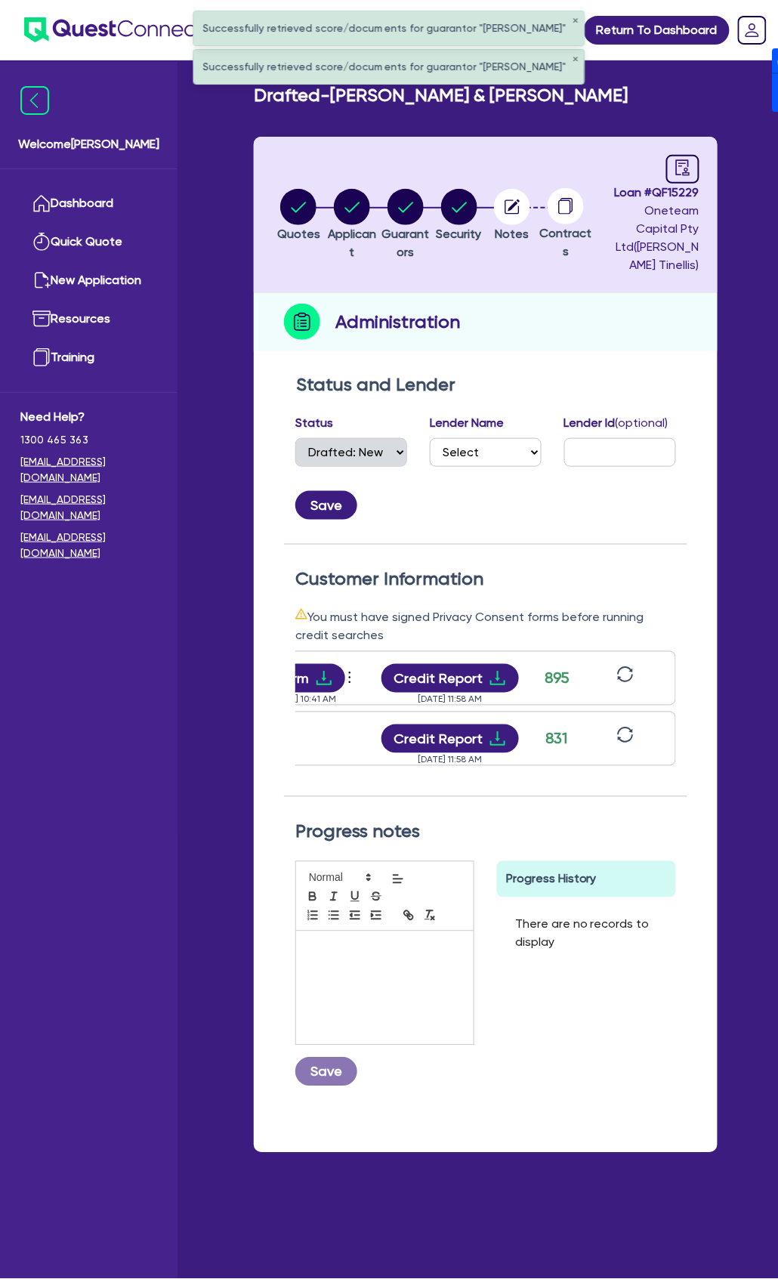
click at [464, 693] on div "[DATE] 11:58 AM" at bounding box center [450, 693] width 151 height 0
click at [464, 684] on button "Credit Report" at bounding box center [451, 678] width 138 height 29
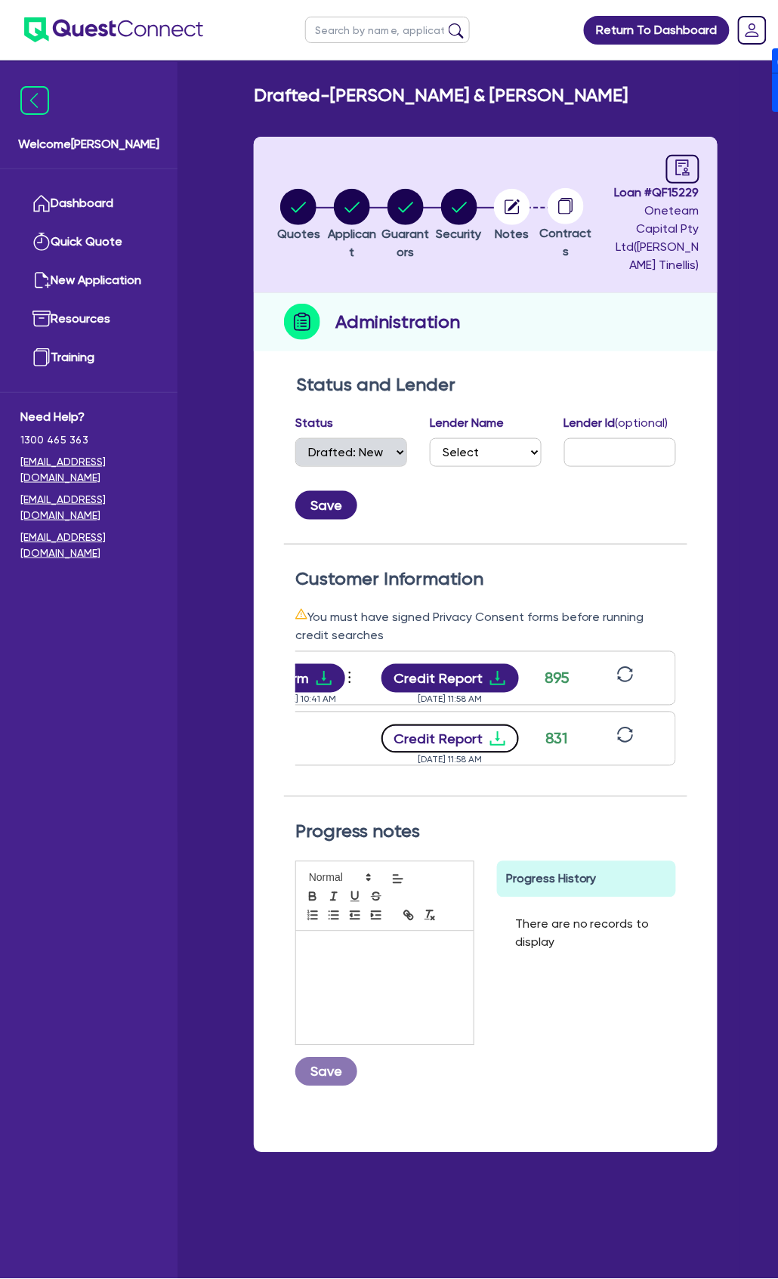
click at [478, 734] on button "Credit Report" at bounding box center [451, 739] width 138 height 29
click at [327, 675] on icon "download" at bounding box center [324, 678] width 18 height 18
click at [354, 207] on icon "button" at bounding box center [352, 207] width 15 height 11
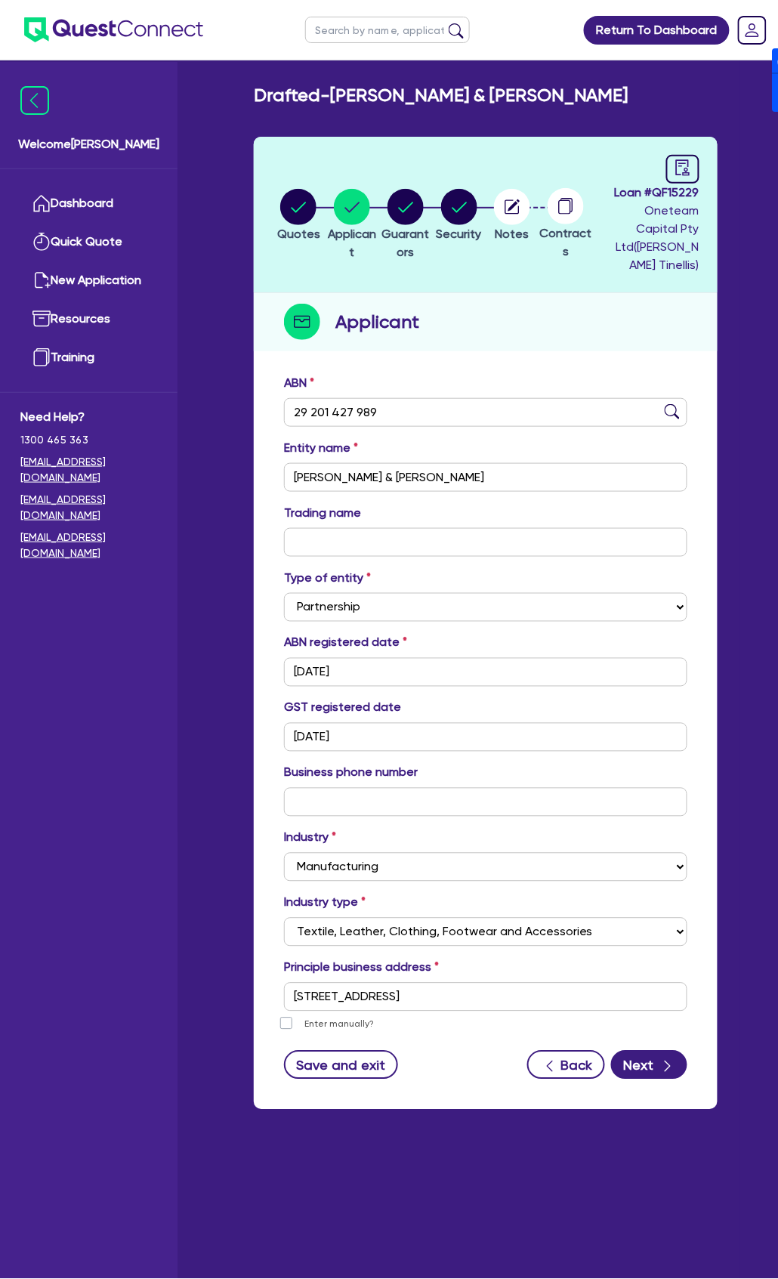
click at [435, 393] on div "ABN 29 201 427 989" at bounding box center [486, 400] width 426 height 53
click at [427, 411] on input "29 201 427 989" at bounding box center [485, 412] width 403 height 29
click at [400, 201] on circle "button" at bounding box center [406, 207] width 36 height 36
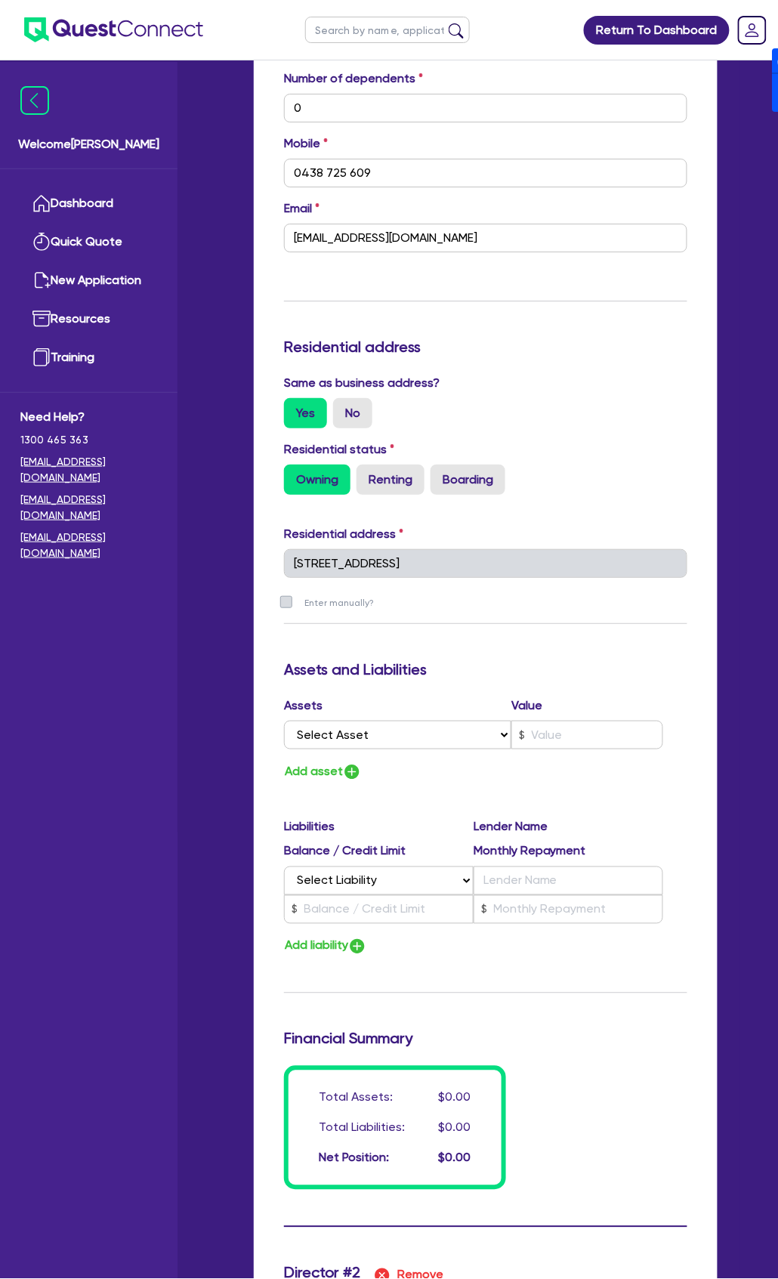
scroll to position [1007, 0]
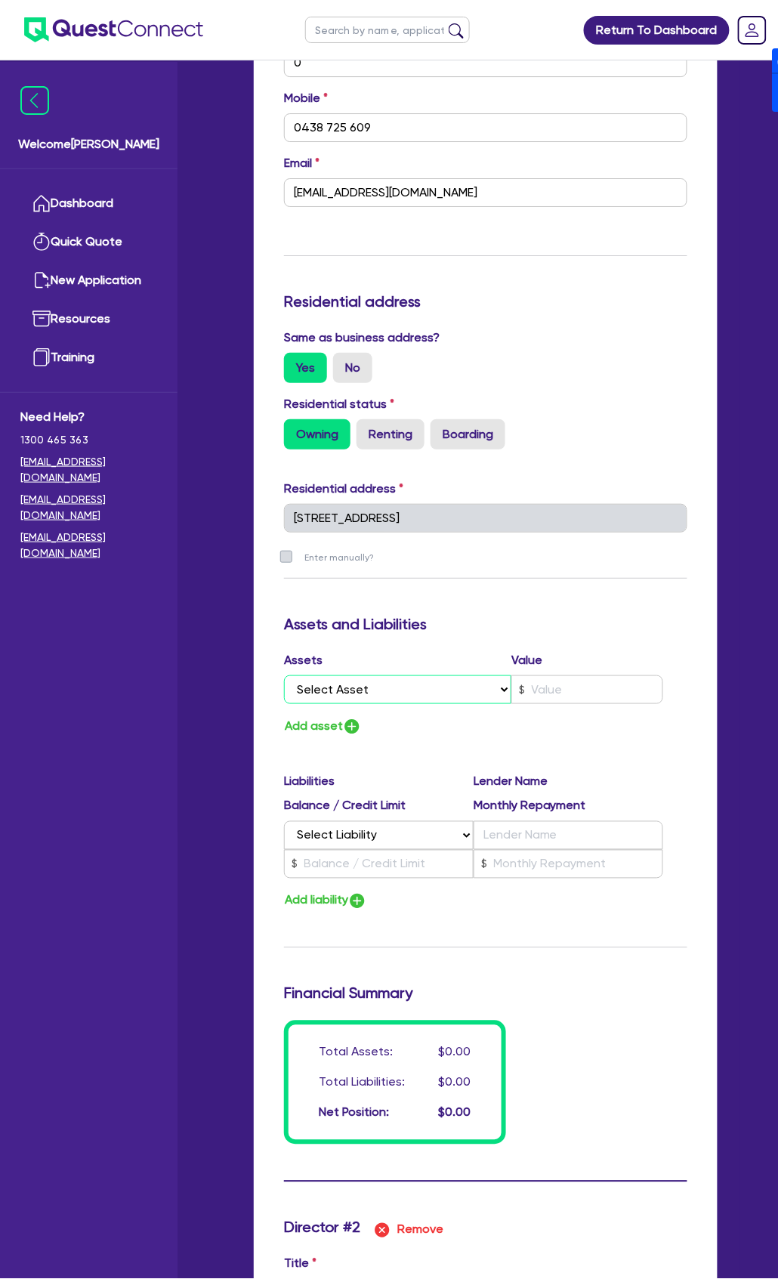
click at [372, 697] on select "Select Asset Cash Property Investment property Vehicle Truck Trailer Equipment …" at bounding box center [397, 689] width 227 height 29
click at [284, 675] on select "Select Asset Cash Property Investment property Vehicle Truck Trailer Equipment …" at bounding box center [397, 689] width 227 height 29
click at [576, 687] on input "text" at bounding box center [588, 689] width 152 height 29
click at [349, 729] on img "button" at bounding box center [352, 727] width 18 height 18
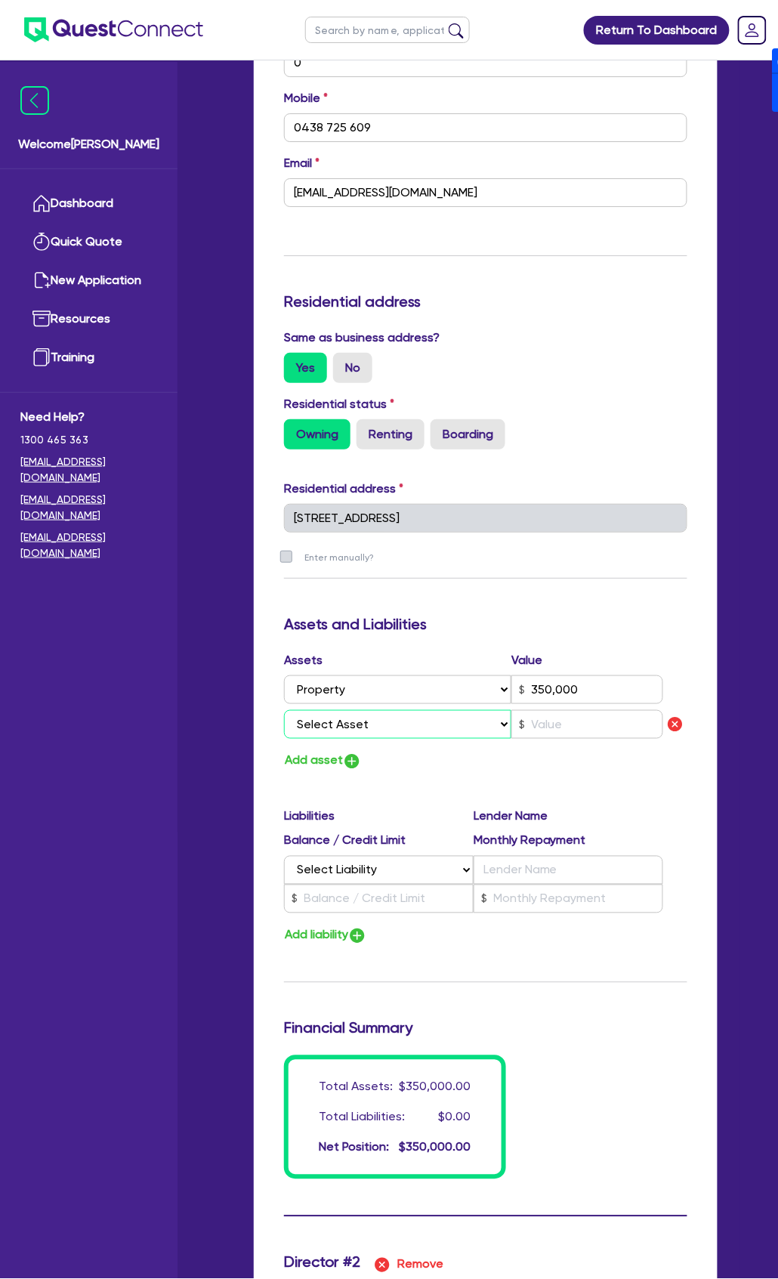
click at [385, 726] on select "Select Asset Cash Property Investment property Vehicle Truck Trailer Equipment …" at bounding box center [397, 724] width 227 height 29
click at [284, 710] on select "Select Asset Cash Property Investment property Vehicle Truck Trailer Equipment …" at bounding box center [397, 724] width 227 height 29
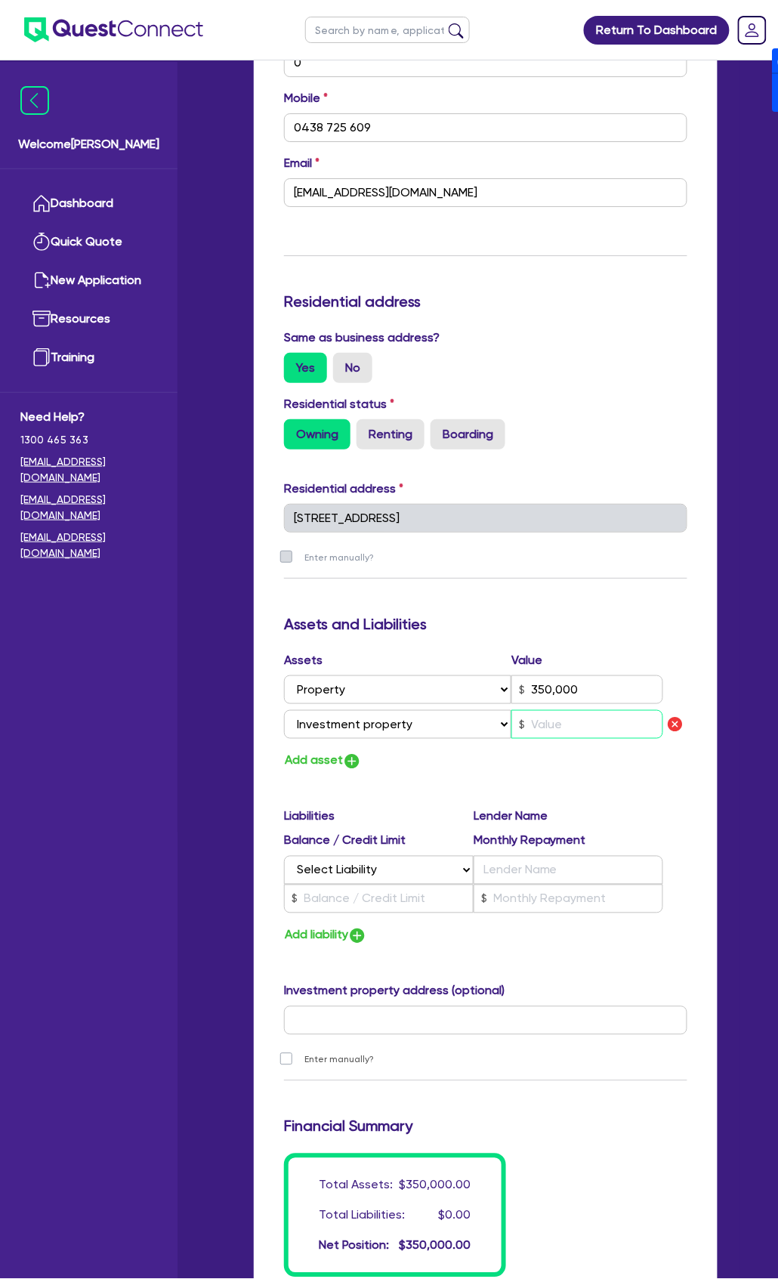
click at [572, 737] on input "text" at bounding box center [588, 724] width 152 height 29
click at [400, 1019] on input "text" at bounding box center [485, 1020] width 403 height 29
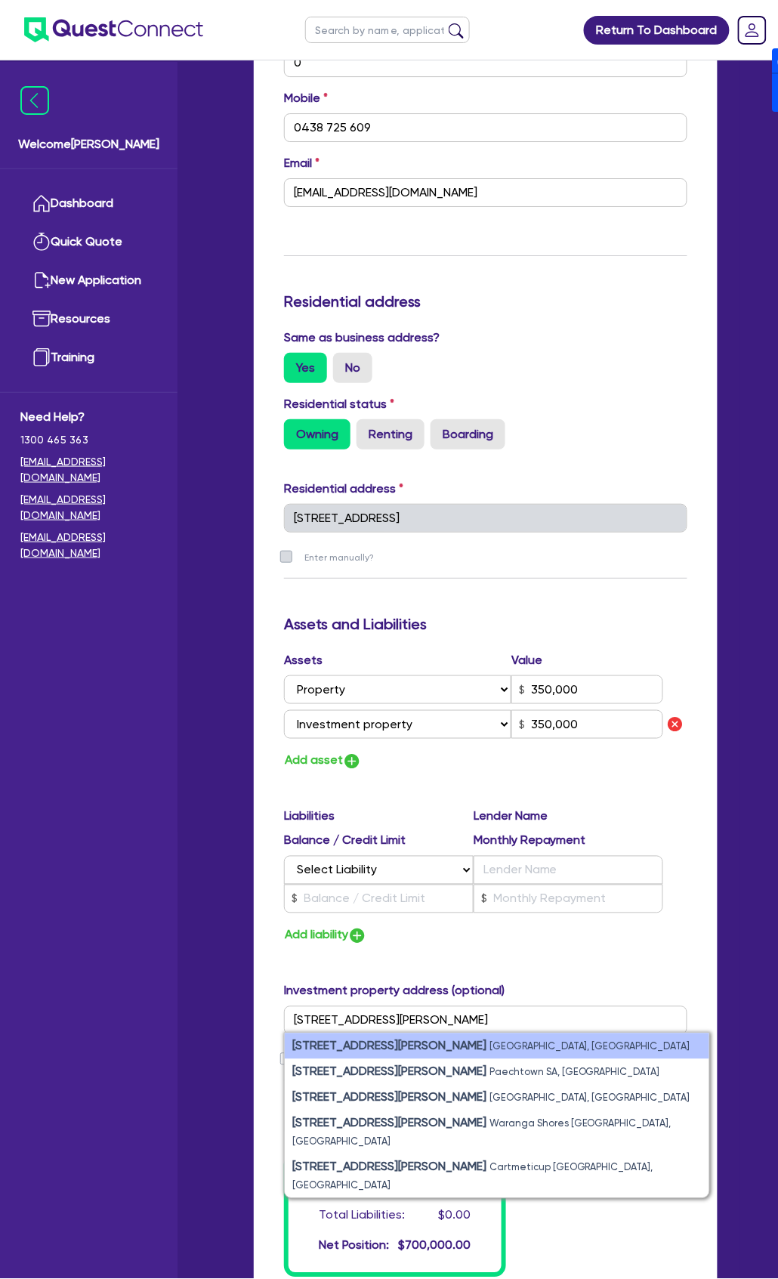
click at [490, 1050] on small "[GEOGRAPHIC_DATA], [GEOGRAPHIC_DATA]" at bounding box center [590, 1046] width 201 height 11
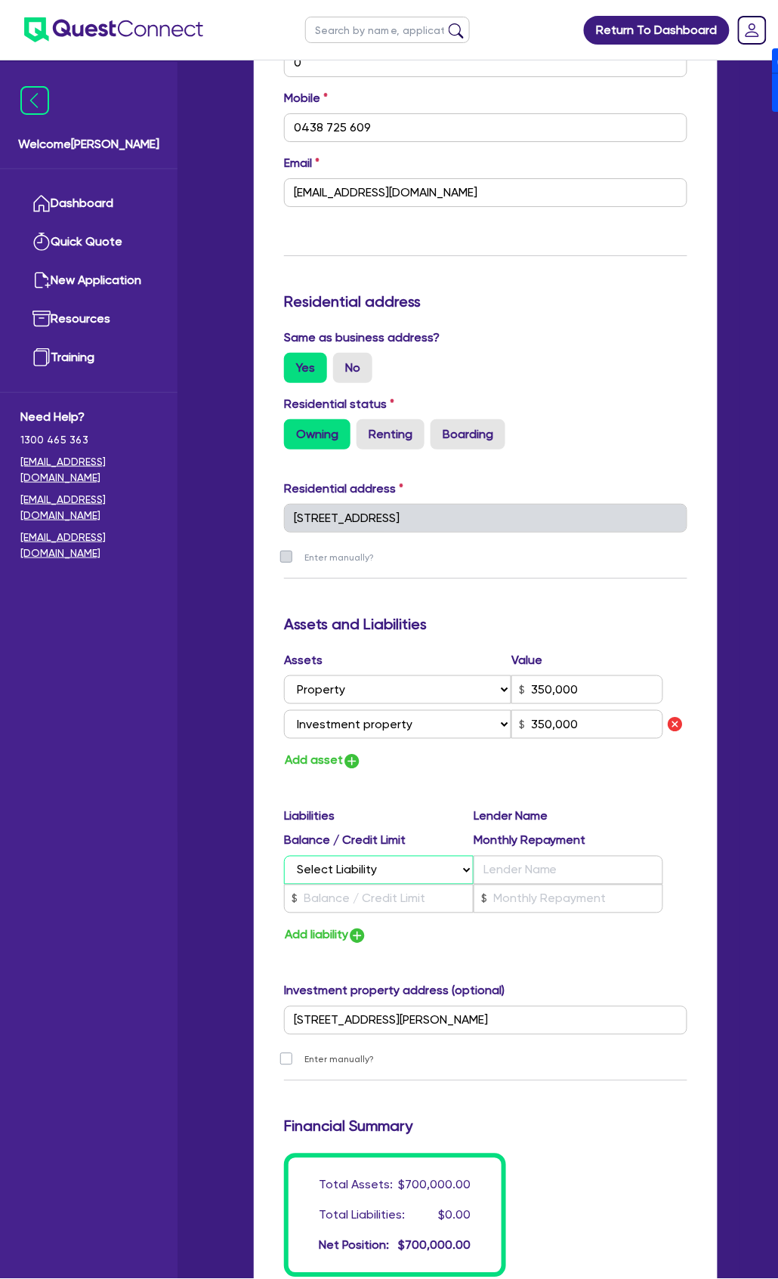
click at [337, 878] on select "Select Liability Credit card Mortgage Investment property loan Vehicle loan Tru…" at bounding box center [379, 870] width 190 height 29
click at [284, 856] on select "Select Liability Credit card Mortgage Investment property loan Vehicle loan Tru…" at bounding box center [379, 870] width 190 height 29
click at [379, 904] on input "text" at bounding box center [379, 899] width 190 height 29
click at [354, 938] on img "button" at bounding box center [357, 936] width 18 height 18
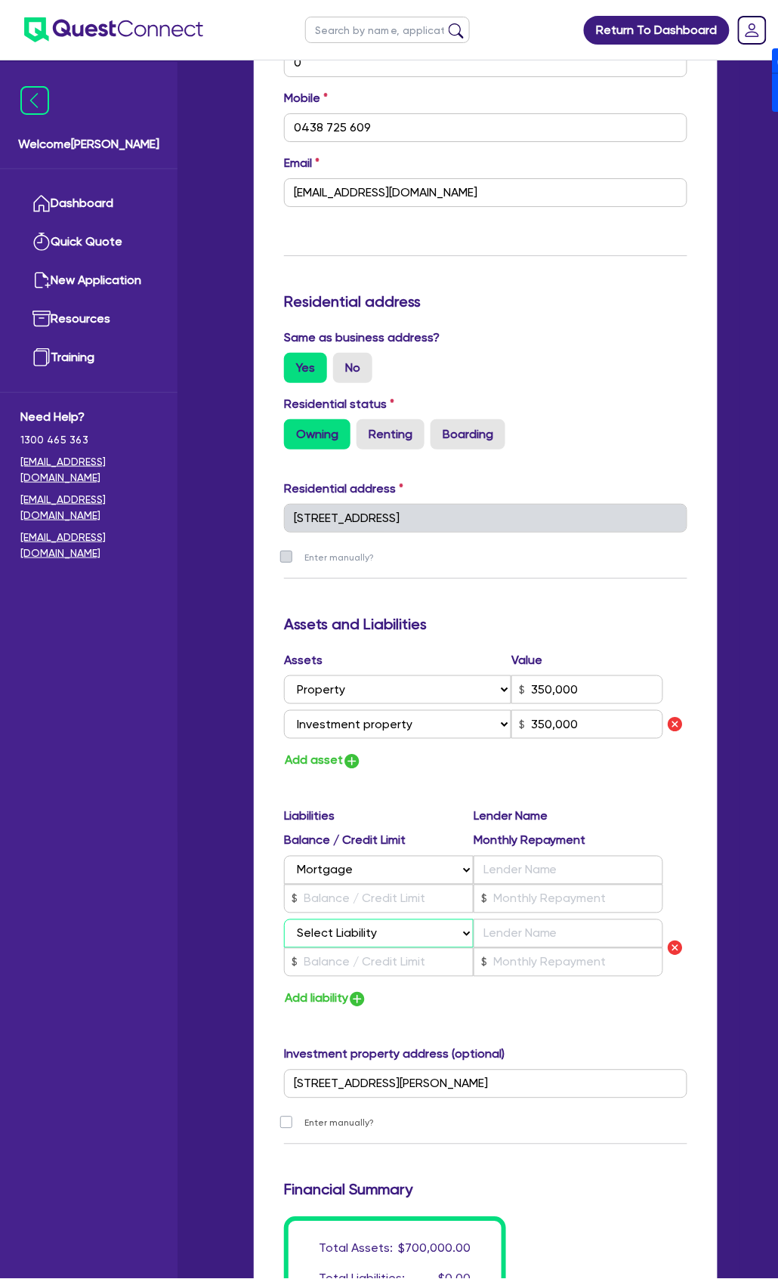
click at [370, 932] on select "Select Liability Credit card Mortgage Investment property loan Vehicle loan Tru…" at bounding box center [379, 934] width 190 height 29
click at [284, 920] on select "Select Liability Credit card Mortgage Investment property loan Vehicle loan Tru…" at bounding box center [379, 934] width 190 height 29
click at [539, 863] on input "text" at bounding box center [569, 870] width 190 height 29
click at [555, 935] on input "text" at bounding box center [569, 934] width 190 height 29
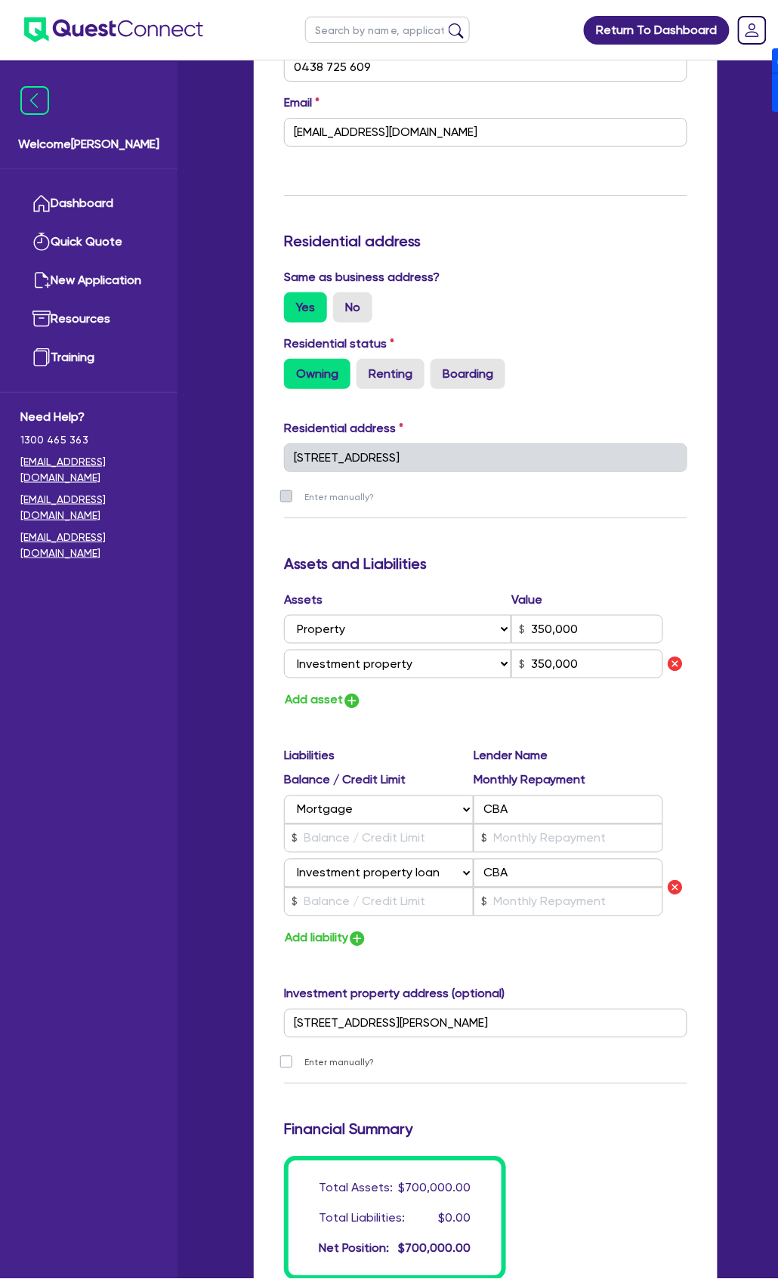
scroll to position [1108, 0]
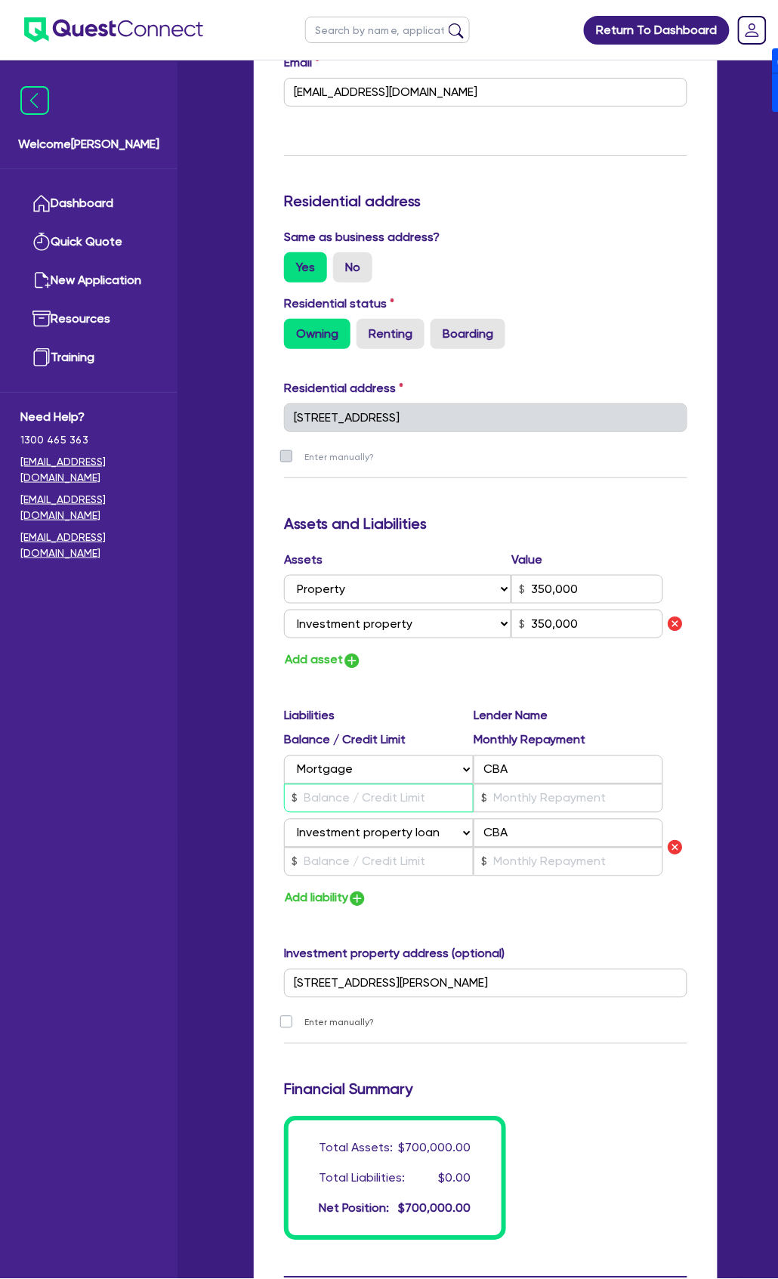
click at [388, 801] on input "text" at bounding box center [379, 798] width 190 height 29
click at [382, 862] on input "text" at bounding box center [379, 862] width 190 height 29
click at [339, 901] on button "Add liability" at bounding box center [325, 899] width 83 height 20
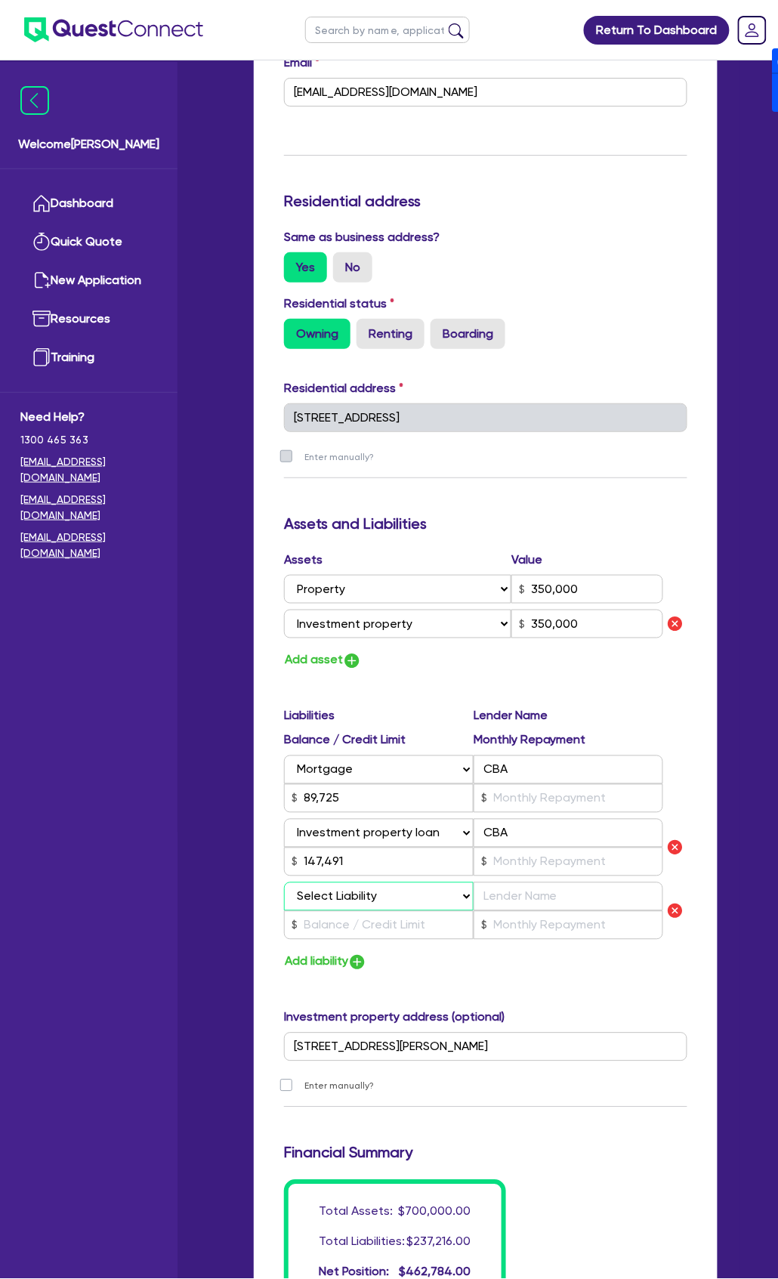
click at [357, 901] on select "Select Liability Credit card Mortgage Investment property loan Vehicle loan Tru…" at bounding box center [379, 897] width 190 height 29
click at [284, 883] on select "Select Liability Credit card Mortgage Investment property loan Vehicle loan Tru…" at bounding box center [379, 897] width 190 height 29
click at [570, 902] on input "text" at bounding box center [569, 897] width 190 height 29
click at [349, 961] on button "Add liability" at bounding box center [325, 962] width 83 height 20
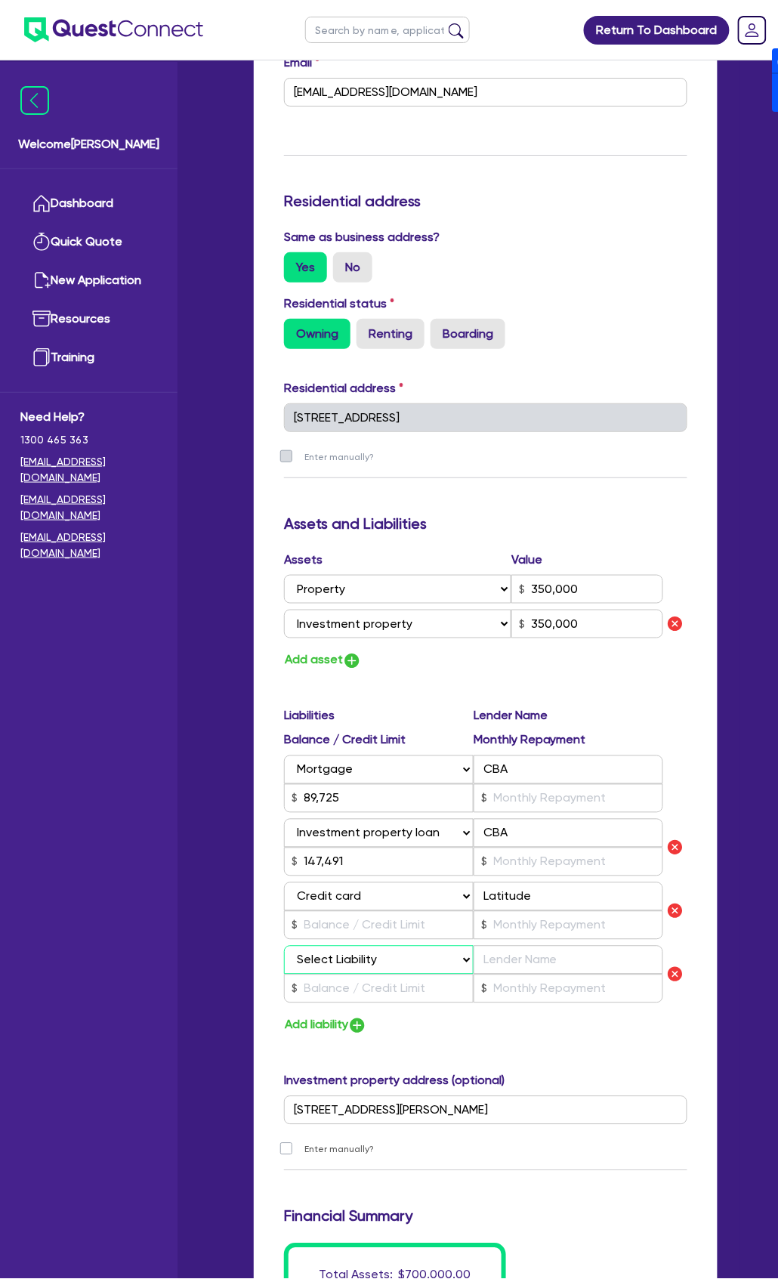
click at [342, 949] on select "Select Liability Credit card Mortgage Investment property loan Vehicle loan Tru…" at bounding box center [379, 960] width 190 height 29
click at [284, 946] on select "Select Liability Credit card Mortgage Investment property loan Vehicle loan Tru…" at bounding box center [379, 960] width 190 height 29
click at [538, 953] on input "text" at bounding box center [569, 960] width 190 height 29
click at [375, 926] on input "text" at bounding box center [379, 925] width 190 height 29
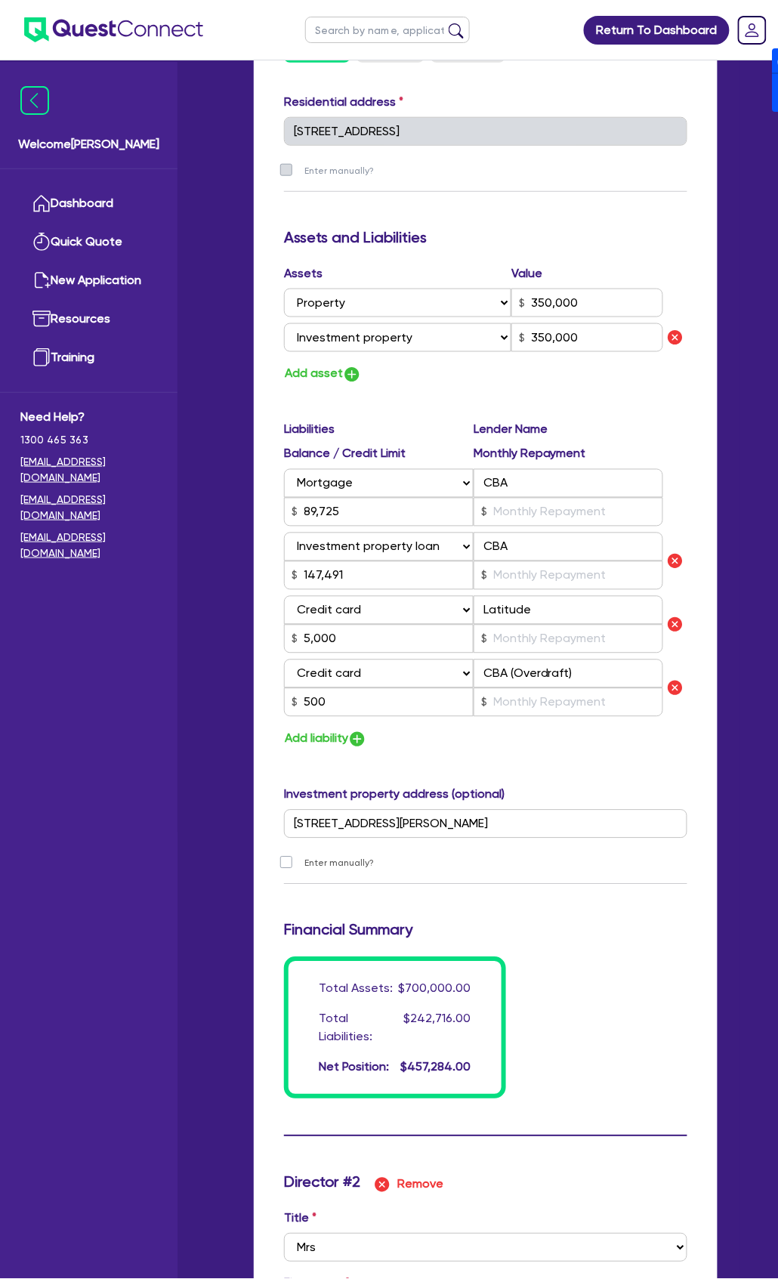
scroll to position [1209, 0]
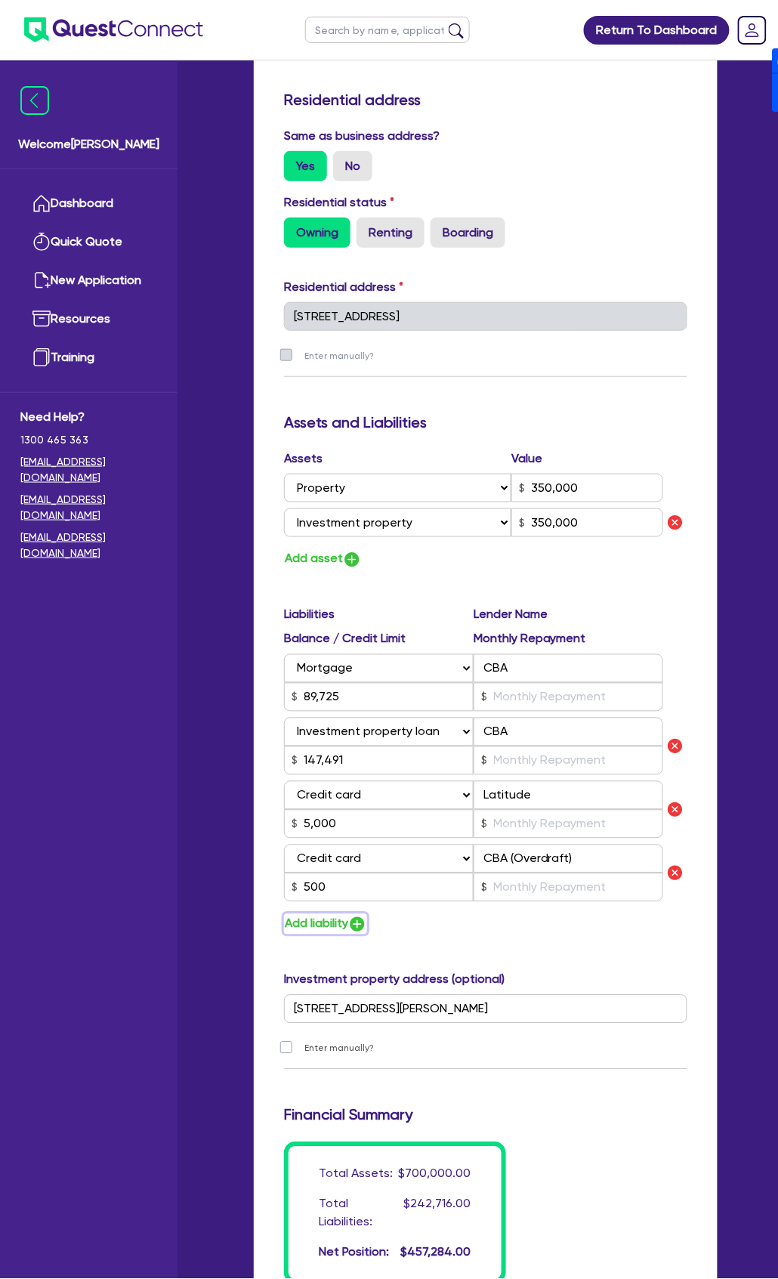
click at [361, 926] on img "button" at bounding box center [357, 925] width 18 height 18
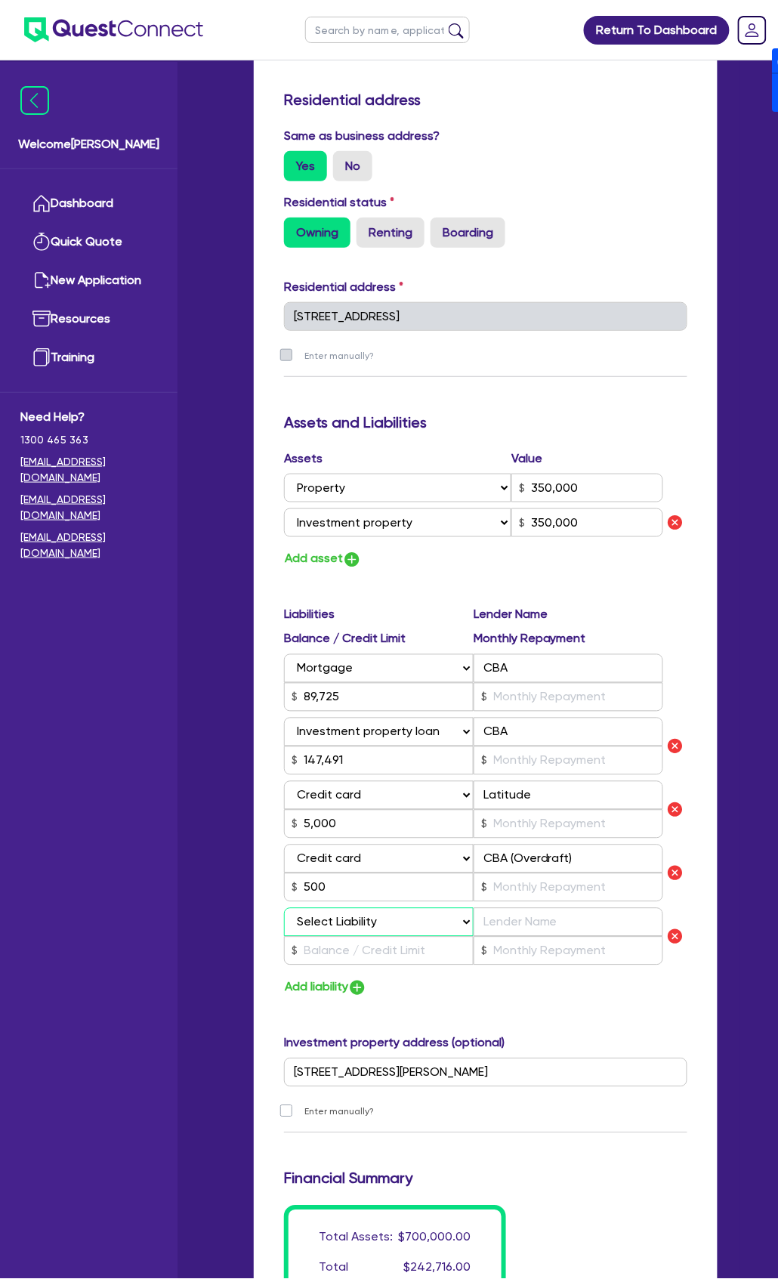
drag, startPoint x: 354, startPoint y: 923, endPoint x: 354, endPoint y: 935, distance: 11.3
click at [354, 923] on select "Select Liability Credit card Mortgage Investment property loan Vehicle loan Tru…" at bounding box center [379, 922] width 190 height 29
click at [284, 908] on select "Select Liability Credit card Mortgage Investment property loan Vehicle loan Tru…" at bounding box center [379, 922] width 190 height 29
click at [552, 929] on input "text" at bounding box center [569, 922] width 190 height 29
click at [521, 952] on input "text" at bounding box center [569, 951] width 190 height 29
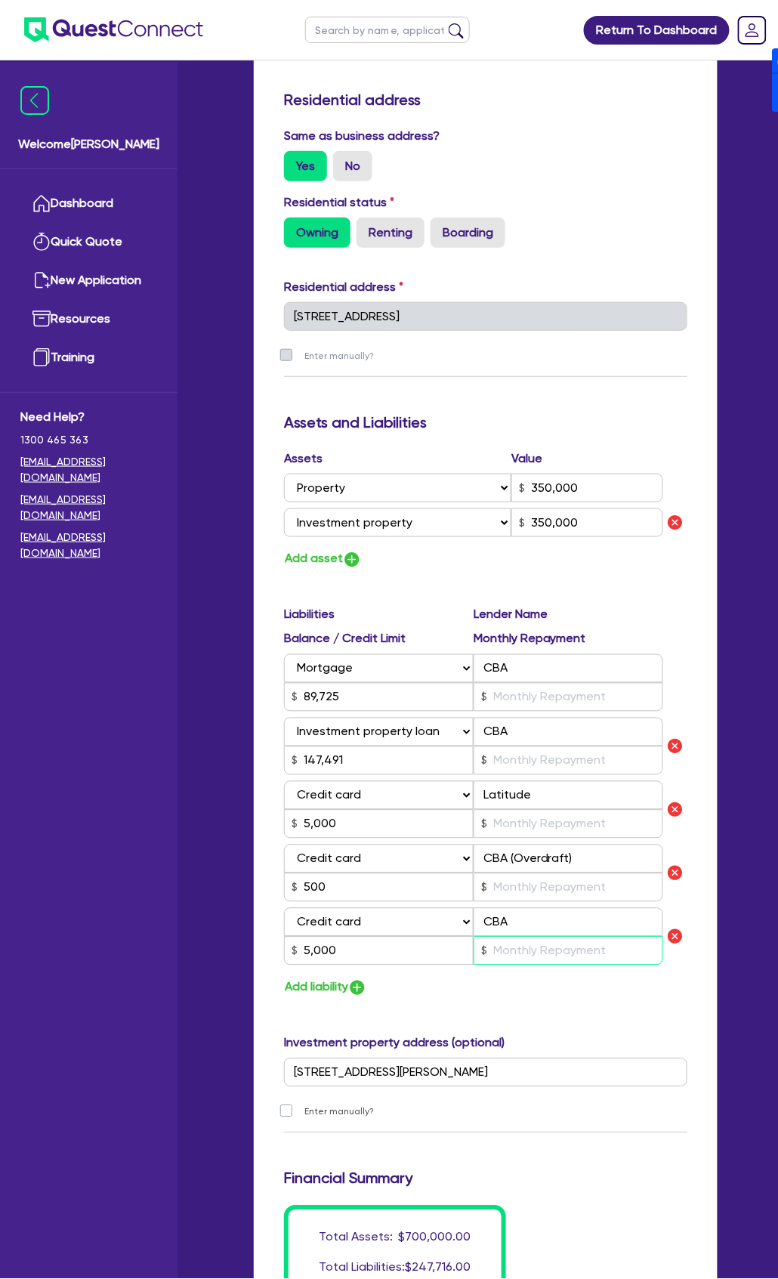
click at [595, 956] on input "text" at bounding box center [569, 951] width 190 height 29
drag, startPoint x: 511, startPoint y: 890, endPoint x: 494, endPoint y: 887, distance: 16.9
click at [511, 890] on input "text" at bounding box center [569, 887] width 190 height 29
click at [548, 833] on input "text" at bounding box center [569, 824] width 190 height 29
click at [558, 696] on input "text" at bounding box center [569, 697] width 190 height 29
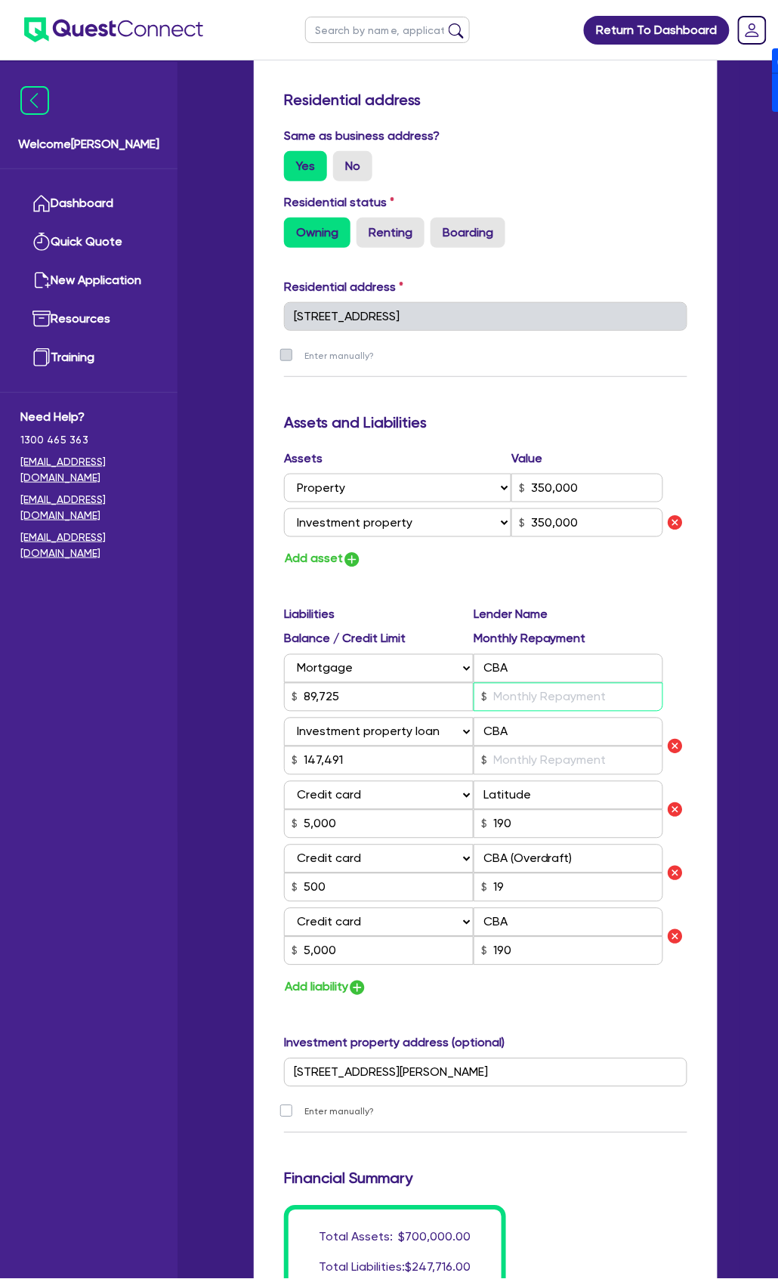
click at [515, 695] on input "text" at bounding box center [569, 697] width 190 height 29
click at [533, 765] on input "text" at bounding box center [569, 761] width 190 height 29
click at [542, 695] on input "382" at bounding box center [569, 697] width 190 height 29
click at [550, 762] on input "611" at bounding box center [569, 761] width 190 height 29
paste input "1,222"
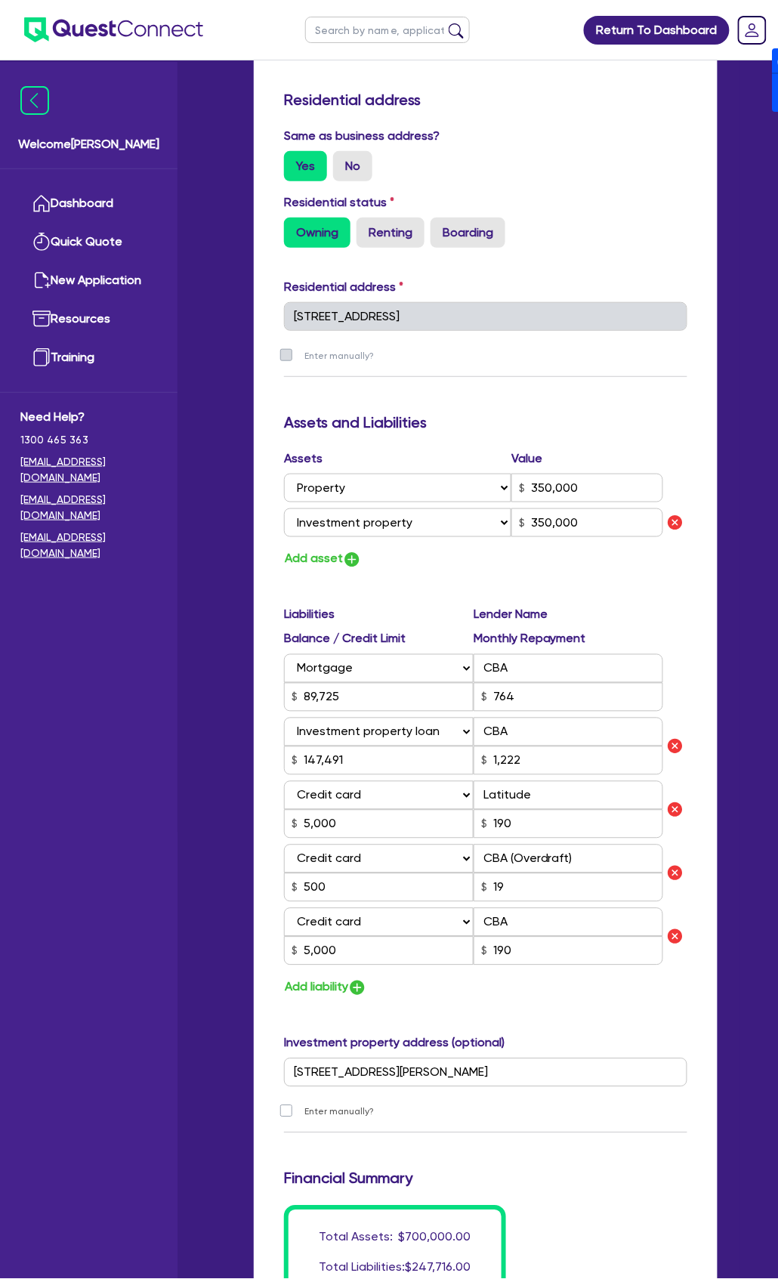
click at [599, 1022] on div "Update residential status for Director #1 Boarding is only acceptable when the …" at bounding box center [485, 247] width 403 height 2165
click at [680, 811] on img "button" at bounding box center [675, 810] width 18 height 18
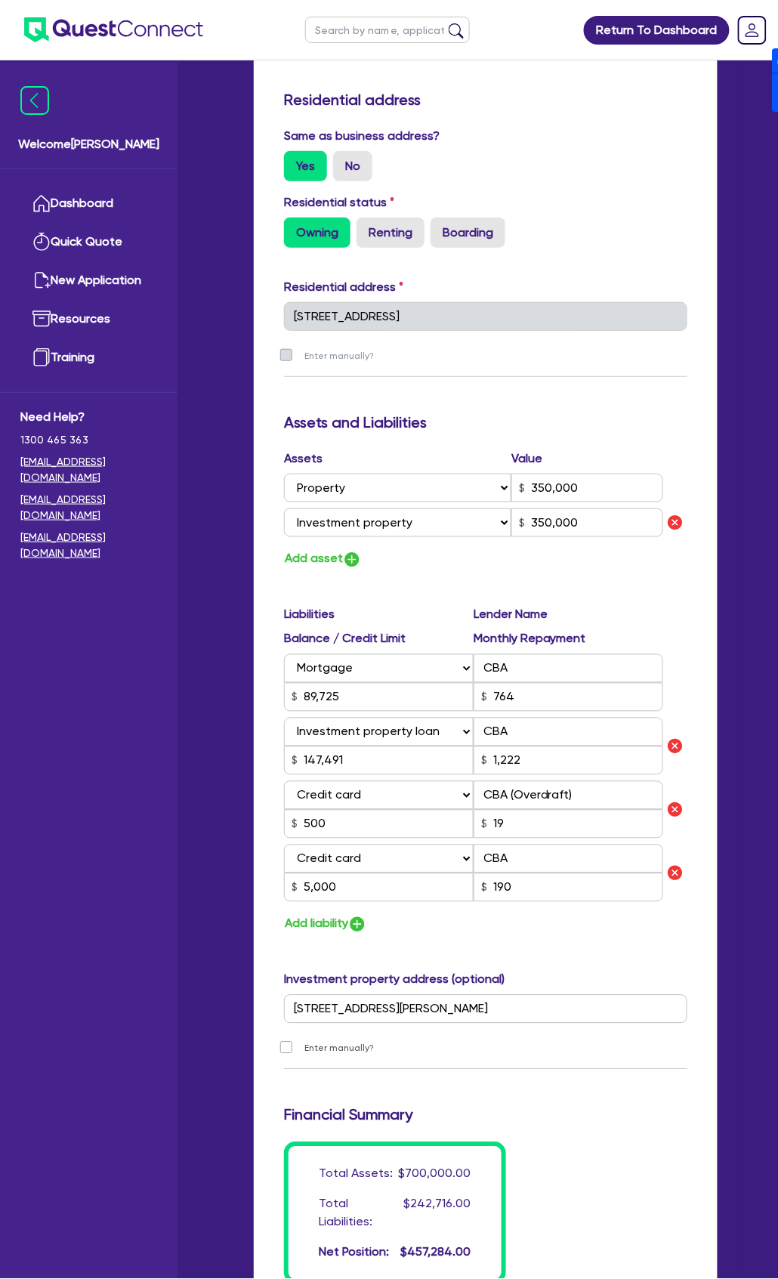
click at [590, 928] on div "Add liability" at bounding box center [486, 924] width 426 height 20
click at [579, 932] on div "Add liability" at bounding box center [486, 924] width 426 height 20
click at [310, 929] on button "Add liability" at bounding box center [325, 924] width 83 height 20
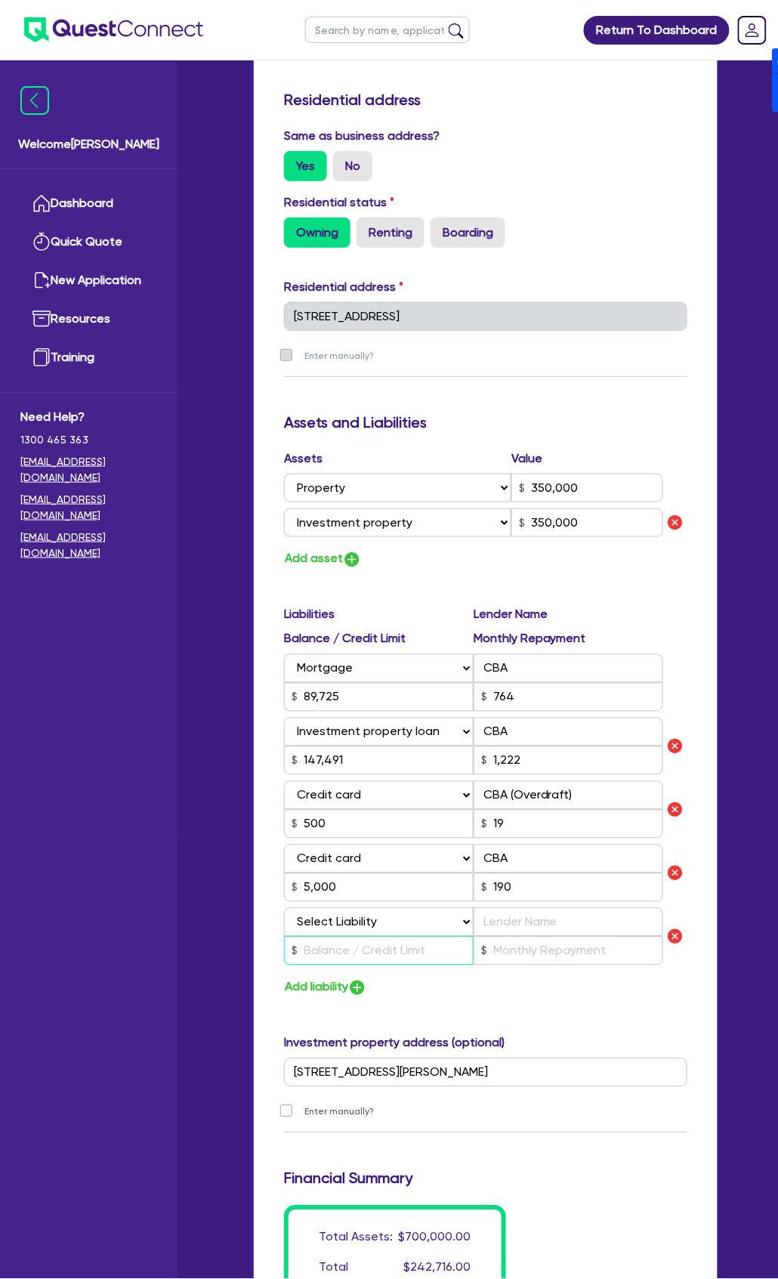
click at [354, 937] on input "text" at bounding box center [379, 951] width 190 height 29
drag, startPoint x: 370, startPoint y: 926, endPoint x: 370, endPoint y: 935, distance: 9.8
click at [372, 926] on select "Select Liability Credit card Mortgage Investment property loan Vehicle loan Tru…" at bounding box center [379, 922] width 190 height 29
click at [284, 908] on select "Select Liability Credit card Mortgage Investment property loan Vehicle loan Tru…" at bounding box center [379, 922] width 190 height 29
click at [535, 923] on input "text" at bounding box center [569, 922] width 190 height 29
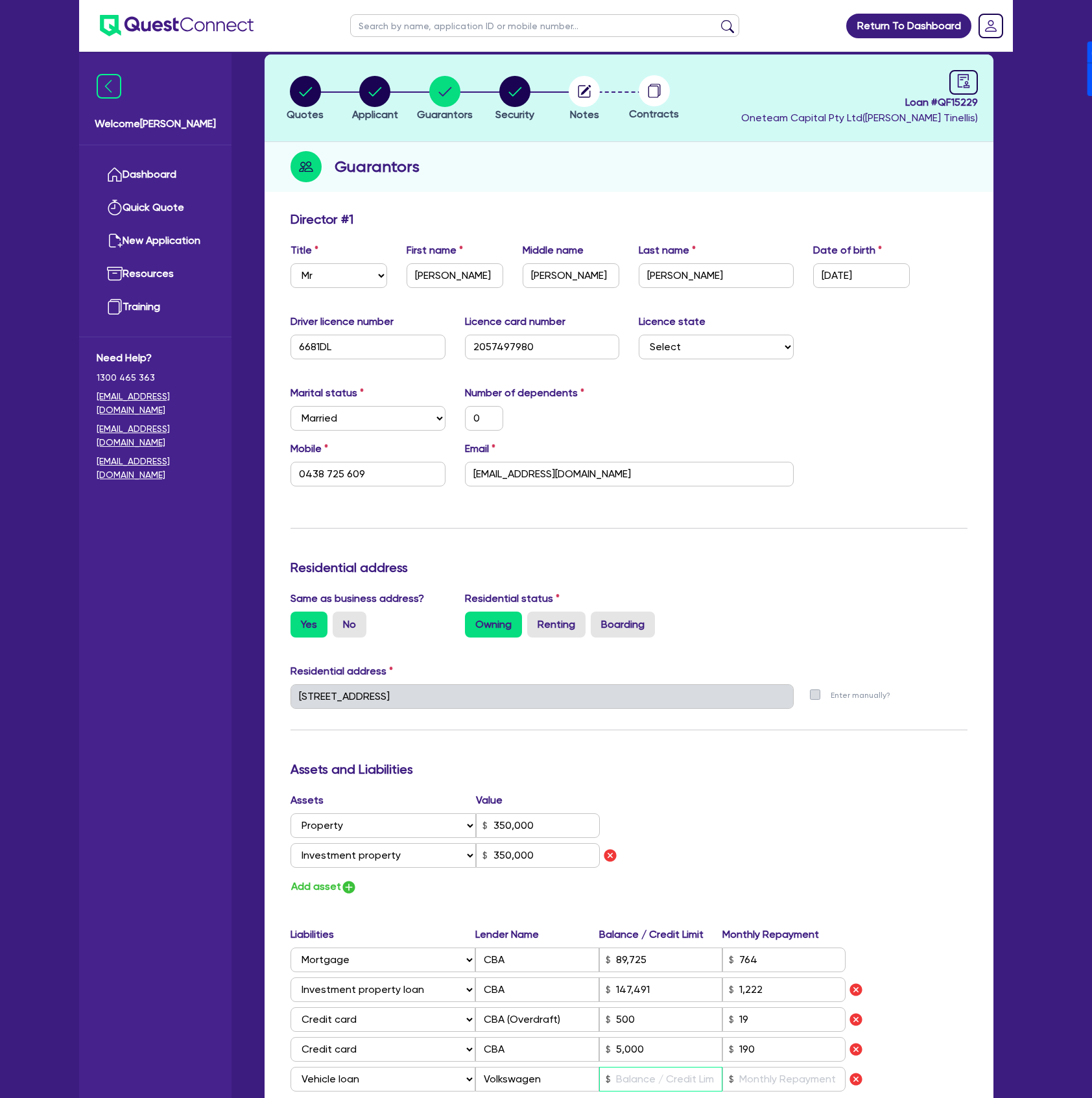
scroll to position [0, 0]
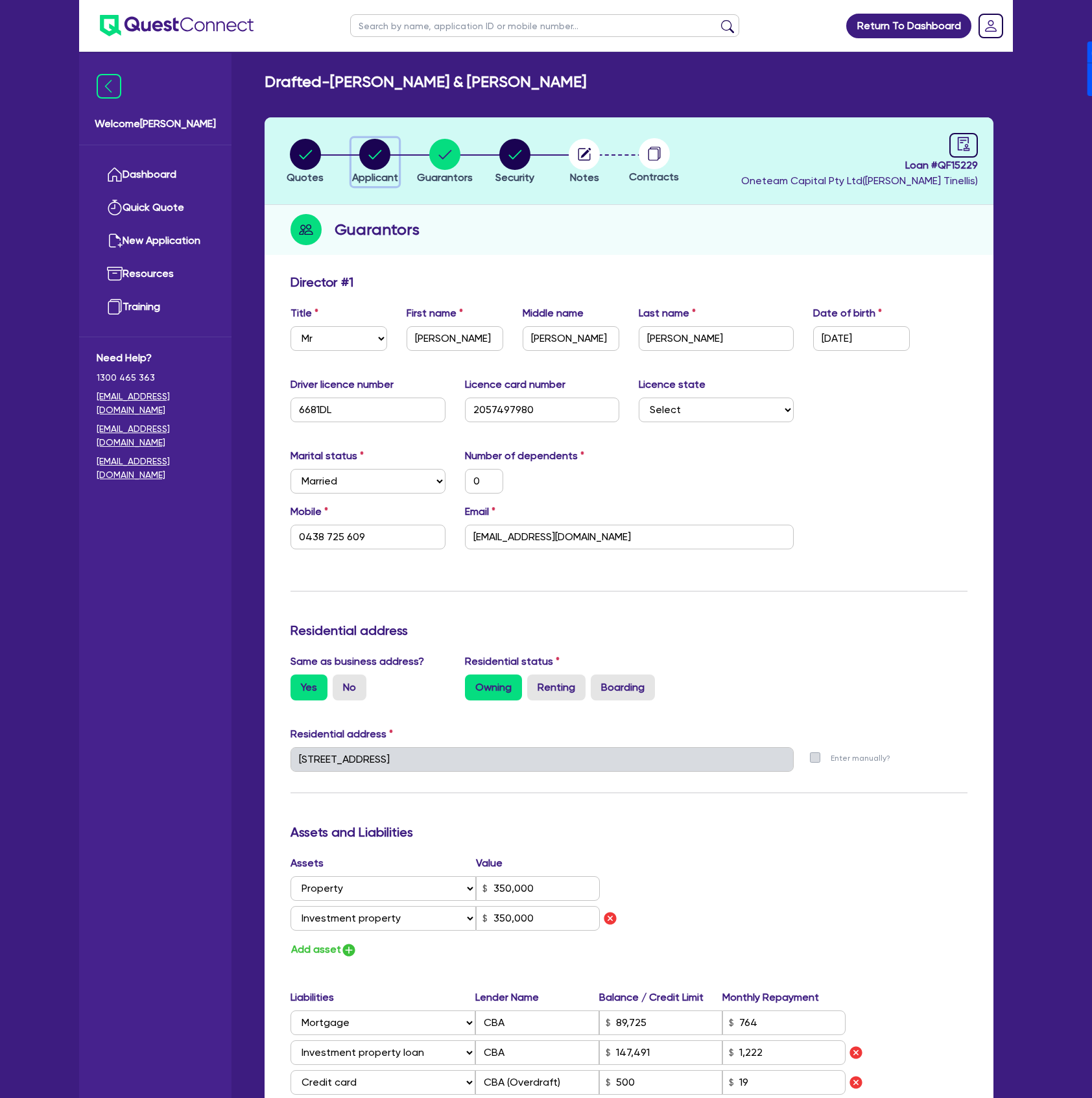
click at [384, 161] on circle "button" at bounding box center [375, 155] width 31 height 31
